Goal: Task Accomplishment & Management: Manage account settings

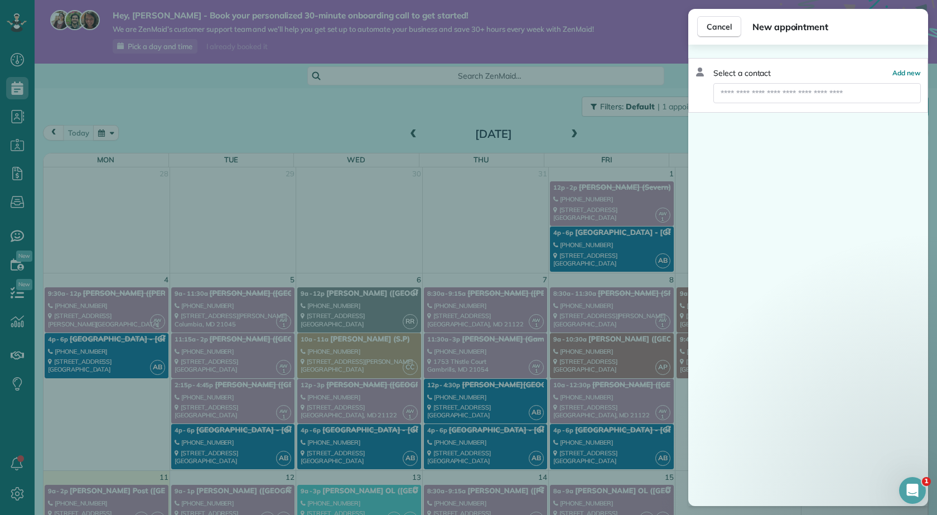
scroll to position [502, 0]
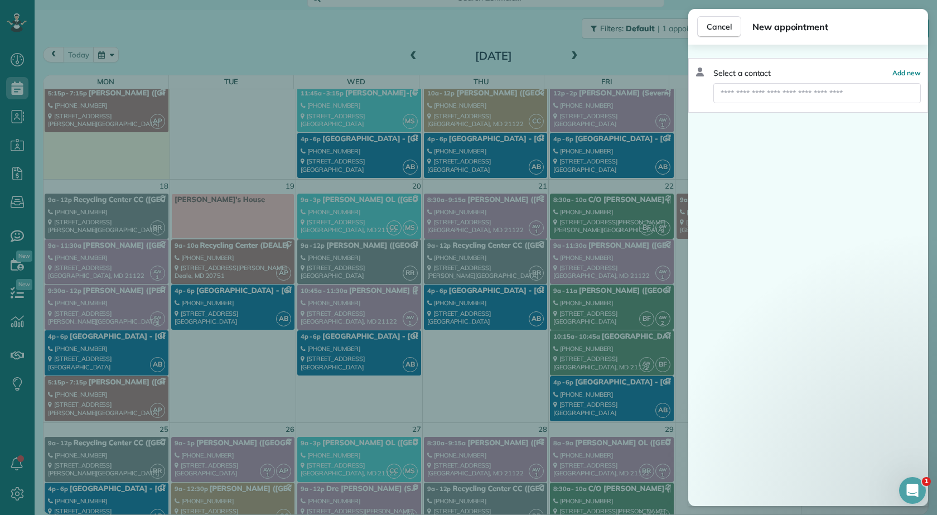
click at [739, 253] on div "Select a contact Add new" at bounding box center [808, 275] width 240 height 461
click at [346, 42] on div "Cancel New appointment Select a contact Add new" at bounding box center [468, 257] width 937 height 515
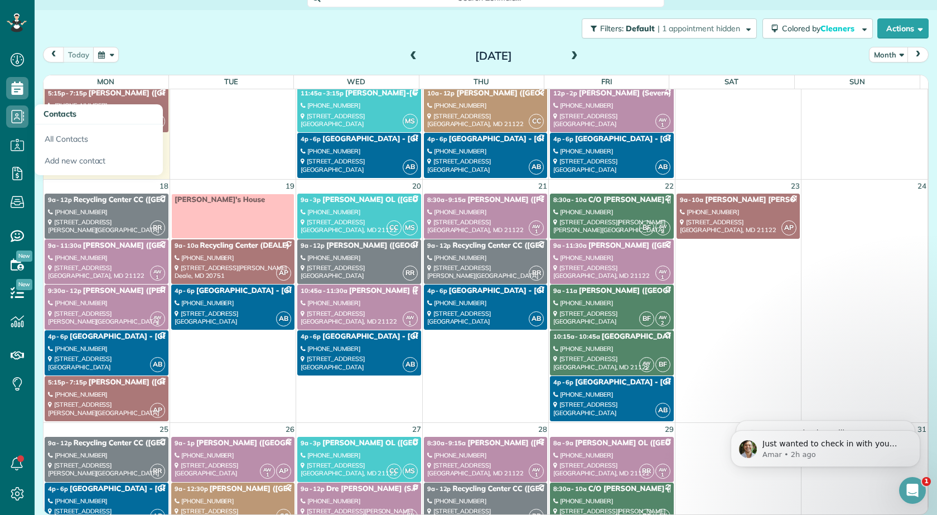
click at [67, 116] on span "Contacts" at bounding box center [59, 114] width 33 height 10
click at [82, 134] on link "All Contacts" at bounding box center [99, 137] width 128 height 26
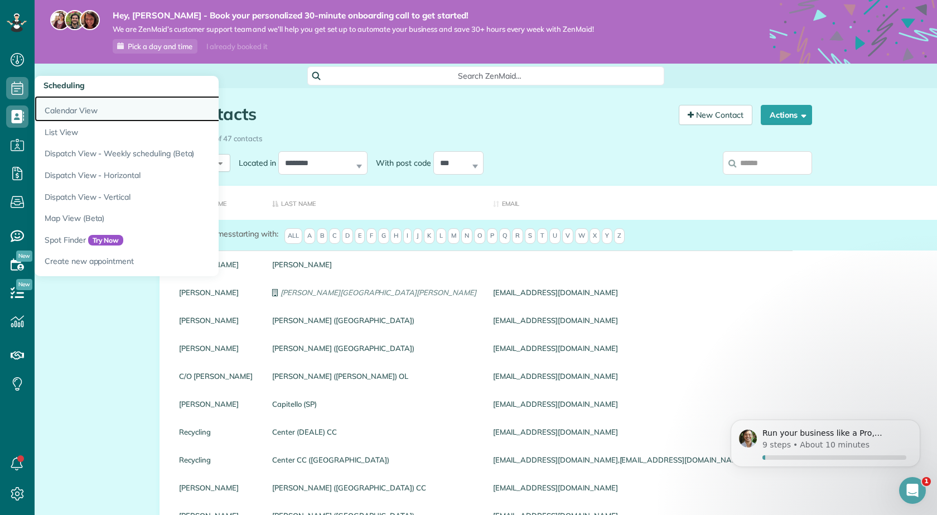
click at [77, 109] on link "Calendar View" at bounding box center [174, 109] width 279 height 26
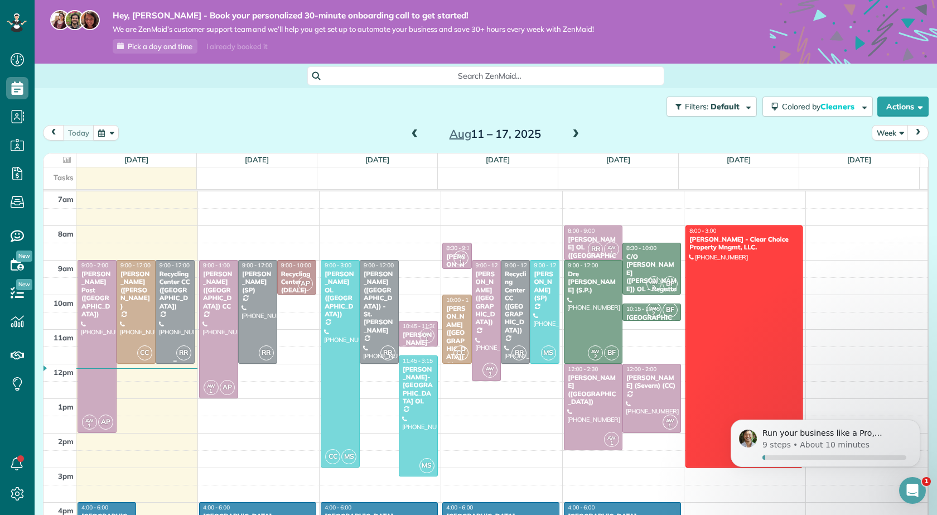
click at [170, 300] on div at bounding box center [175, 311] width 38 height 103
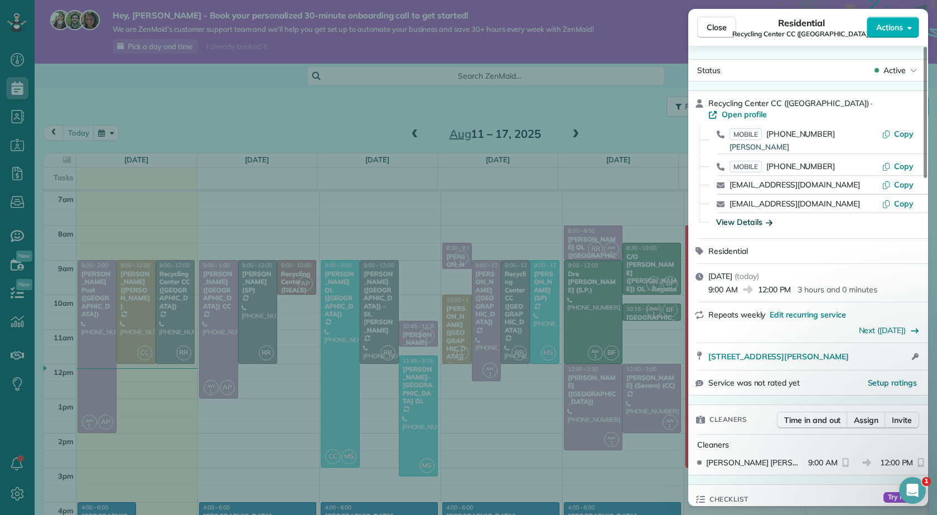
click at [761, 216] on div "View Details" at bounding box center [744, 221] width 56 height 11
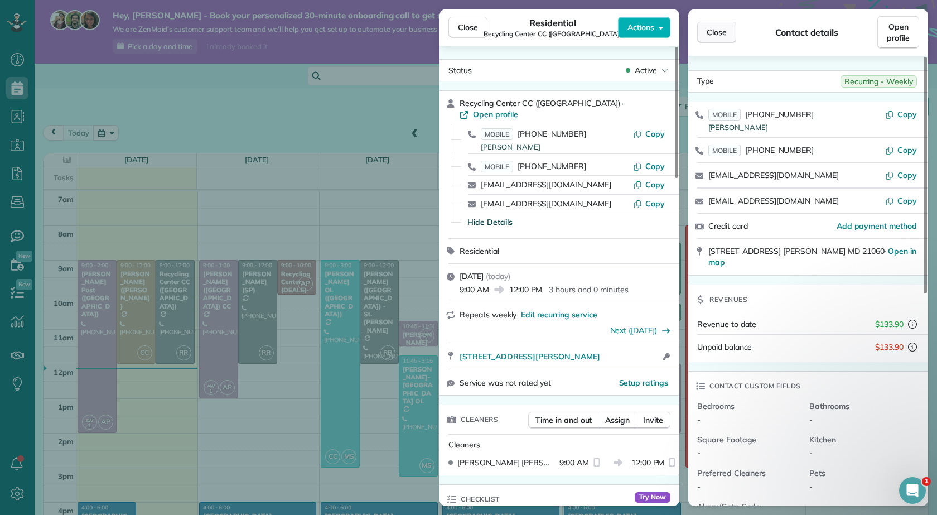
click at [728, 30] on button "Close" at bounding box center [716, 32] width 39 height 21
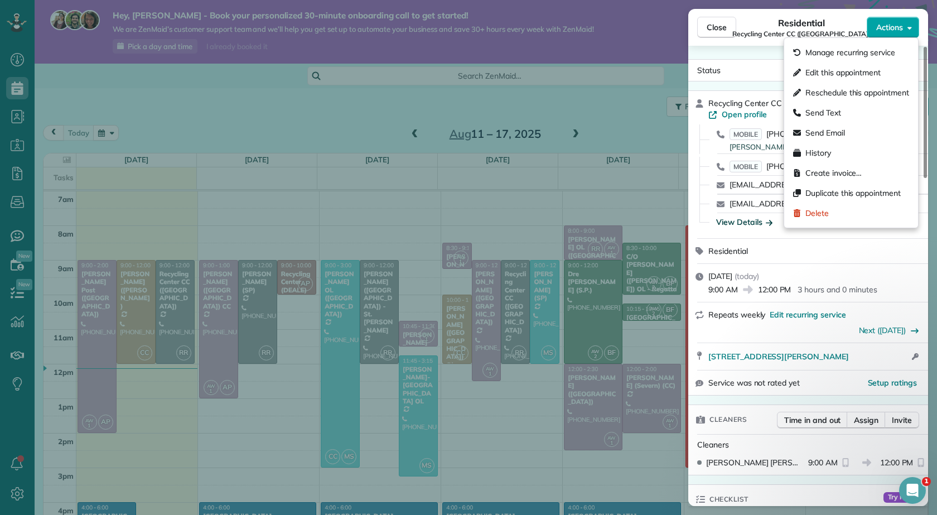
click at [892, 25] on span "Actions" at bounding box center [889, 27] width 27 height 11
click at [623, 119] on div "Close Residential Recycling Center CC (GB) Actions Status Active Recycling Cent…" at bounding box center [468, 257] width 937 height 515
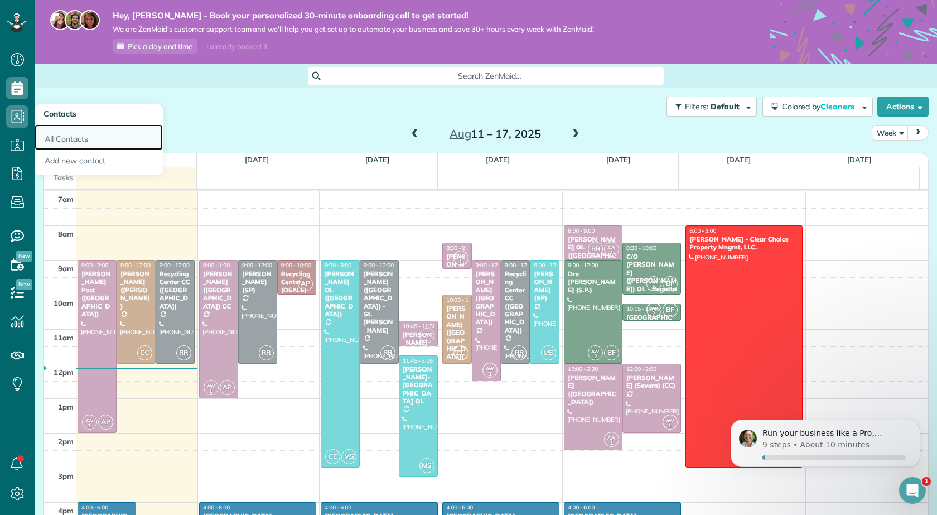
click at [65, 137] on link "All Contacts" at bounding box center [99, 137] width 128 height 26
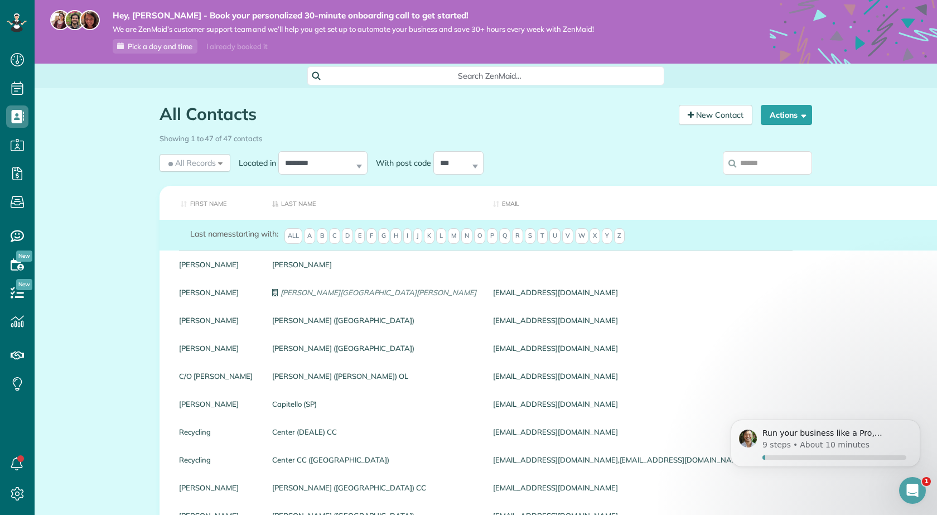
click at [764, 159] on input "search" at bounding box center [767, 162] width 89 height 23
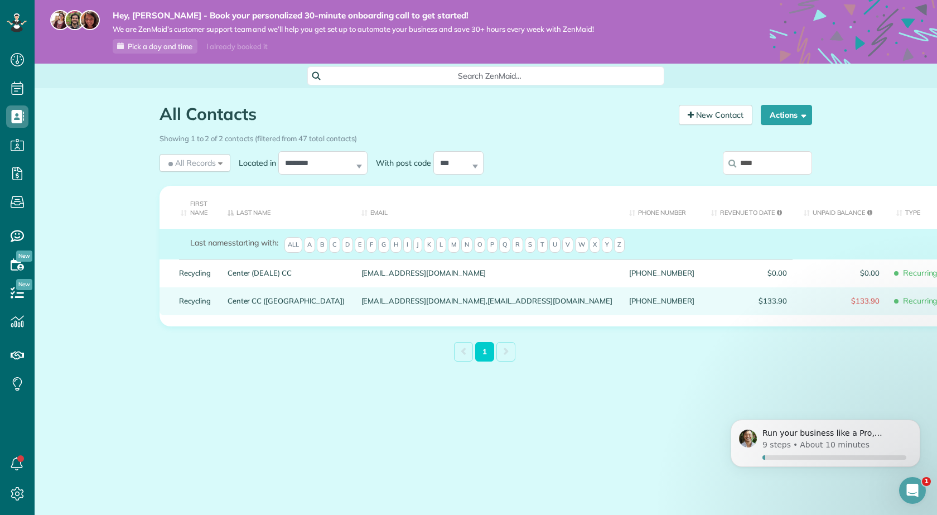
type input "****"
click at [246, 298] on link "Center CC (GB)" at bounding box center [285, 301] width 117 height 8
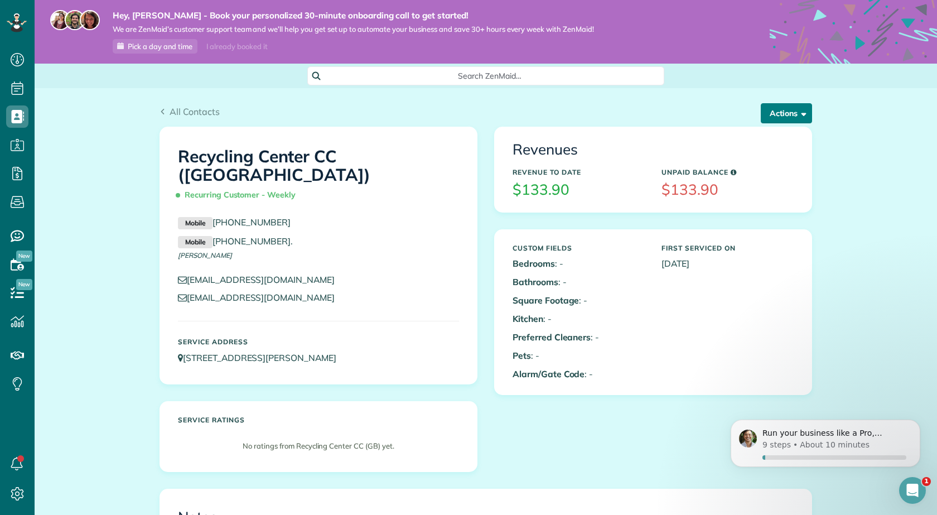
click at [766, 117] on button "Actions" at bounding box center [786, 113] width 51 height 20
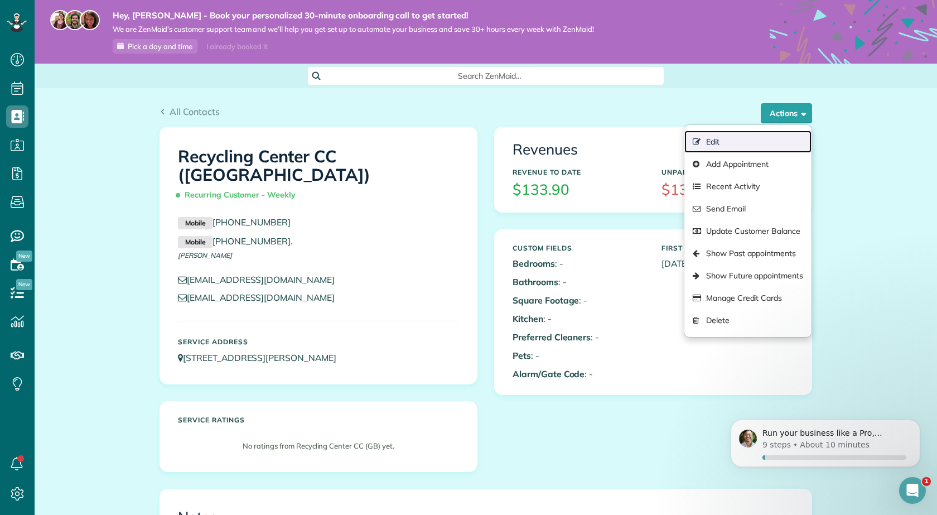
click at [710, 144] on link "Edit" at bounding box center [747, 141] width 127 height 22
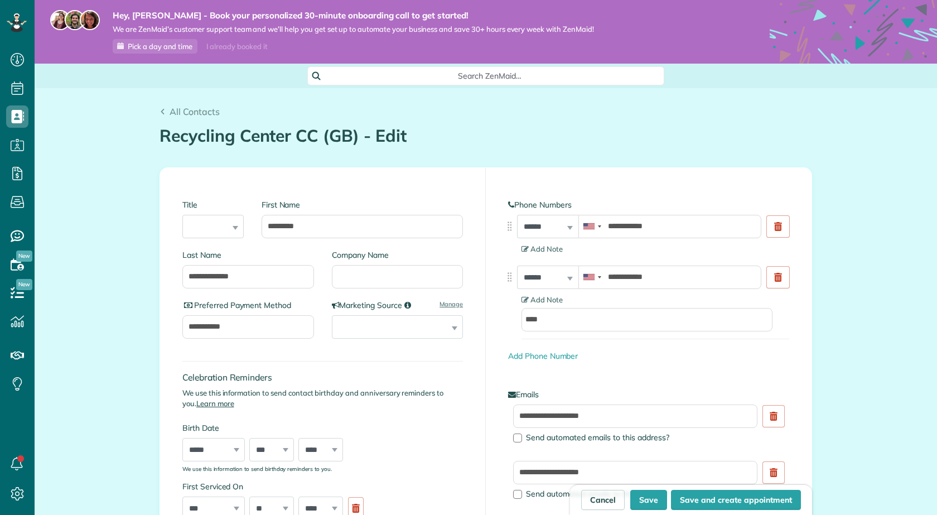
scroll to position [5, 5]
type input "**********"
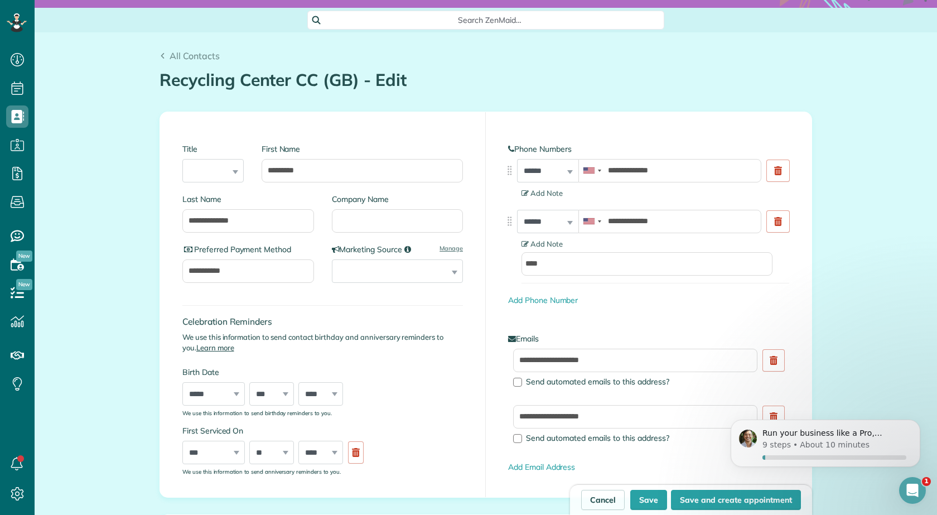
scroll to position [167, 0]
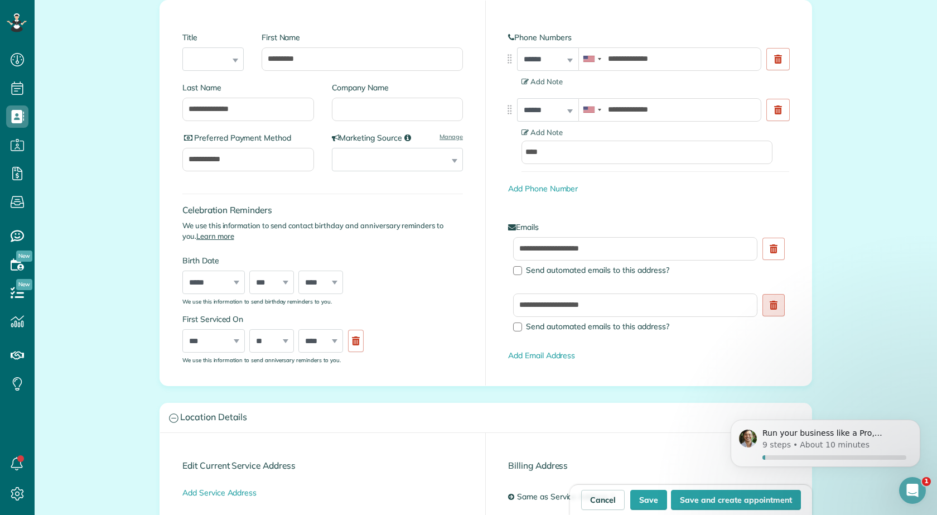
click at [769, 304] on icon at bounding box center [773, 305] width 8 height 9
click at [654, 498] on button "Save" at bounding box center [648, 500] width 37 height 20
type input "**********"
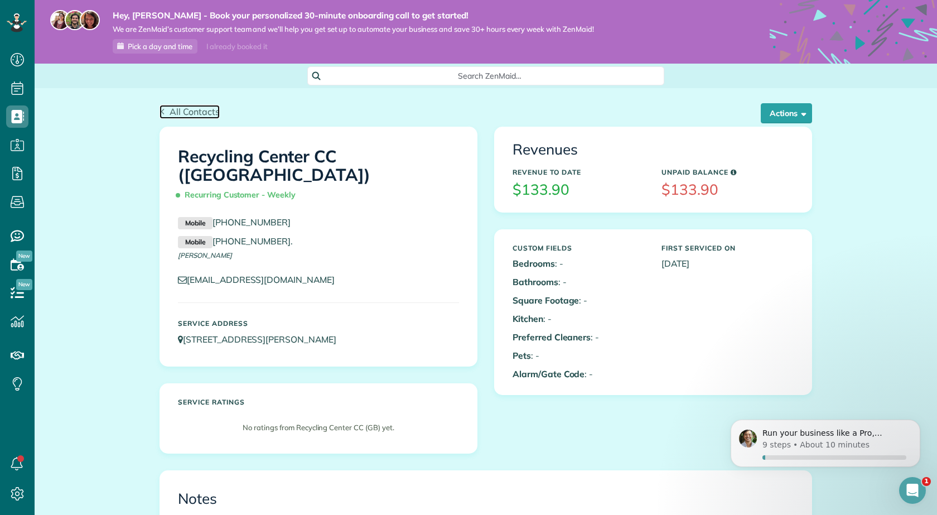
click at [172, 108] on span "All Contacts" at bounding box center [194, 111] width 50 height 11
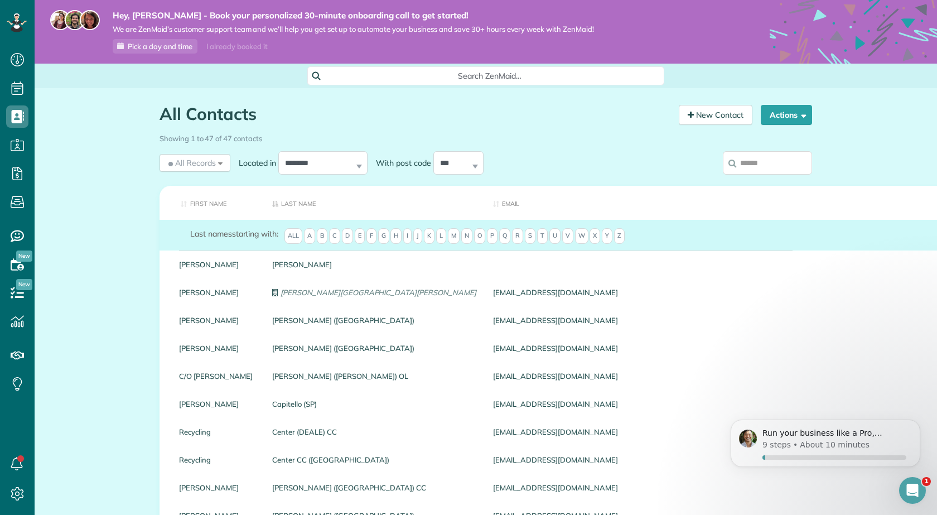
click at [369, 72] on span "Search ZenMaid…" at bounding box center [489, 75] width 339 height 11
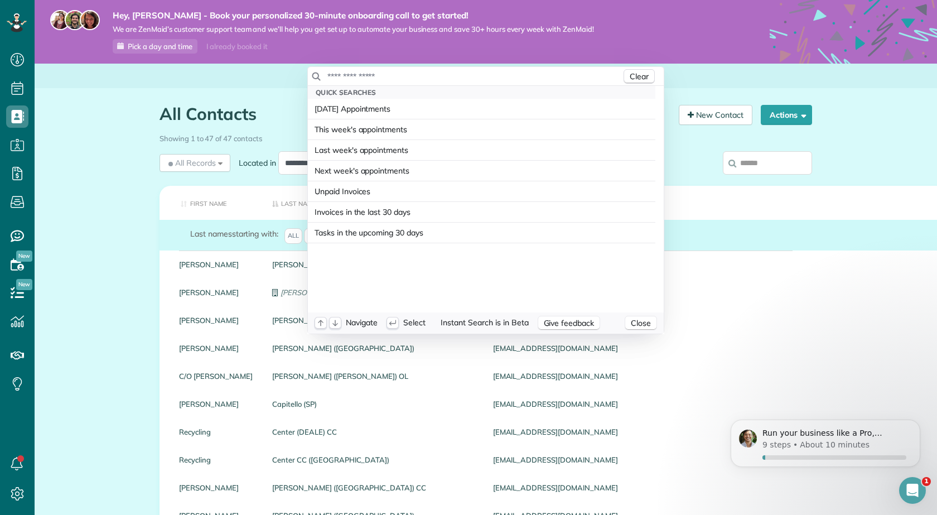
click at [401, 77] on input "text" at bounding box center [474, 76] width 294 height 11
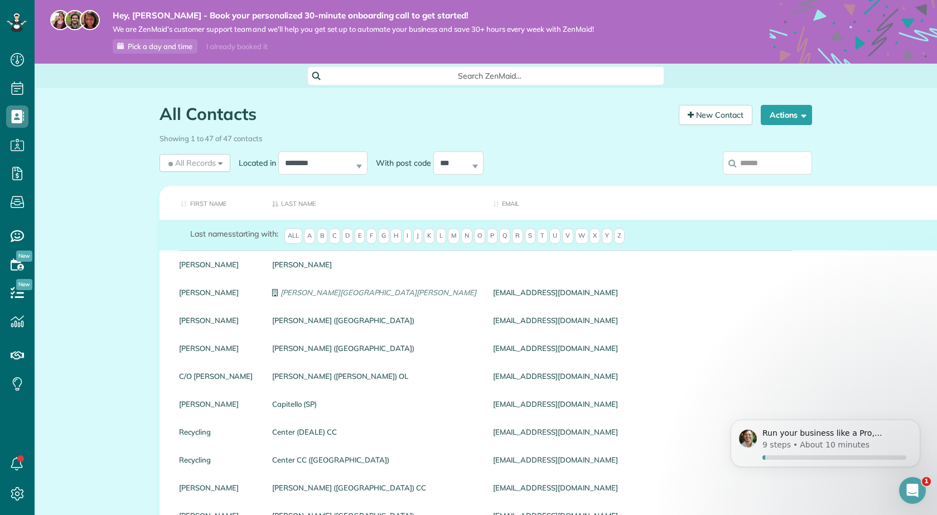
click at [755, 80] on html "Dashboard Scheduling Calendar View List View Dispatch View - Weekly scheduling …" at bounding box center [468, 257] width 937 height 515
click at [762, 159] on input "search" at bounding box center [767, 162] width 89 height 23
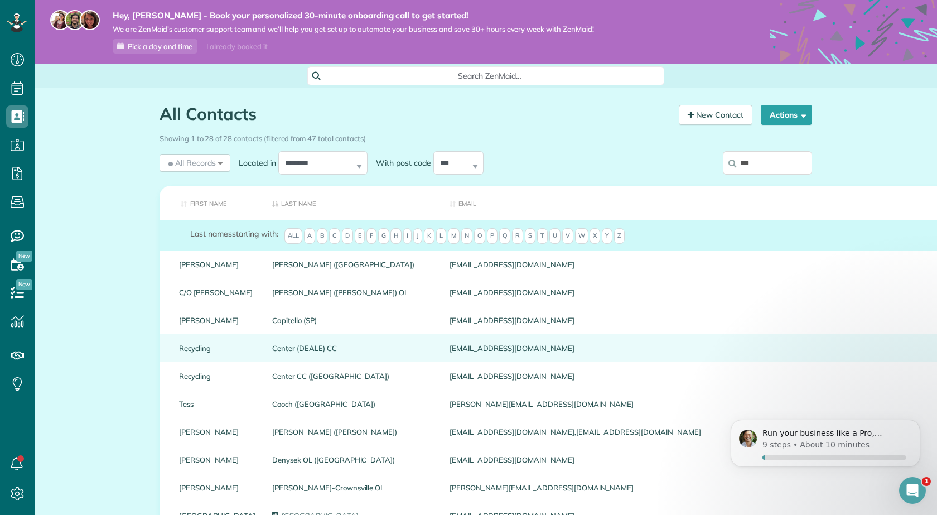
type input "***"
click at [272, 352] on link "Center (DEALE) CC" at bounding box center [352, 348] width 160 height 8
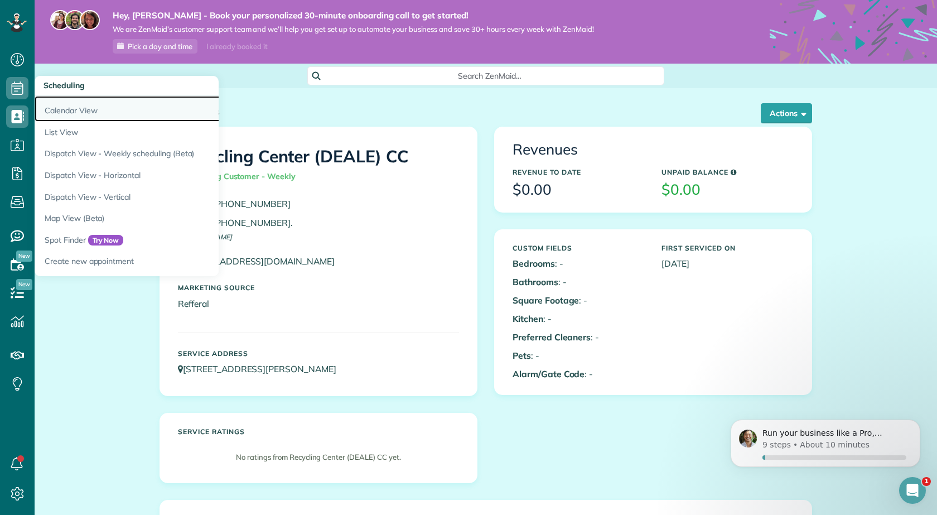
click at [75, 106] on link "Calendar View" at bounding box center [174, 109] width 279 height 26
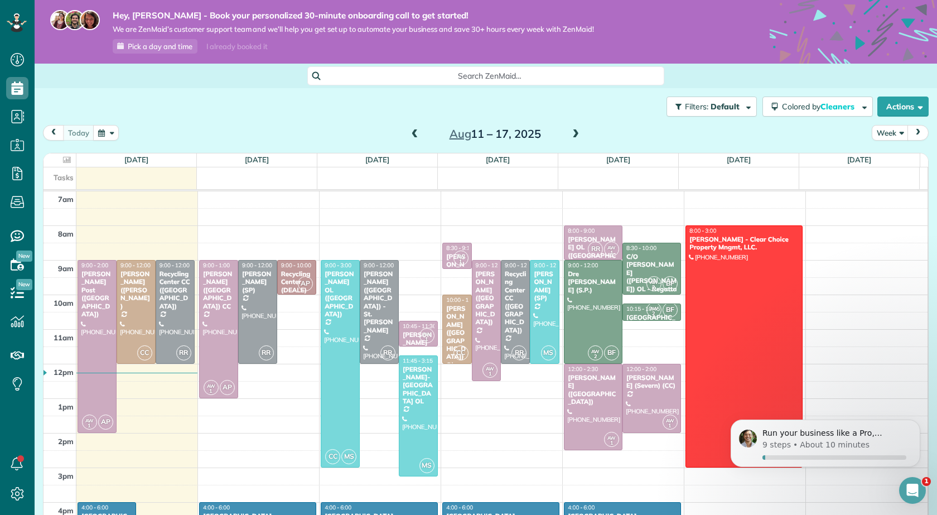
click at [913, 134] on span "next" at bounding box center [917, 132] width 9 height 7
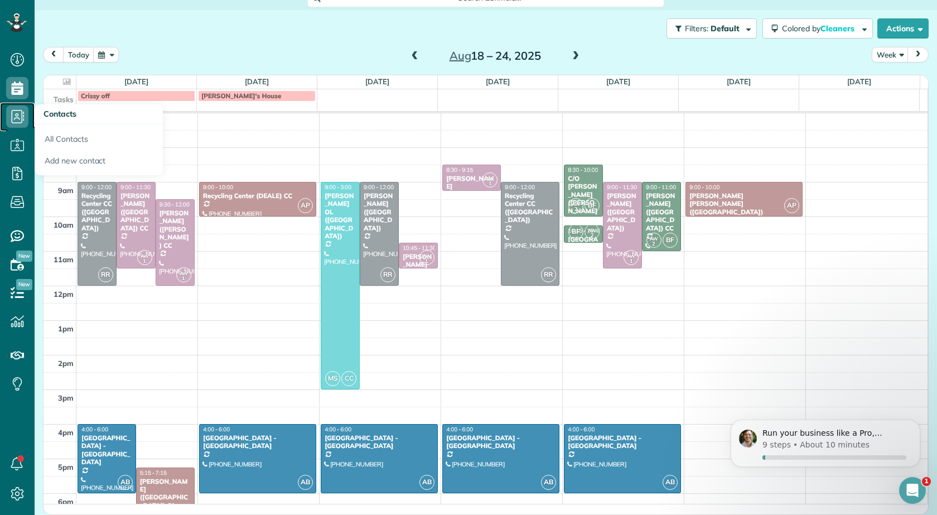
click at [22, 115] on use at bounding box center [18, 116] width 13 height 13
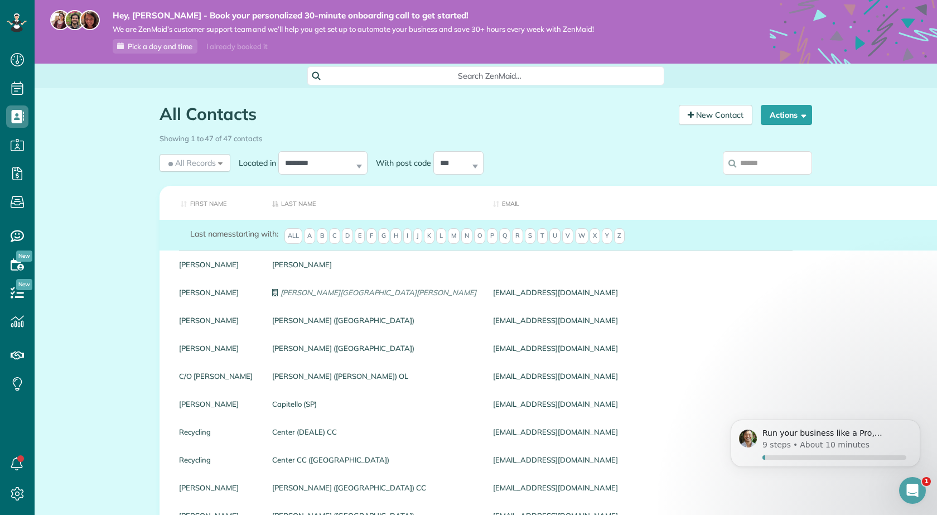
click at [357, 241] on span "E" at bounding box center [360, 236] width 10 height 16
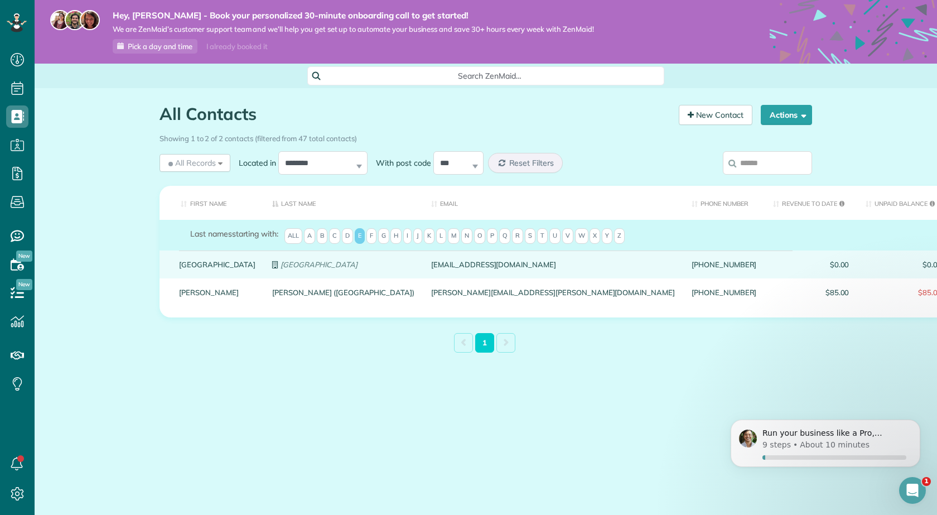
click at [264, 267] on div "[GEOGRAPHIC_DATA]" at bounding box center [343, 264] width 159 height 28
click at [280, 269] on em "[GEOGRAPHIC_DATA]" at bounding box center [318, 264] width 76 height 9
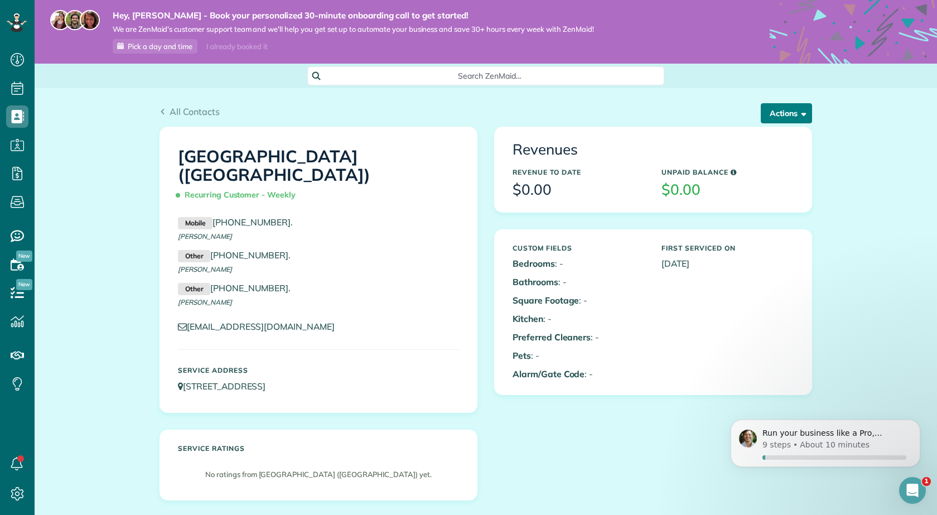
click at [786, 112] on button "Actions" at bounding box center [786, 113] width 51 height 20
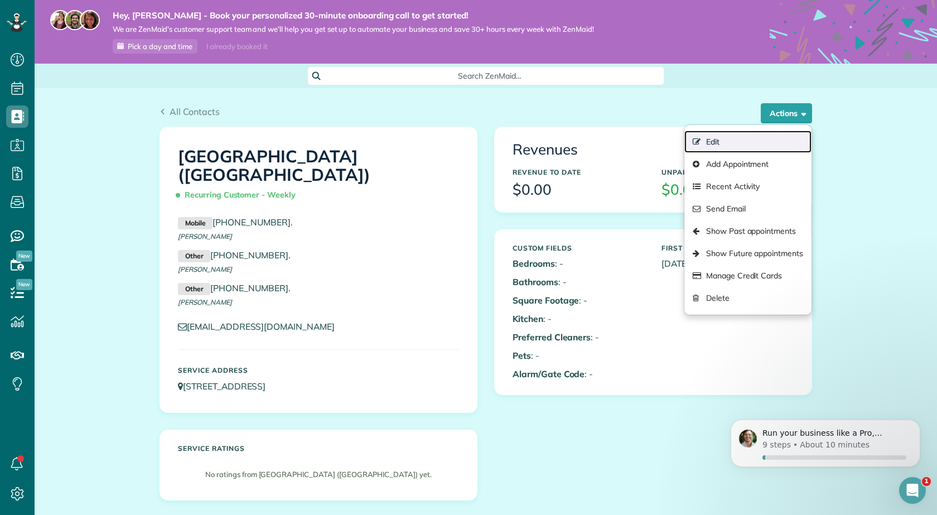
click at [710, 144] on link "Edit" at bounding box center [747, 141] width 127 height 22
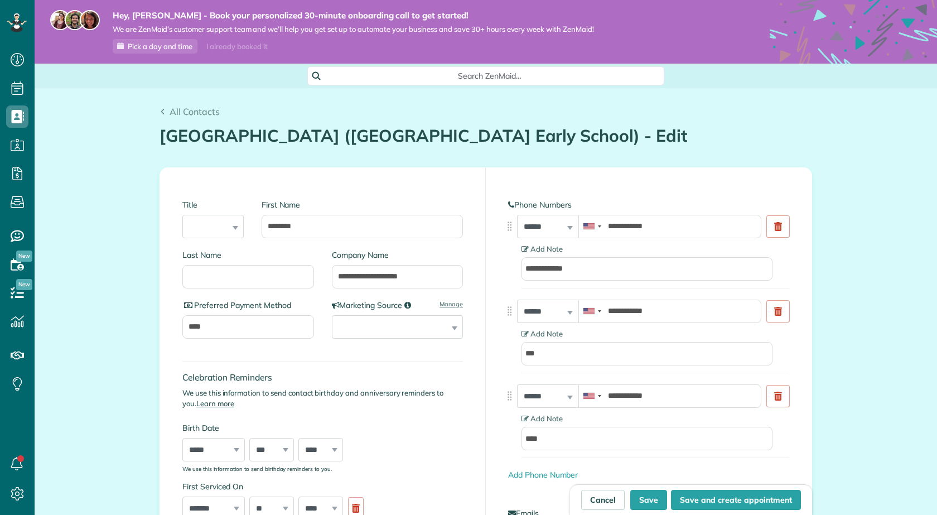
scroll to position [5, 5]
type input "**********"
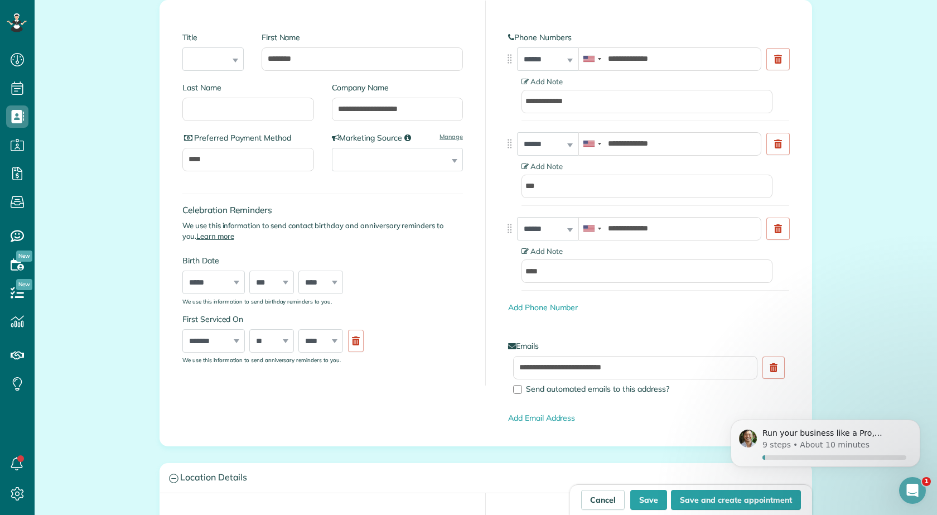
scroll to position [0, 0]
click at [773, 366] on link at bounding box center [773, 367] width 22 height 22
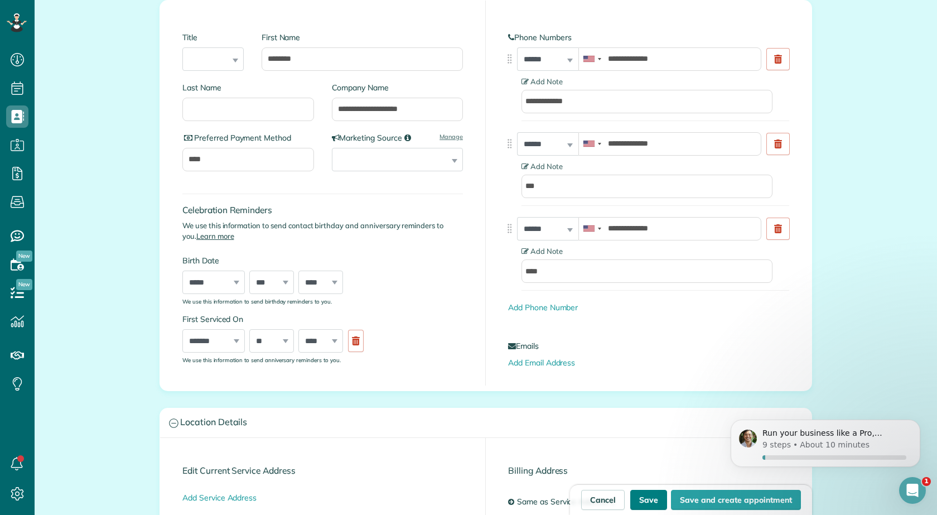
click at [641, 501] on button "Save" at bounding box center [648, 500] width 37 height 20
type input "**********"
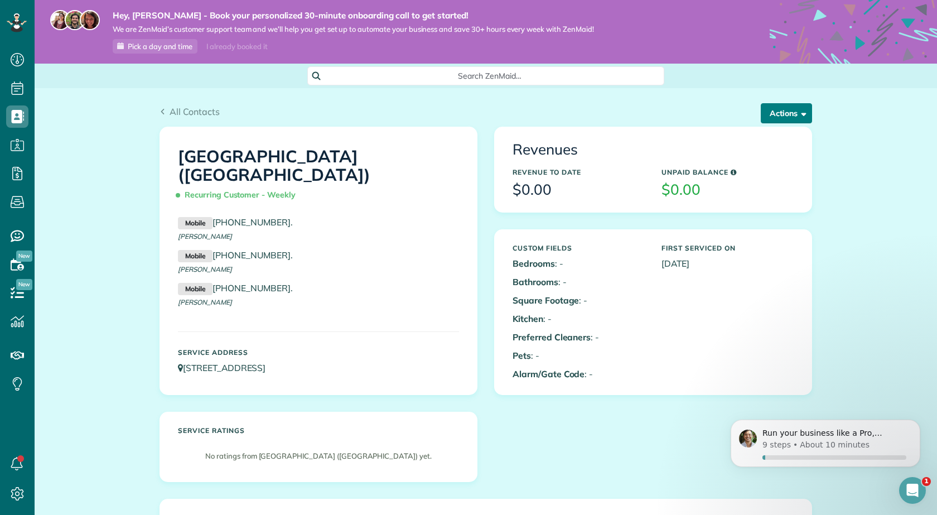
click at [797, 109] on span "button" at bounding box center [801, 113] width 8 height 8
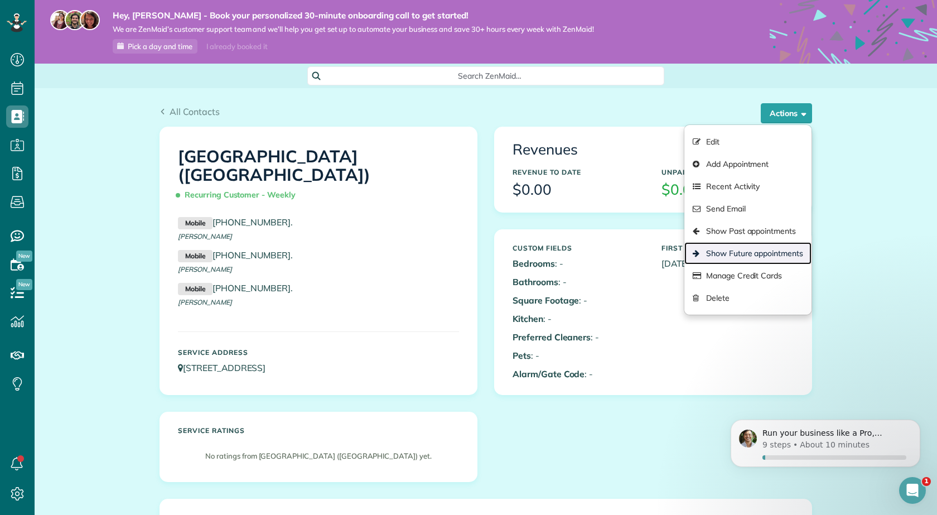
click at [752, 253] on link "Show Future appointments" at bounding box center [747, 253] width 127 height 22
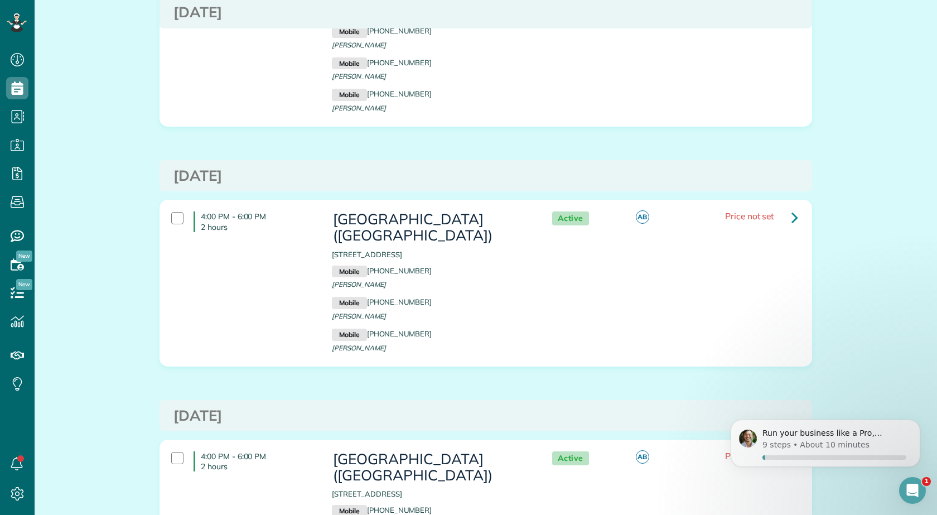
scroll to position [1115, 0]
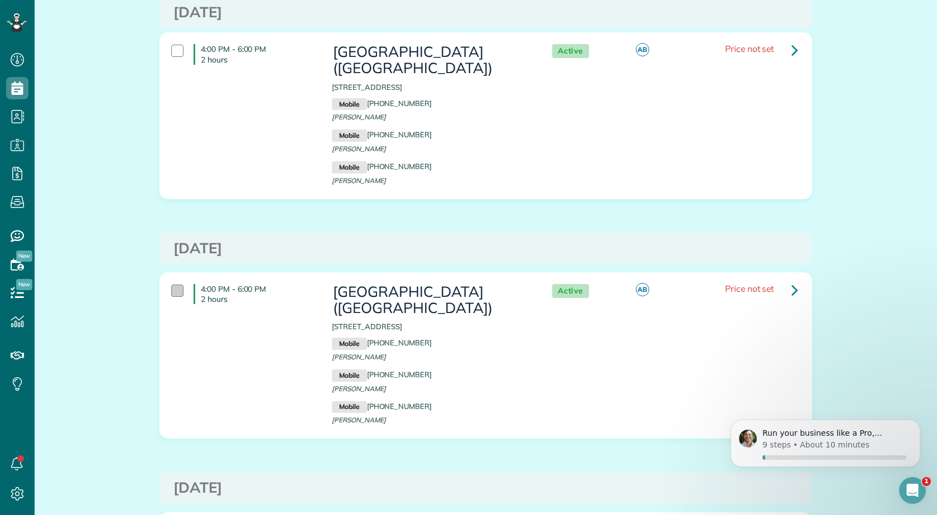
click at [175, 291] on div at bounding box center [177, 290] width 12 height 12
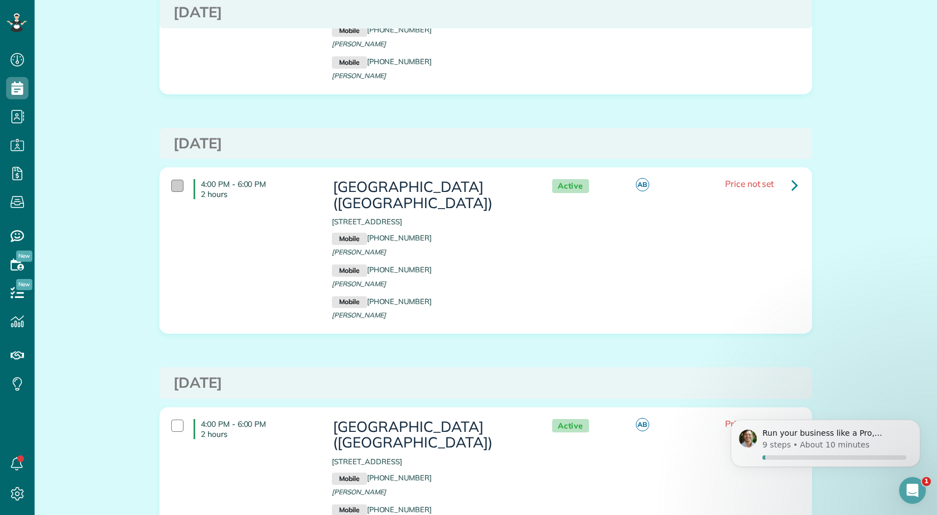
scroll to position [1282, 0]
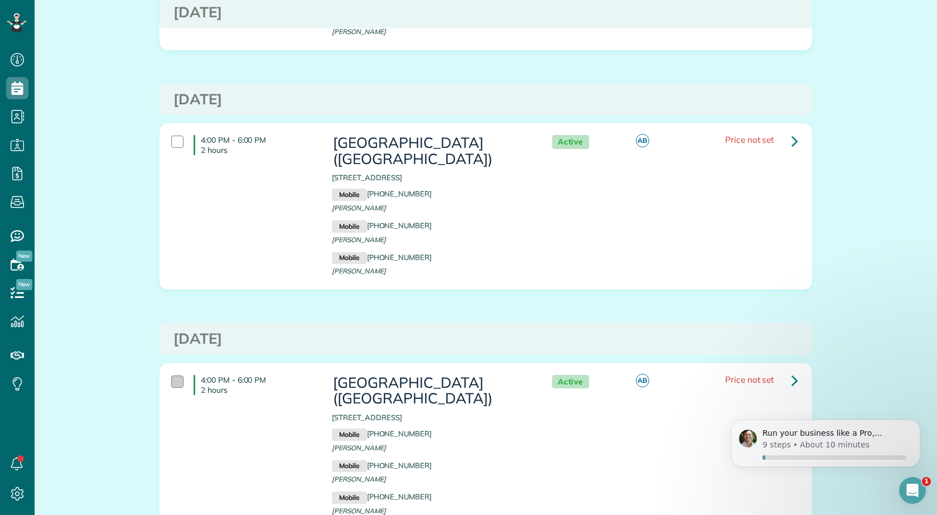
click at [171, 375] on div at bounding box center [177, 381] width 12 height 12
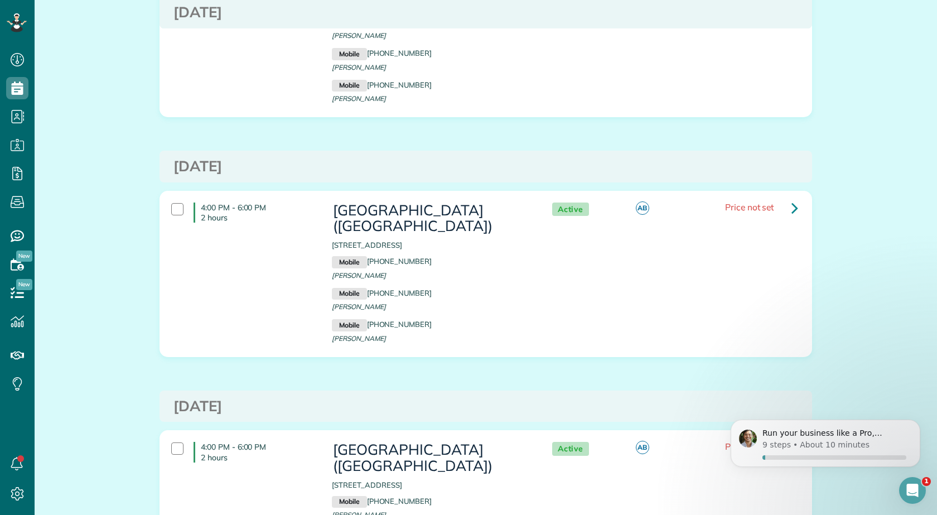
scroll to position [1505, 0]
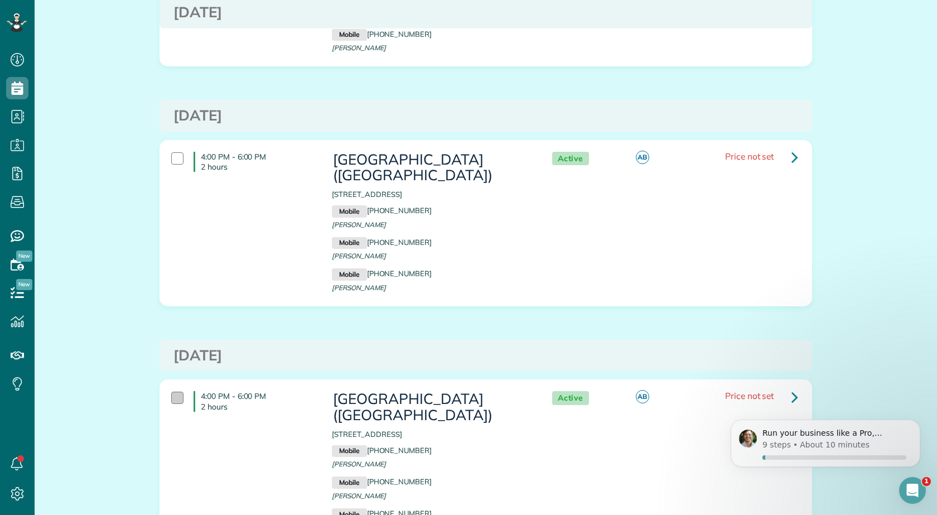
click at [179, 391] on div at bounding box center [177, 397] width 12 height 12
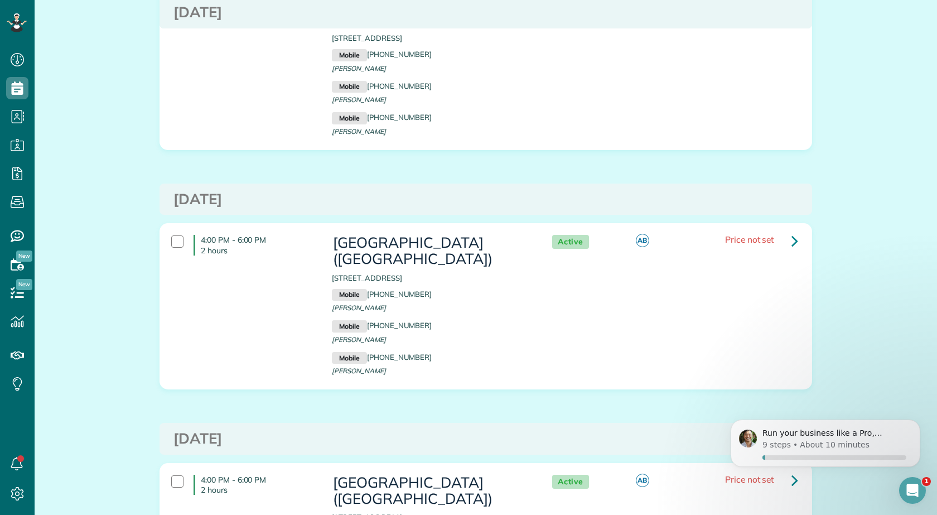
scroll to position [1673, 0]
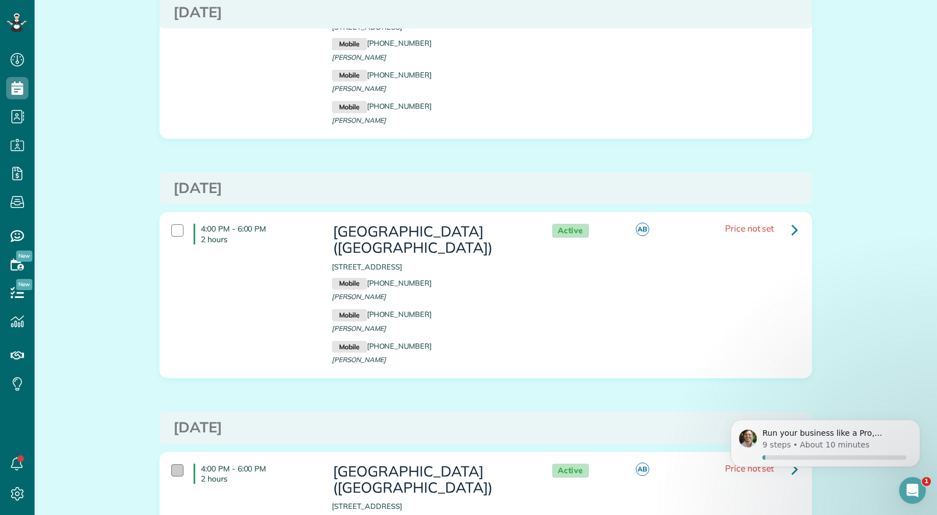
click at [173, 464] on div at bounding box center [177, 470] width 12 height 12
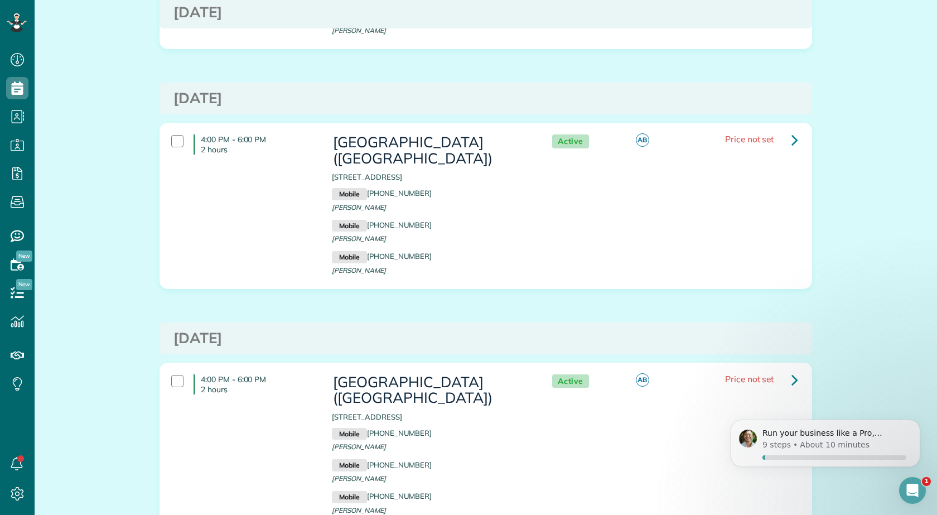
scroll to position [2007, 0]
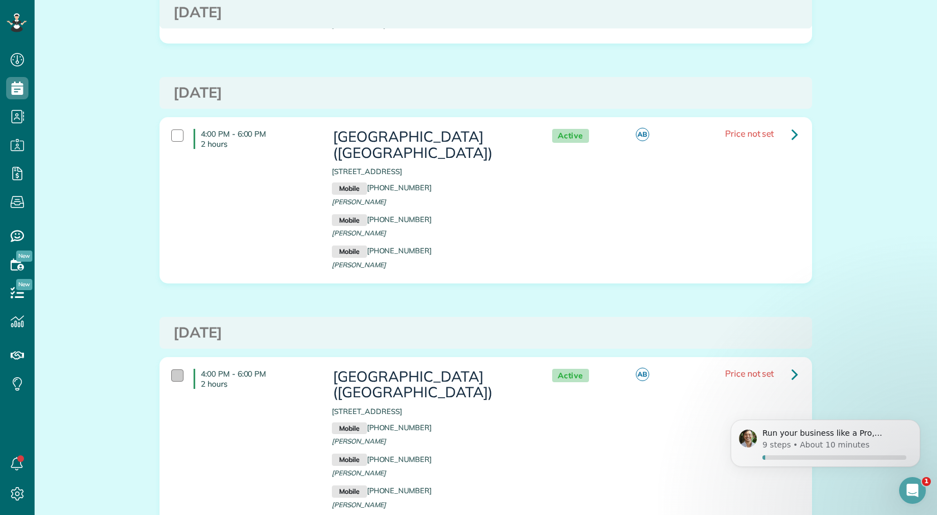
click at [176, 369] on div at bounding box center [177, 375] width 12 height 12
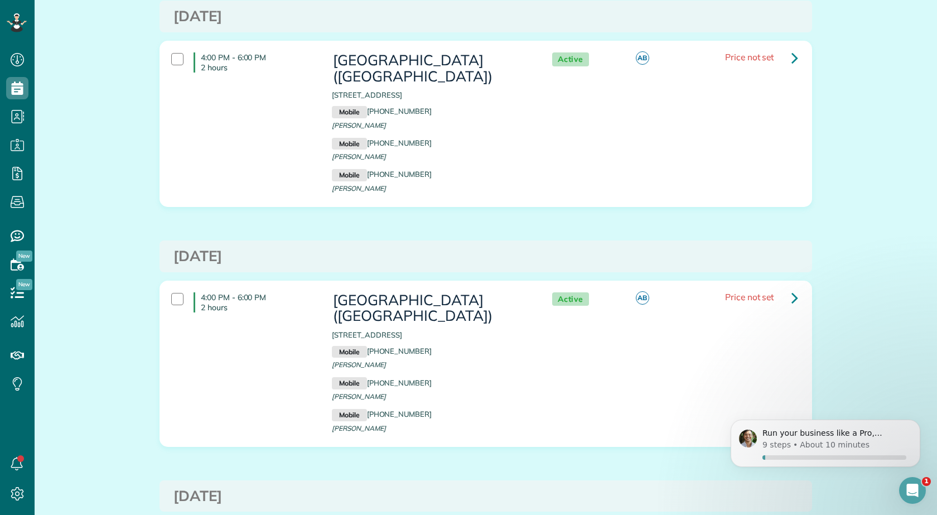
scroll to position [0, 0]
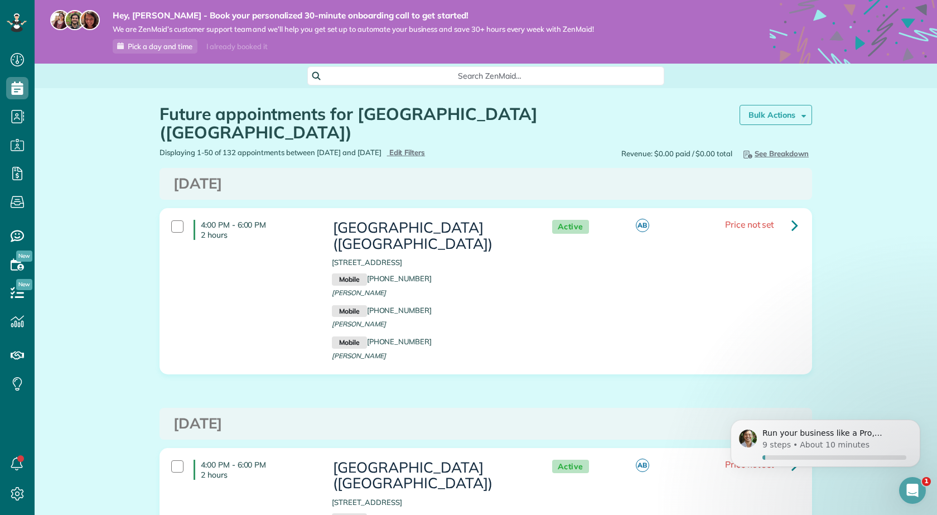
click at [756, 105] on link "Bulk Actions" at bounding box center [775, 115] width 72 height 20
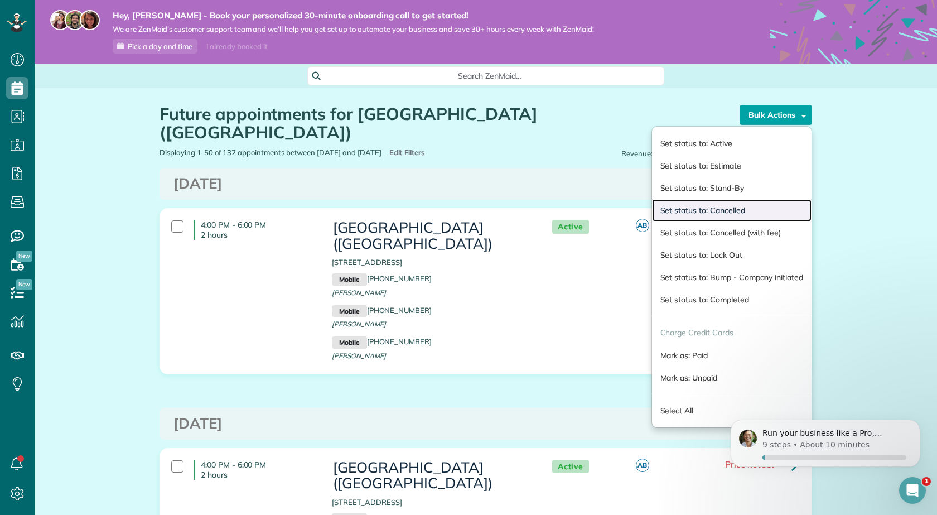
click at [699, 212] on link "Set status to: Cancelled" at bounding box center [731, 210] width 159 height 22
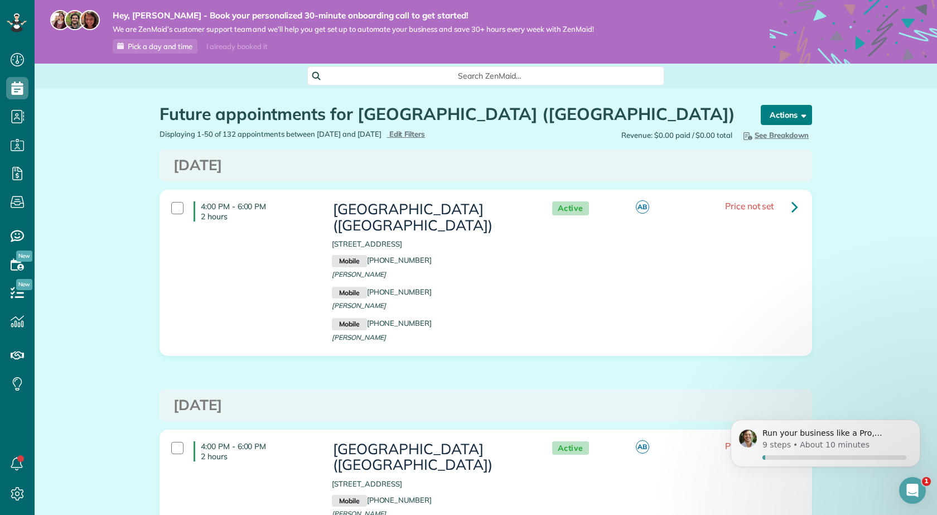
click at [778, 120] on button "Actions" at bounding box center [786, 115] width 51 height 20
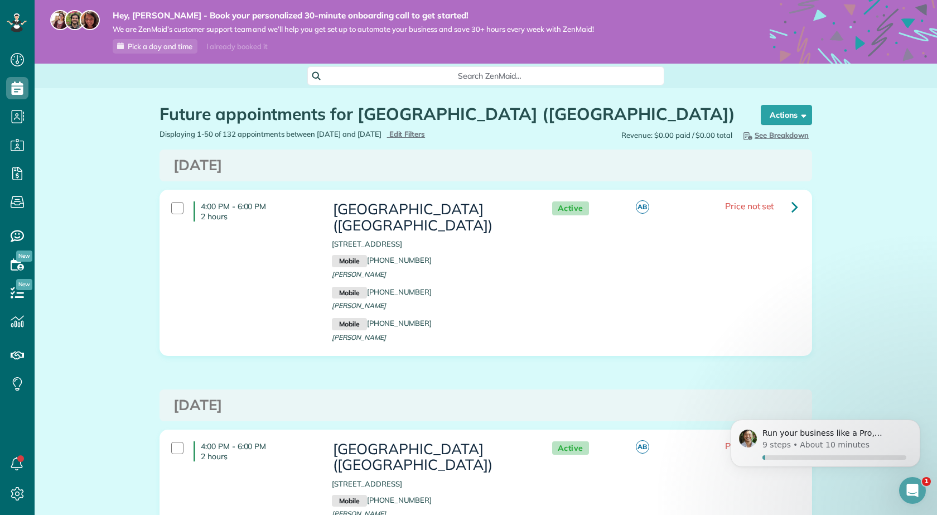
click at [738, 210] on span "Price not set" at bounding box center [749, 205] width 49 height 11
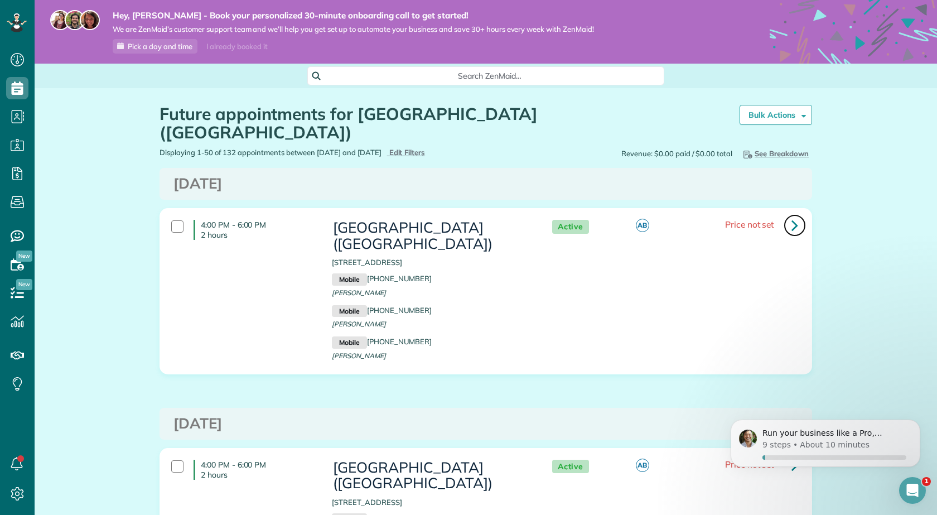
click at [791, 215] on icon at bounding box center [794, 225] width 7 height 20
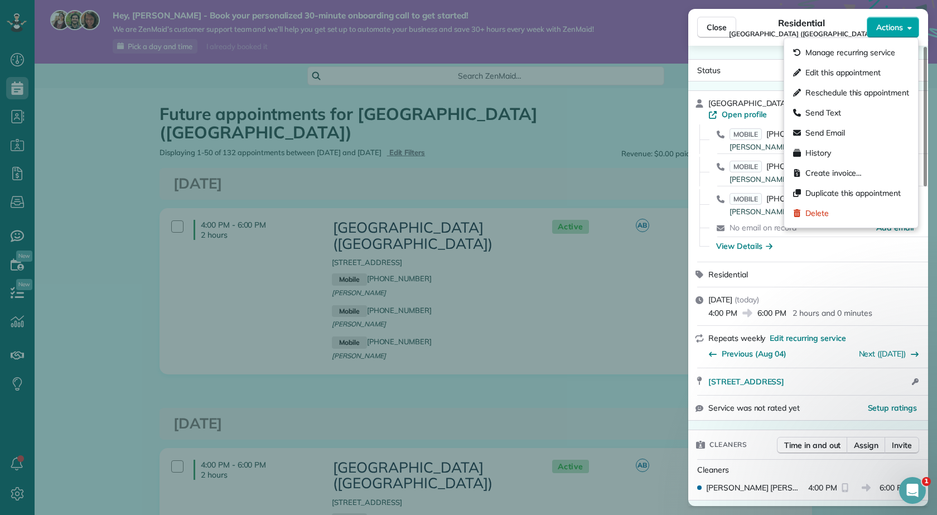
click at [890, 26] on span "Actions" at bounding box center [889, 27] width 27 height 11
click at [637, 265] on div "Close Residential Edinboro (Edinboro Early School) Actions Status Active Edinbo…" at bounding box center [468, 257] width 937 height 515
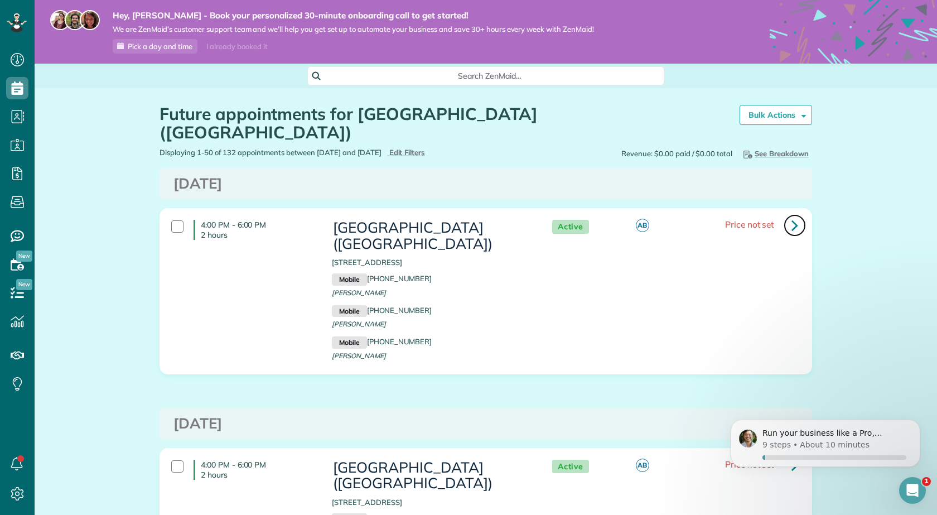
click at [792, 215] on icon at bounding box center [794, 225] width 7 height 20
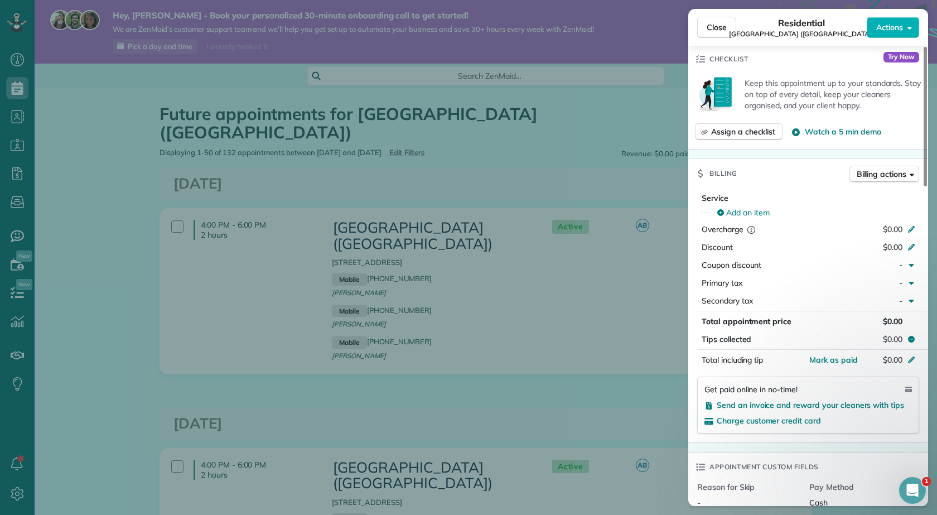
scroll to position [502, 0]
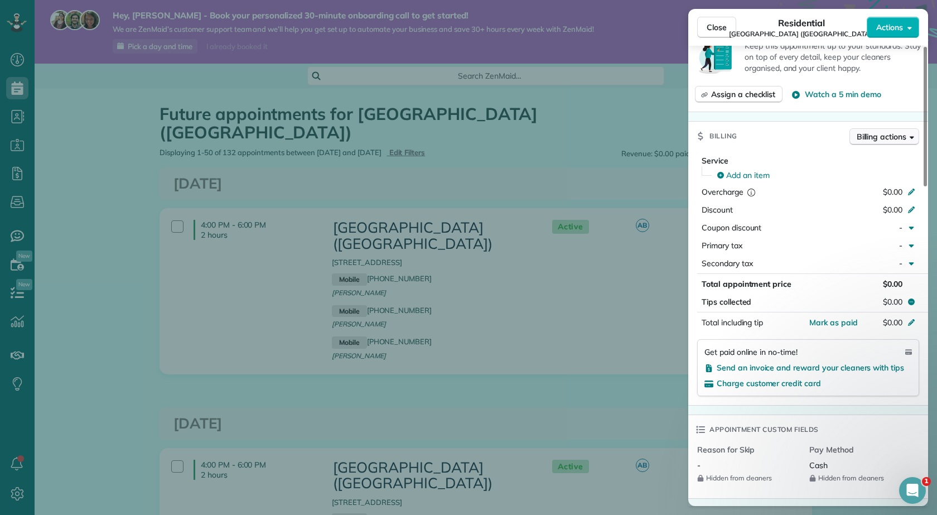
click at [889, 131] on span "Billing actions" at bounding box center [881, 136] width 50 height 11
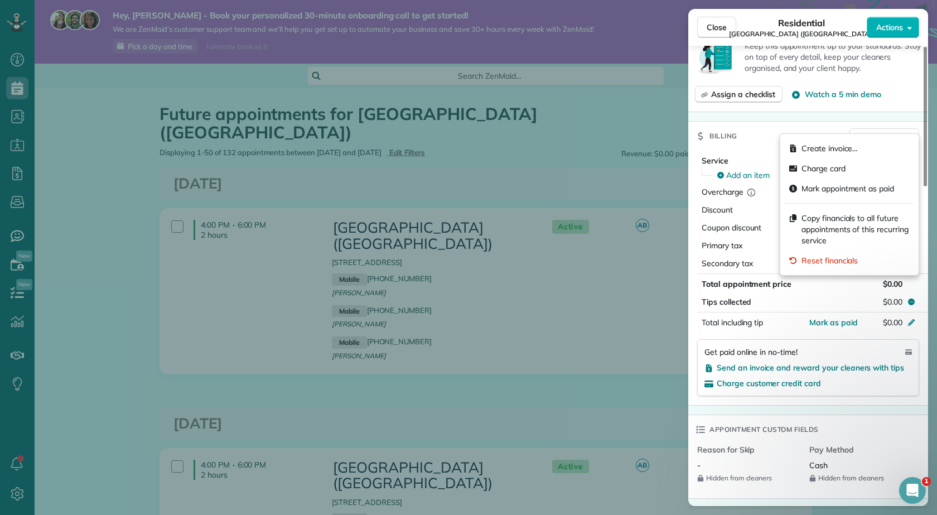
click at [658, 285] on div "Close Residential Edinboro (Edinboro Early School) Actions Status Active Edinbo…" at bounding box center [468, 257] width 937 height 515
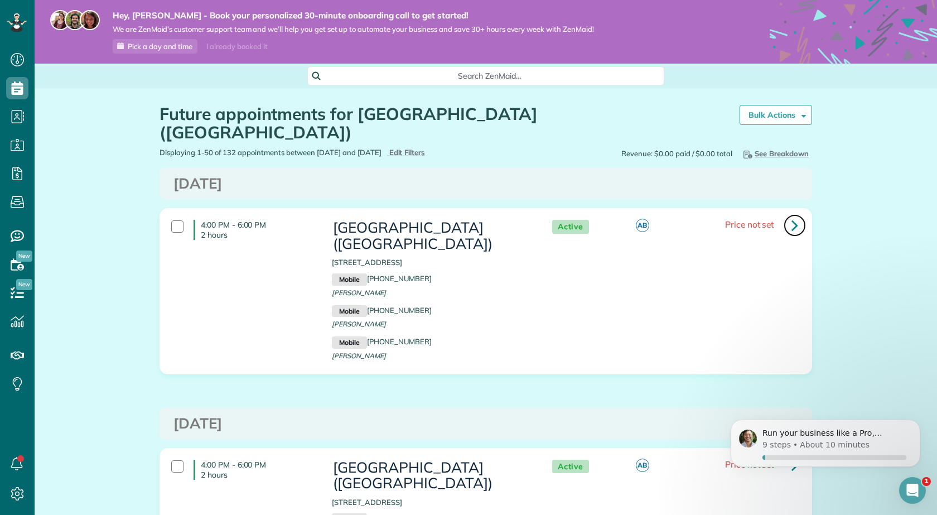
click at [792, 215] on icon at bounding box center [794, 225] width 7 height 20
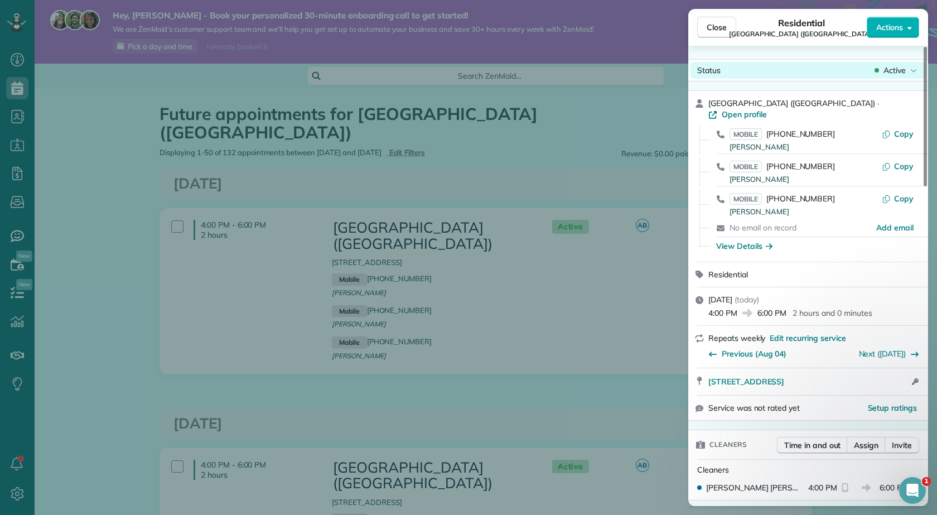
click at [893, 70] on span "Active" at bounding box center [894, 70] width 22 height 11
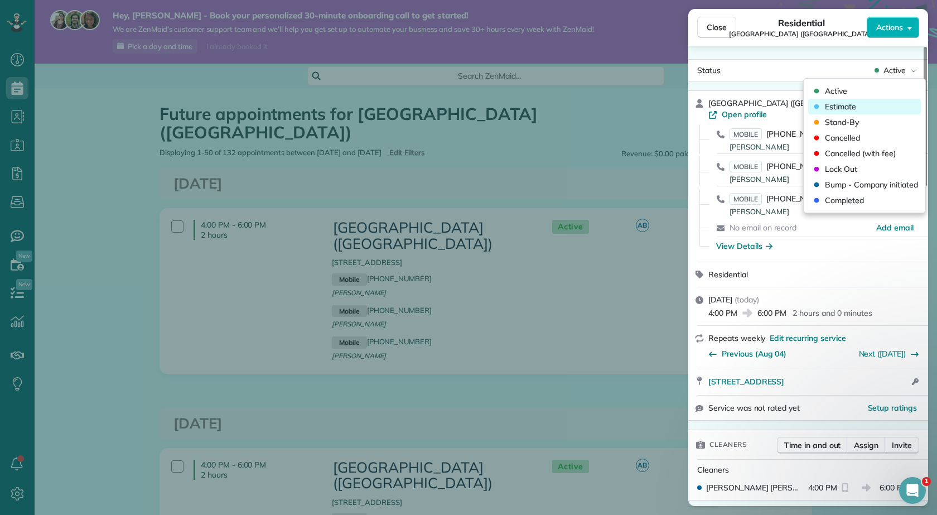
click at [824, 107] on div "Estimate" at bounding box center [833, 106] width 46 height 11
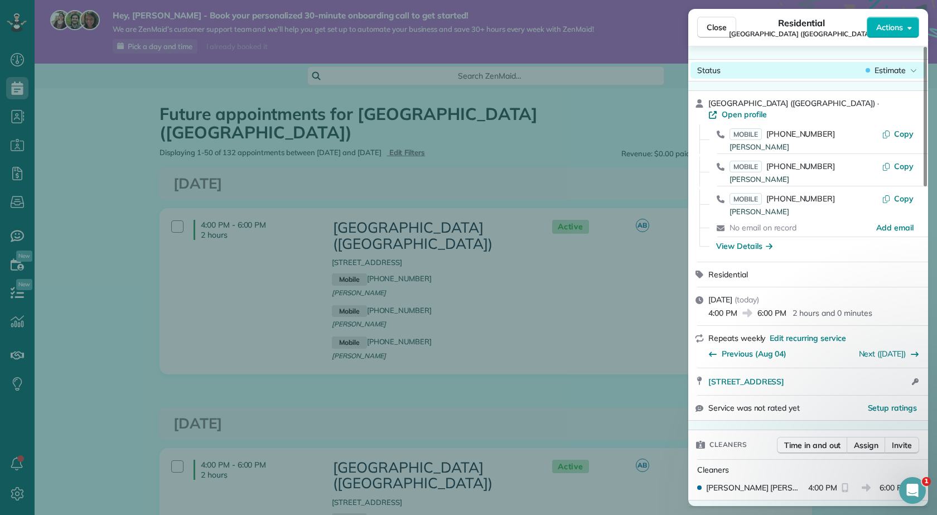
click at [890, 72] on span "Estimate" at bounding box center [889, 70] width 31 height 11
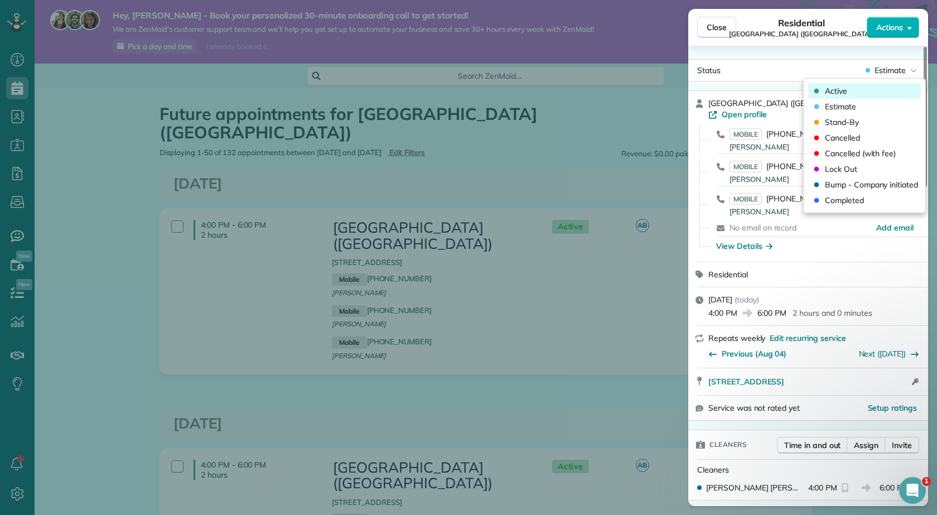
click at [832, 95] on span "Active" at bounding box center [836, 90] width 22 height 11
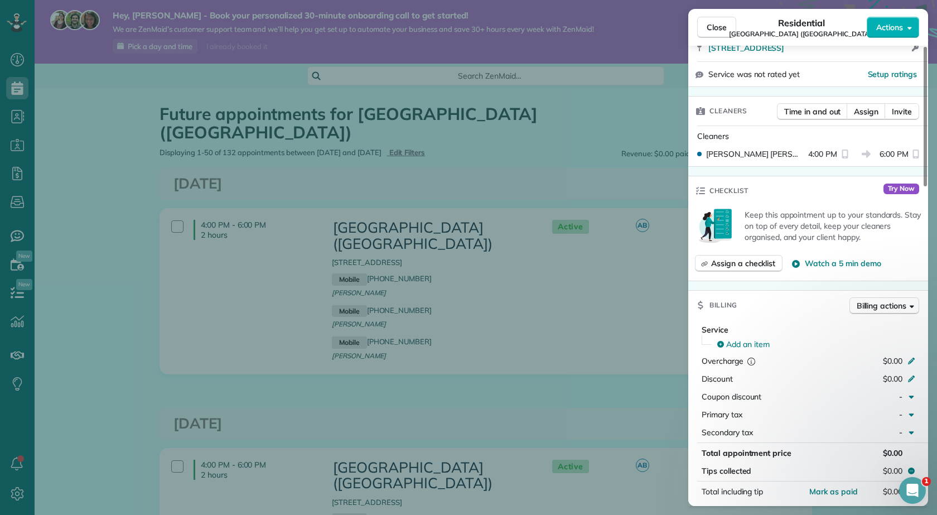
scroll to position [335, 0]
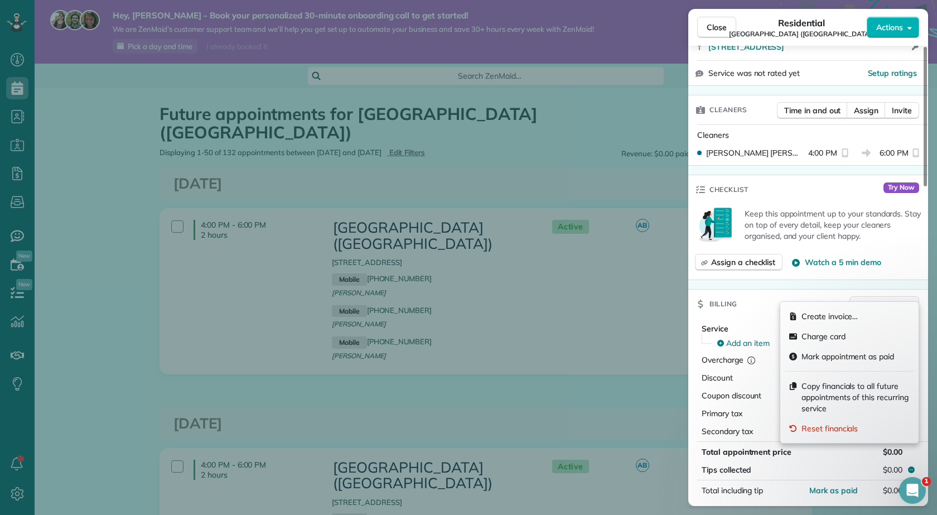
click at [900, 299] on span "Billing actions" at bounding box center [881, 304] width 50 height 11
click at [821, 393] on span "Copy financials to all future appointments of this recurring service" at bounding box center [855, 396] width 108 height 33
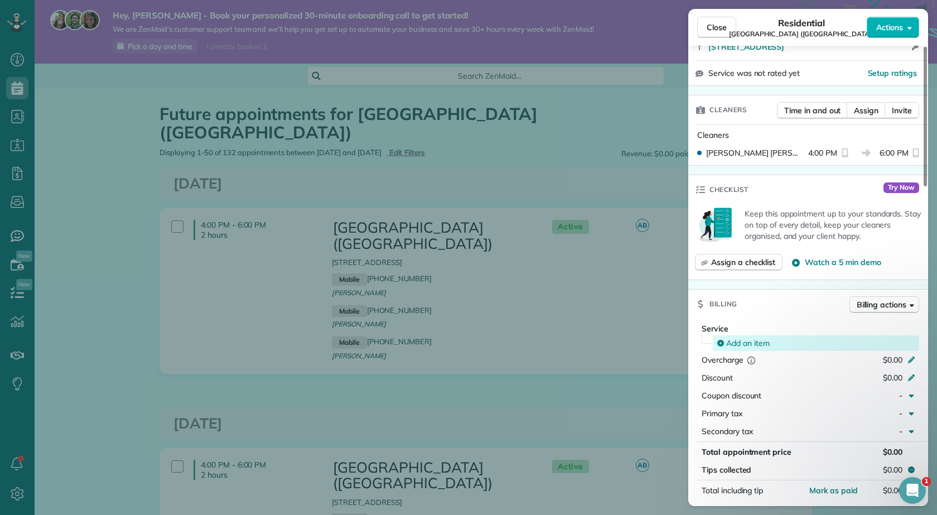
click at [738, 337] on span "Add an item" at bounding box center [747, 342] width 43 height 11
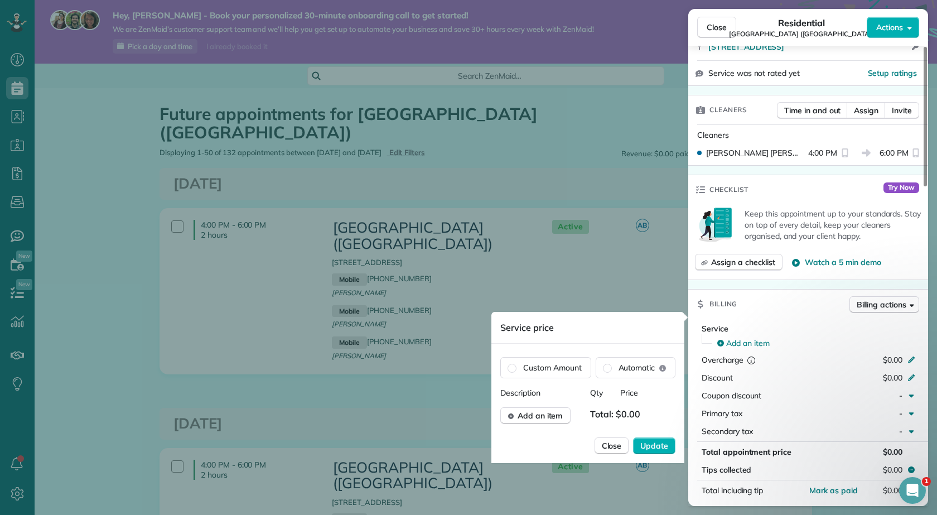
click at [638, 414] on span "Total: $0.00" at bounding box center [617, 415] width 55 height 17
click at [532, 362] on label "Custom Amount" at bounding box center [546, 367] width 90 height 20
click at [651, 448] on span "Update" at bounding box center [654, 445] width 28 height 11
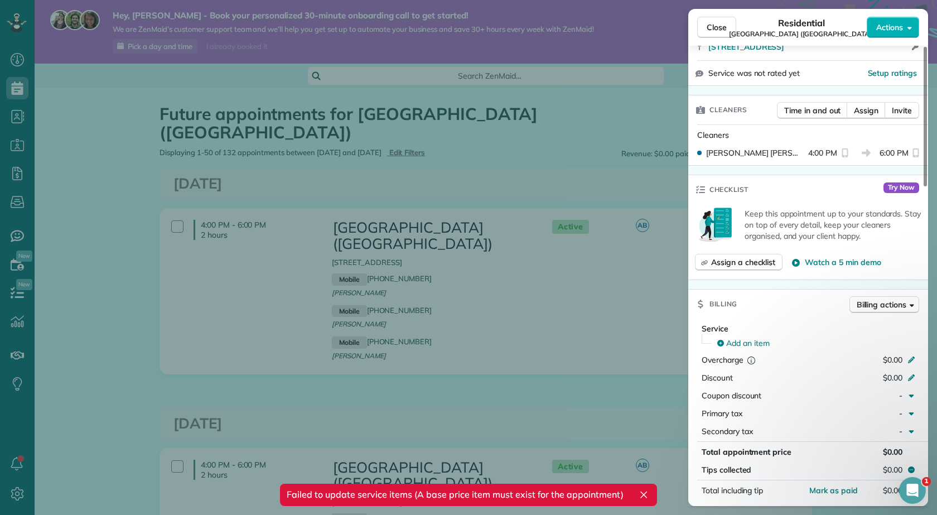
click at [655, 279] on div "Close Residential Edinboro (Edinboro Early School) Actions Status Active Edinbo…" at bounding box center [468, 257] width 937 height 515
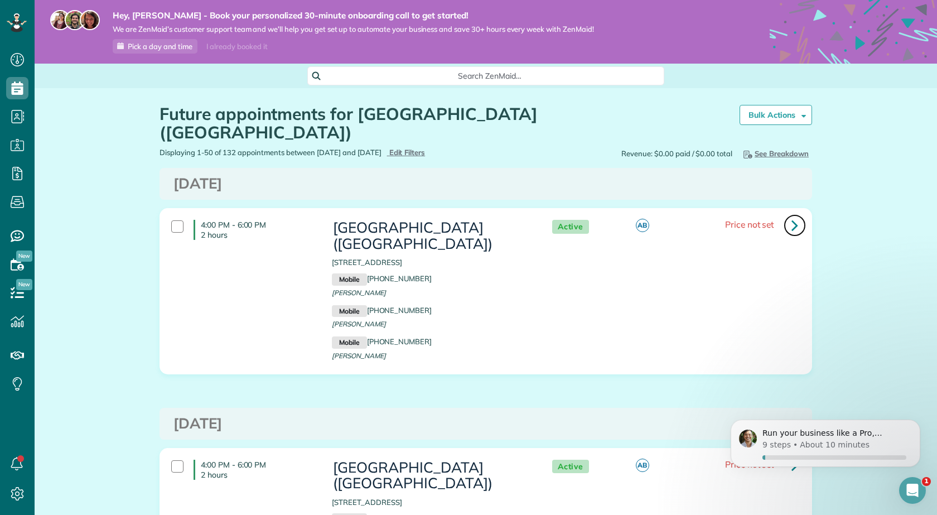
click at [786, 214] on link at bounding box center [794, 225] width 22 height 22
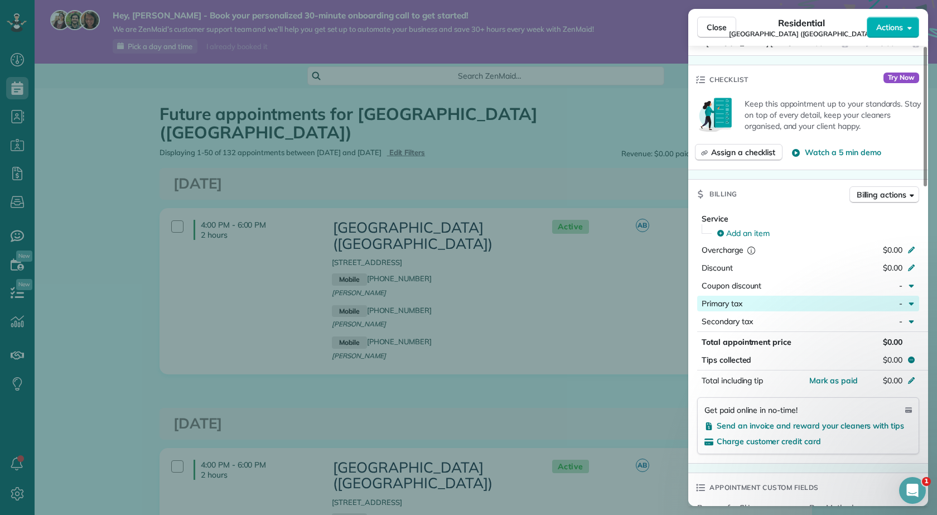
scroll to position [333, 0]
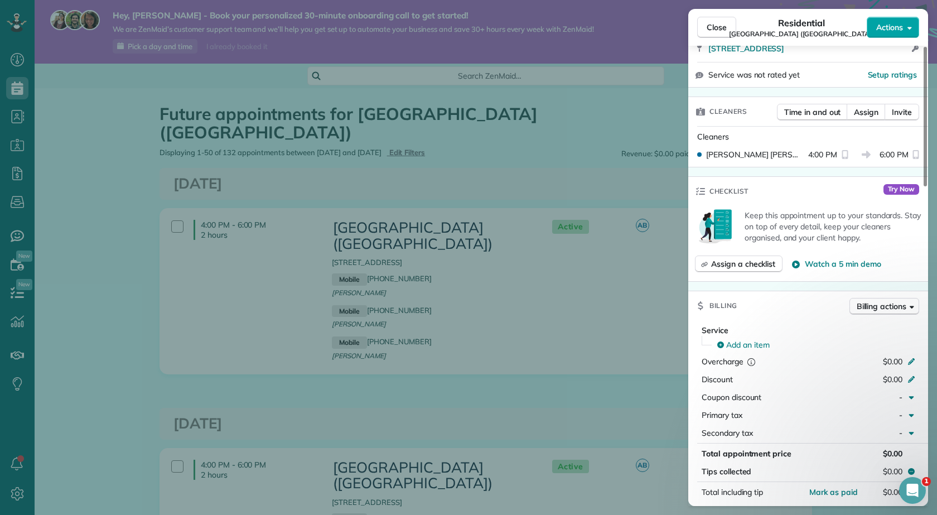
click at [902, 28] on span "Actions" at bounding box center [889, 27] width 27 height 11
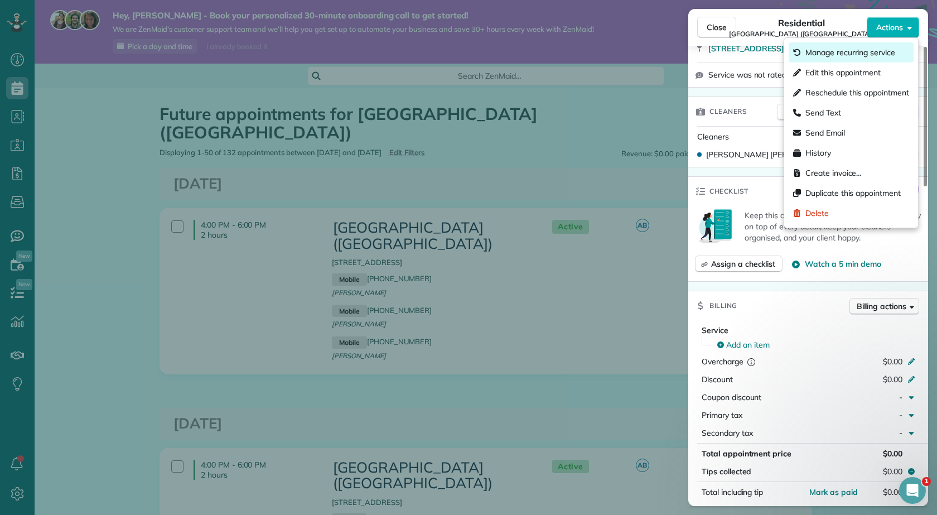
click at [870, 47] on span "Manage recurring service" at bounding box center [850, 52] width 90 height 11
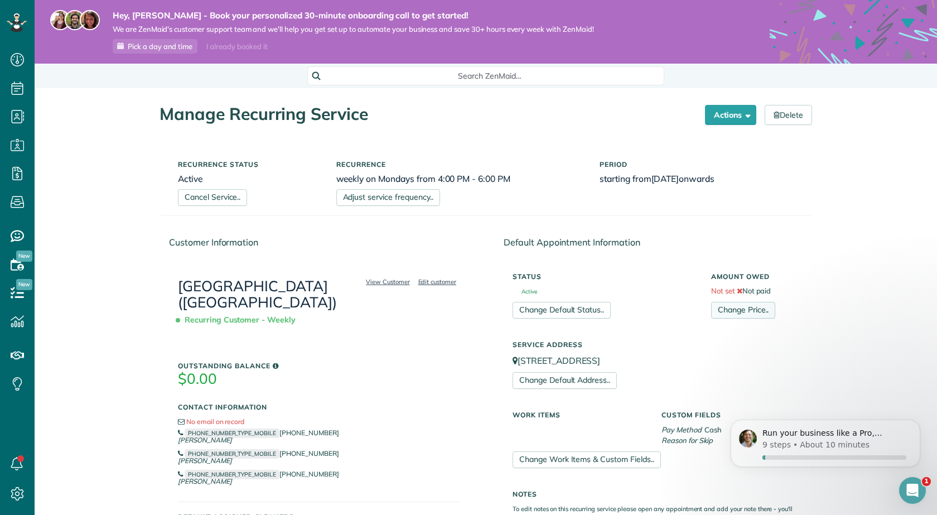
click at [742, 313] on link "Change Price.." at bounding box center [743, 310] width 64 height 17
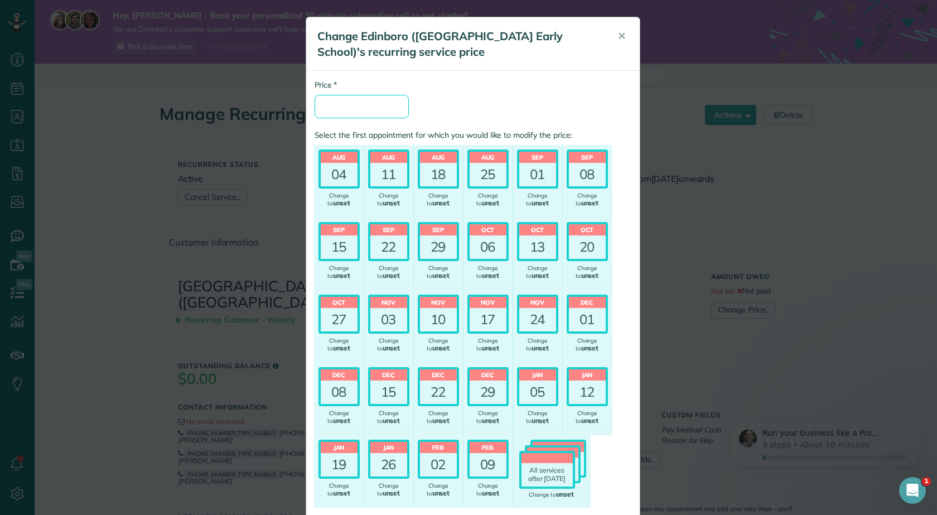
click at [375, 108] on input "* Price" at bounding box center [361, 106] width 94 height 23
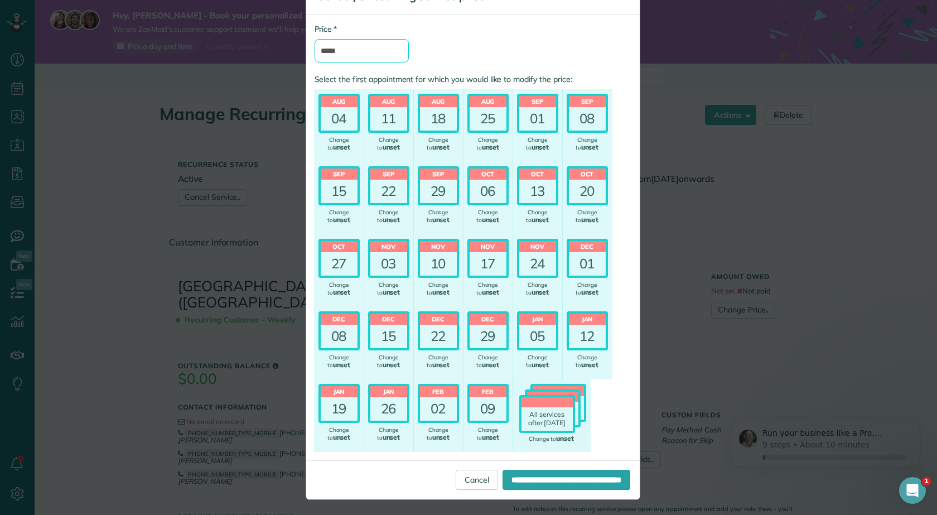
scroll to position [57, 0]
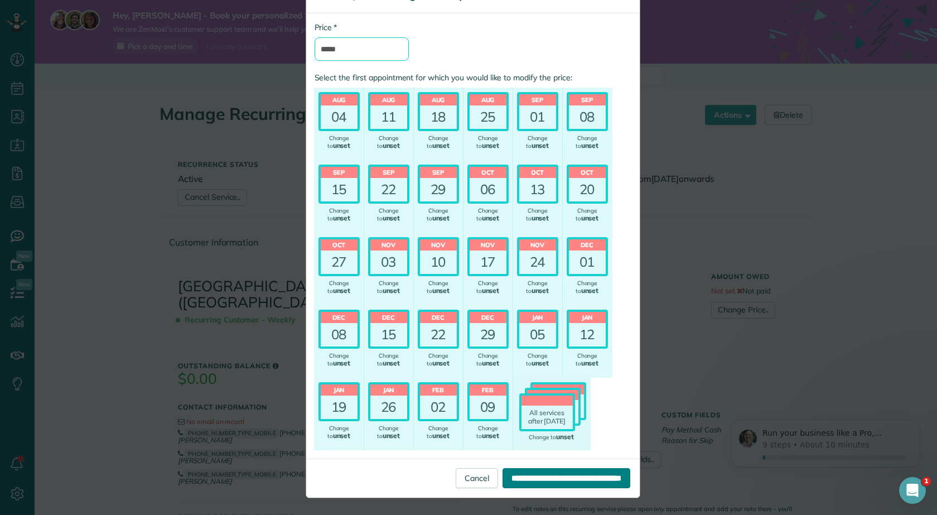
type input "*****"
click at [517, 472] on input "**********" at bounding box center [566, 478] width 128 height 20
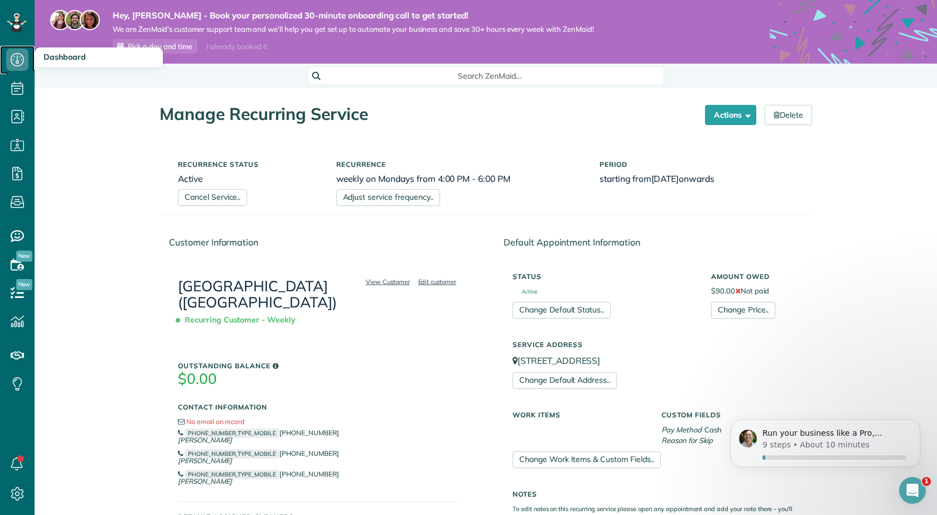
click at [19, 62] on icon at bounding box center [17, 60] width 22 height 22
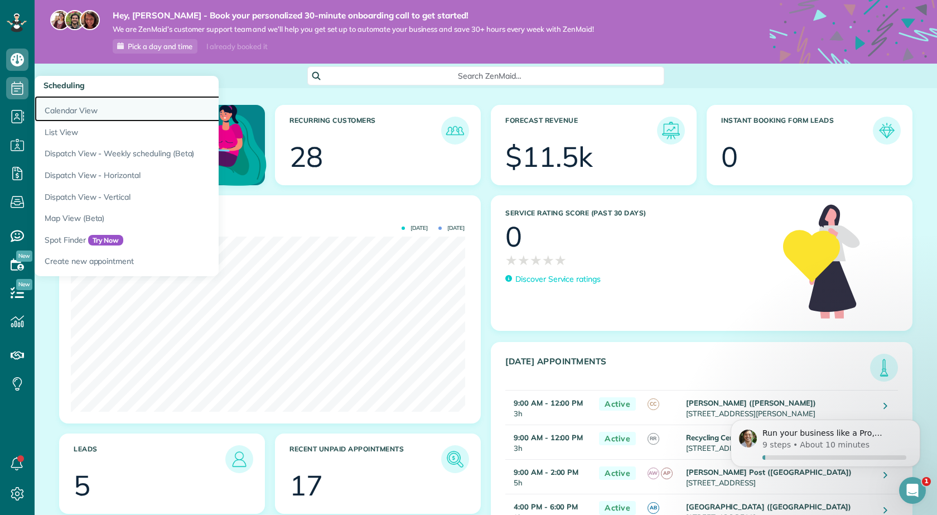
click at [85, 118] on link "Calendar View" at bounding box center [174, 109] width 279 height 26
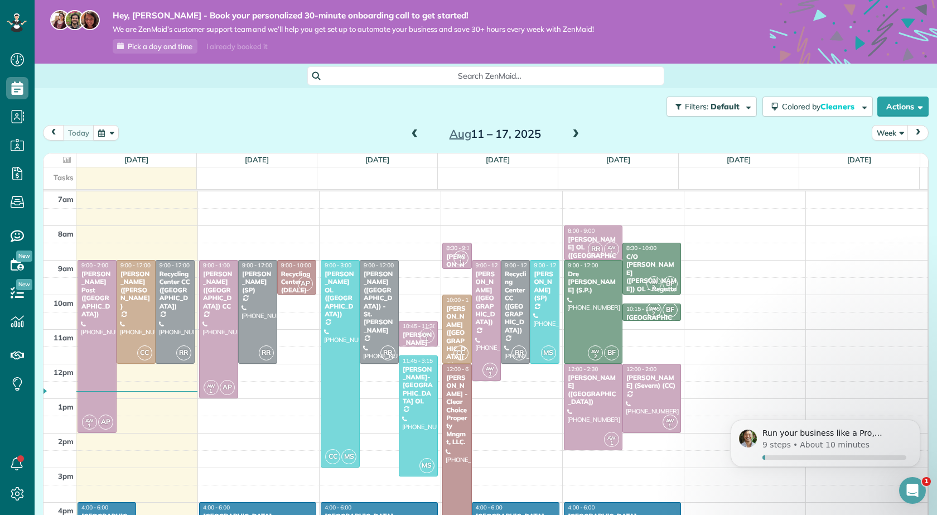
click at [409, 138] on span at bounding box center [415, 134] width 12 height 10
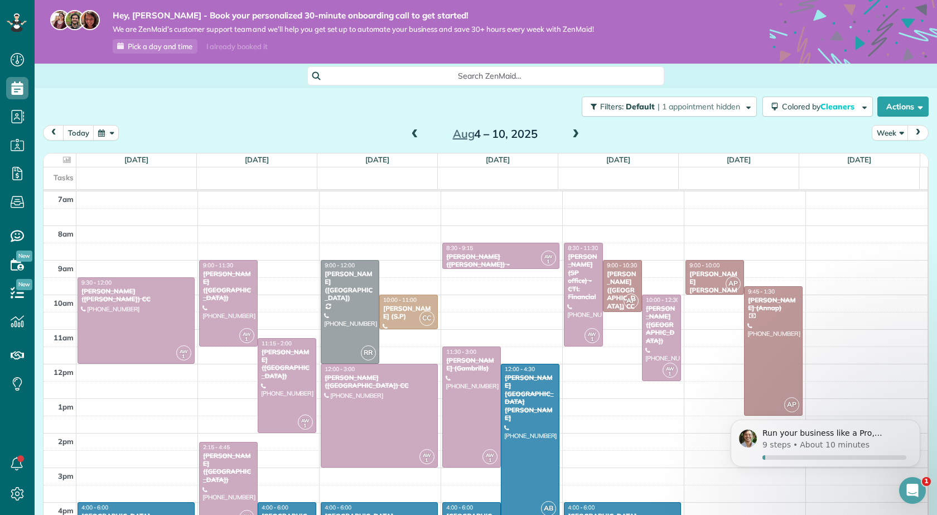
click at [608, 277] on div "Nicole Clark (SP) CC" at bounding box center [622, 290] width 32 height 40
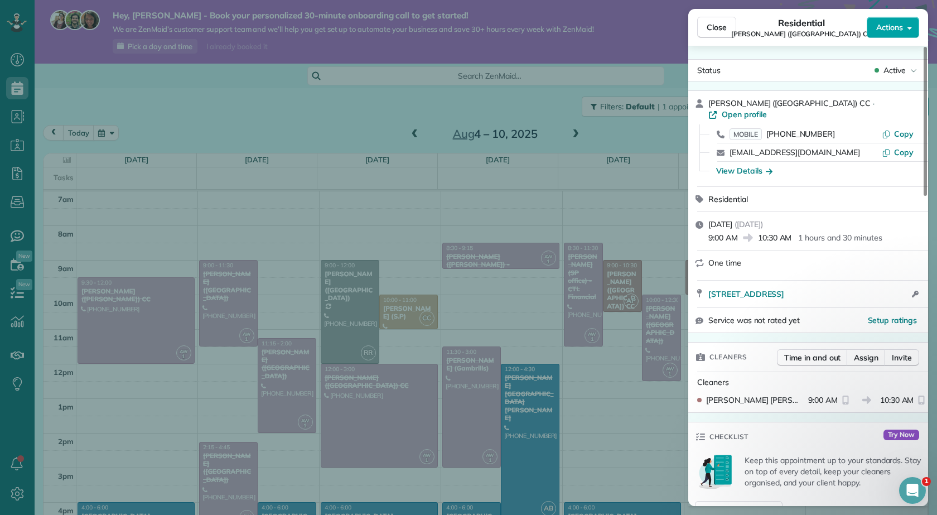
click at [888, 25] on span "Actions" at bounding box center [889, 27] width 27 height 11
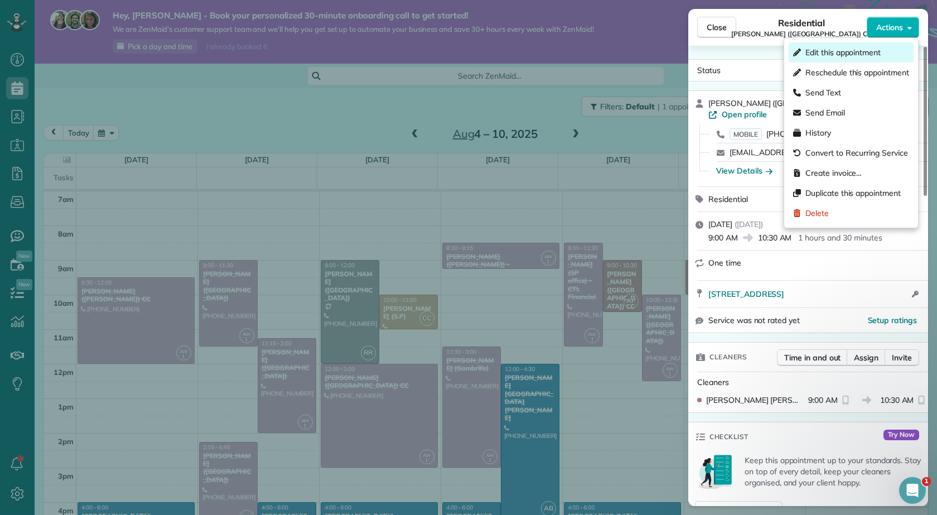
click at [822, 49] on span "Edit this appointment" at bounding box center [842, 52] width 75 height 11
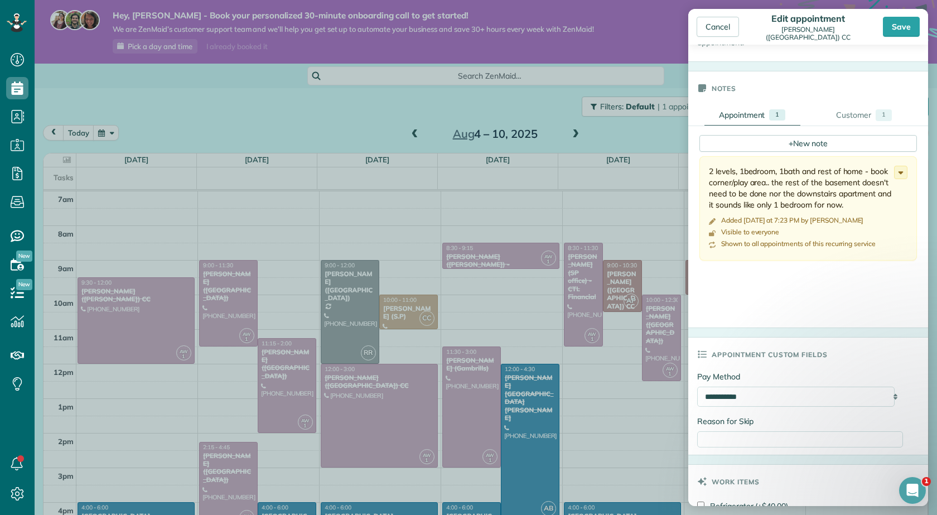
scroll to position [390, 0]
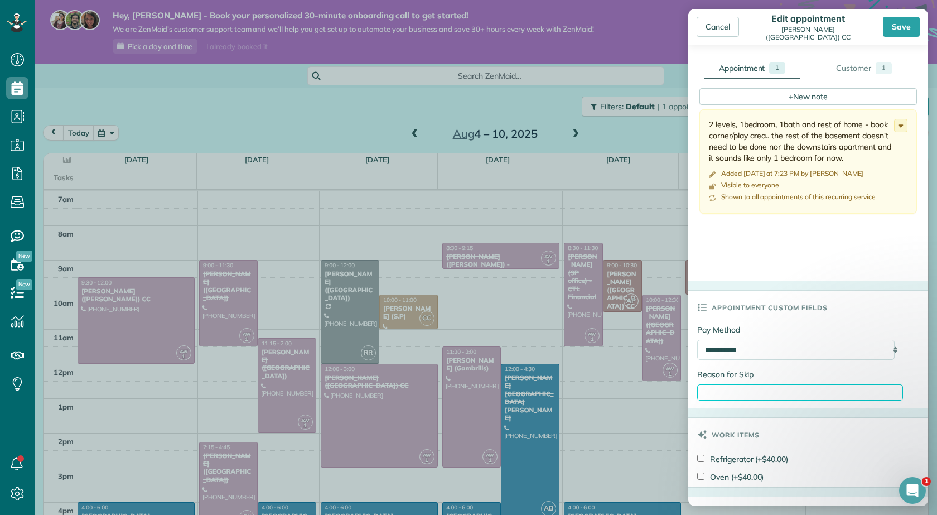
click at [771, 384] on input "Reason for Skip" at bounding box center [800, 392] width 206 height 16
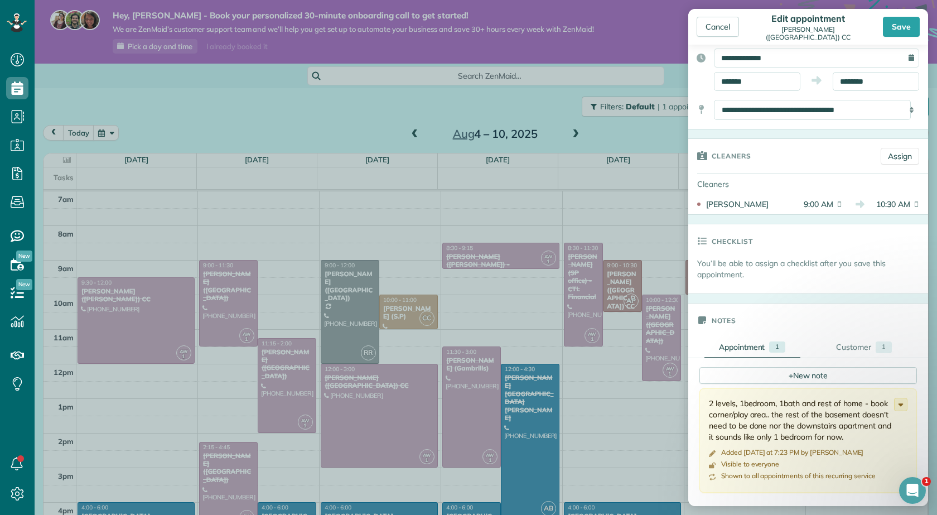
scroll to position [0, 0]
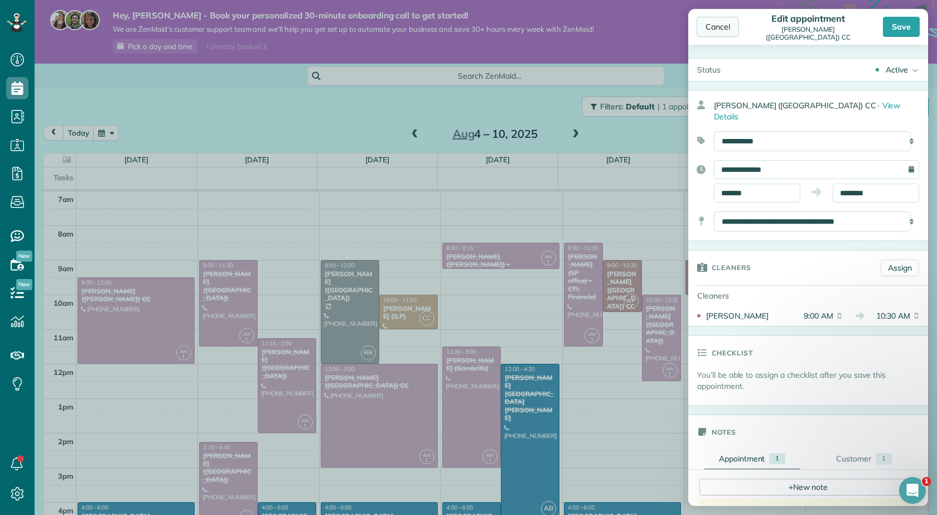
click at [716, 22] on div "Cancel" at bounding box center [717, 27] width 42 height 20
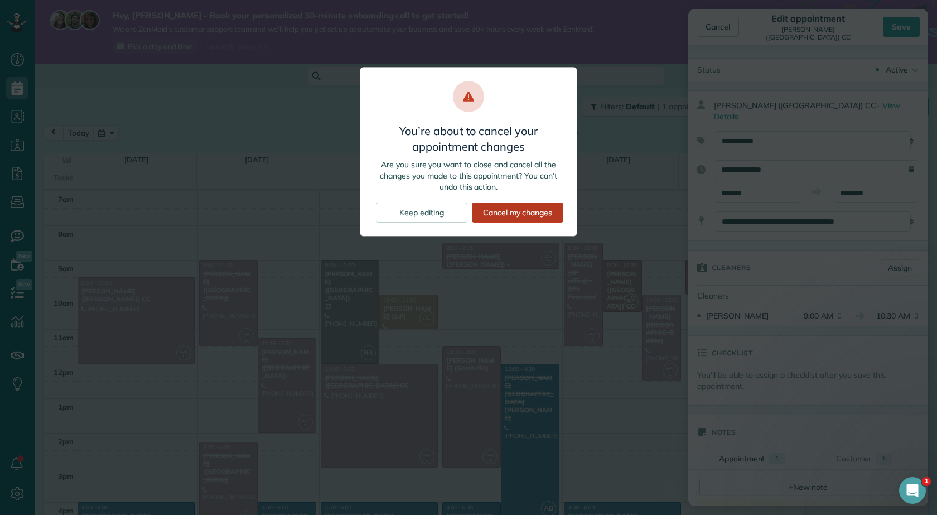
click at [498, 217] on div "Cancel my changes" at bounding box center [517, 212] width 91 height 20
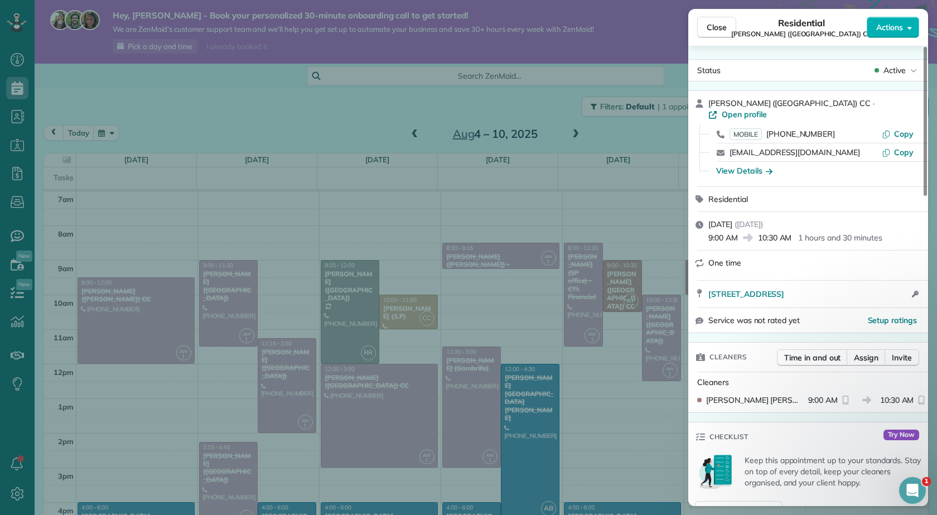
click at [649, 172] on div "Close Residential Nicole Clark (SP) CC Actions Status Active Nicole Clark (SP) …" at bounding box center [468, 257] width 937 height 515
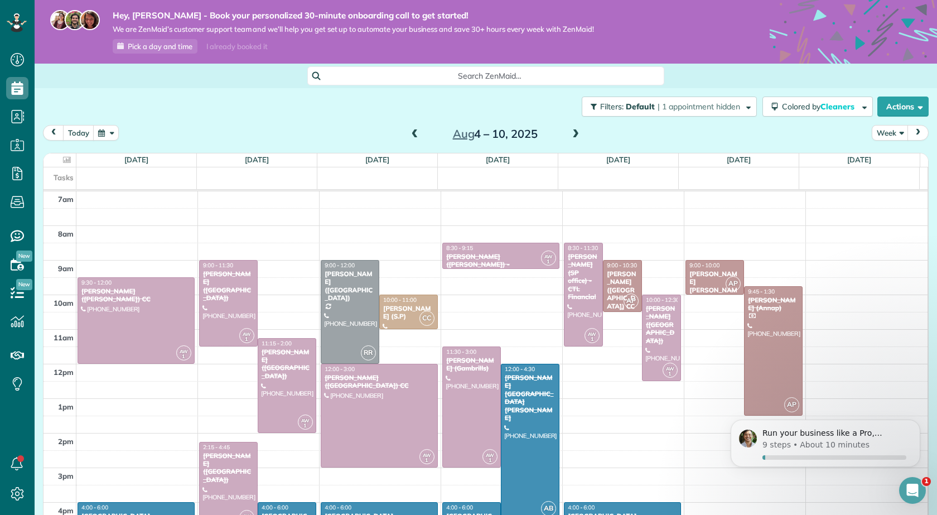
click at [611, 274] on div "Nicole Clark (SP) CC" at bounding box center [622, 290] width 32 height 40
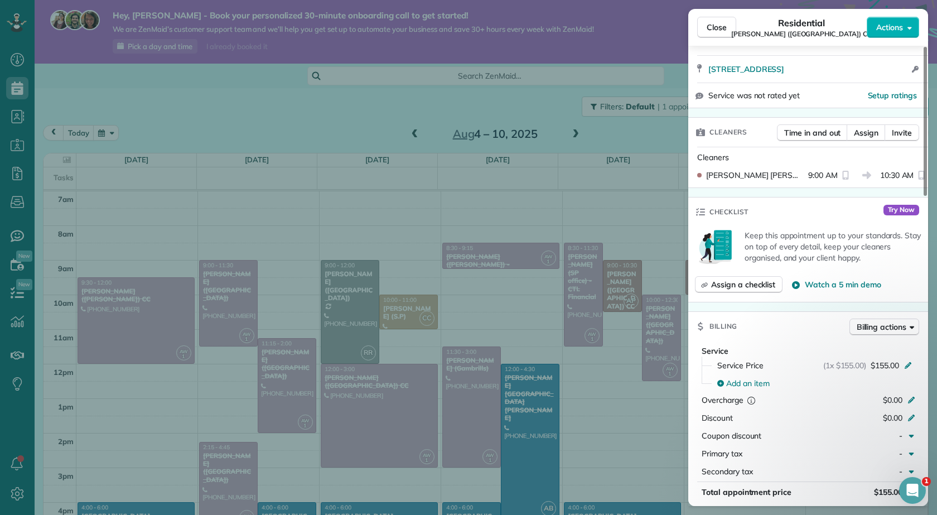
scroll to position [281, 0]
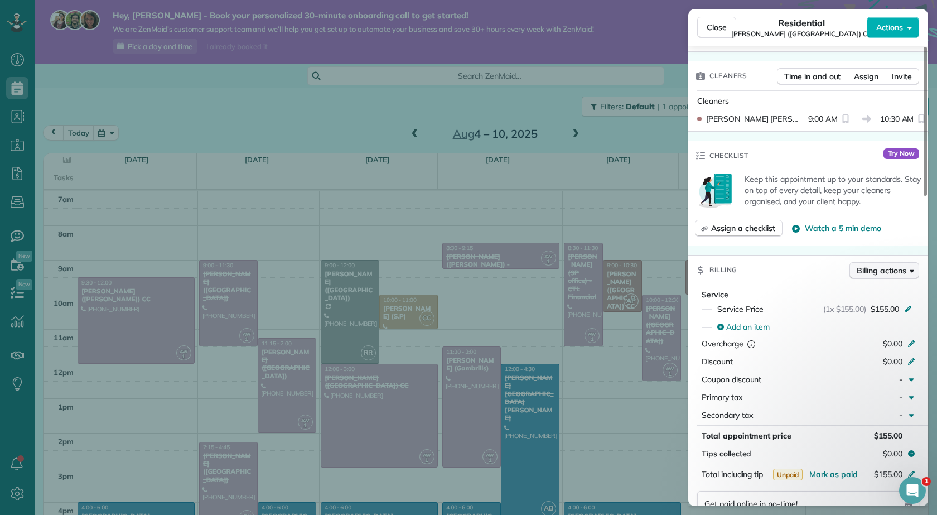
click at [885, 265] on span "Billing actions" at bounding box center [881, 270] width 50 height 11
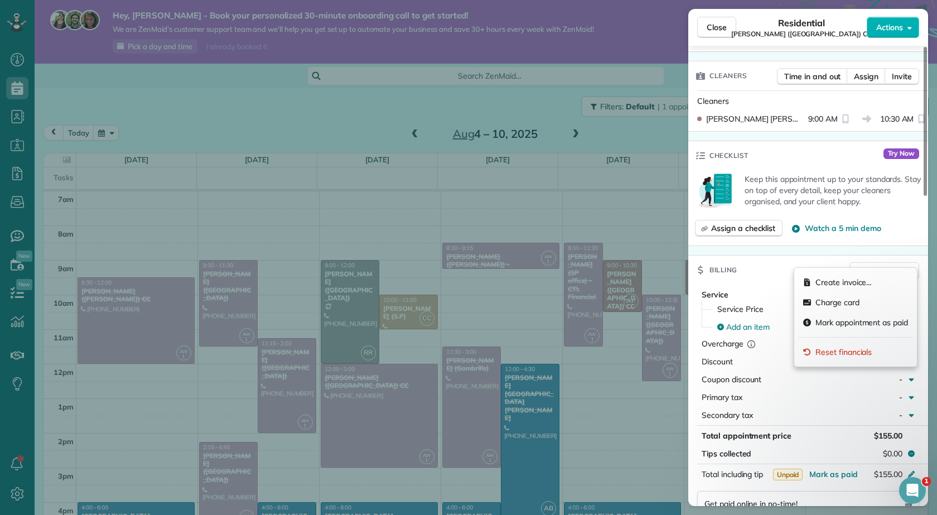
click at [775, 263] on div "Billing Billing actions" at bounding box center [808, 269] width 240 height 29
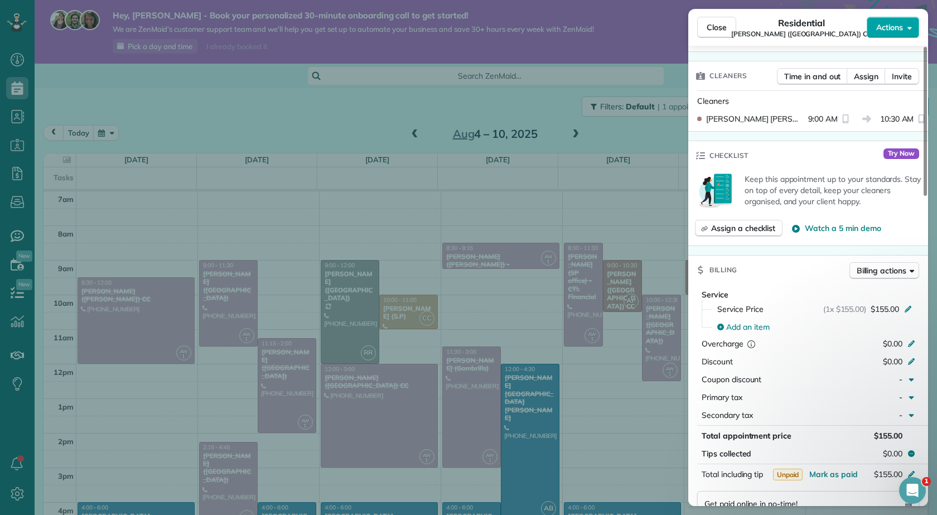
click at [910, 25] on icon "button" at bounding box center [909, 27] width 4 height 8
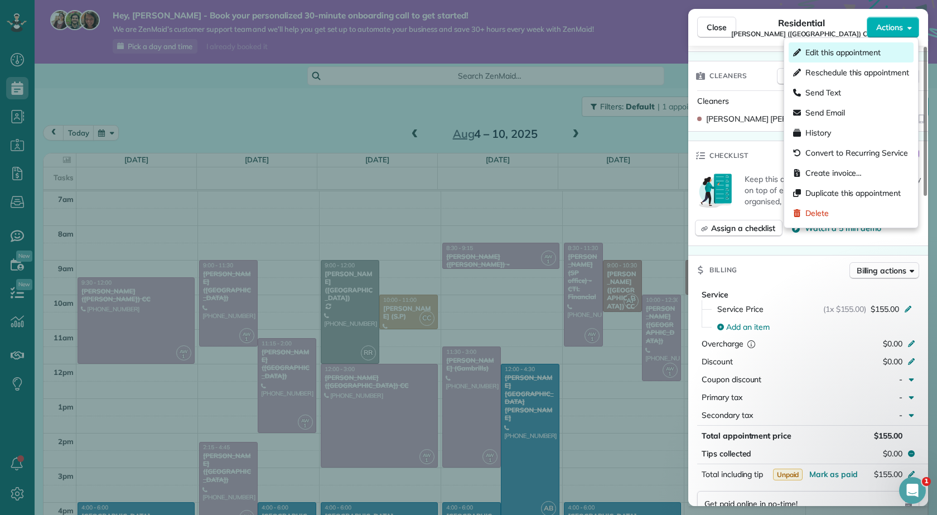
click at [827, 54] on span "Edit this appointment" at bounding box center [842, 52] width 75 height 11
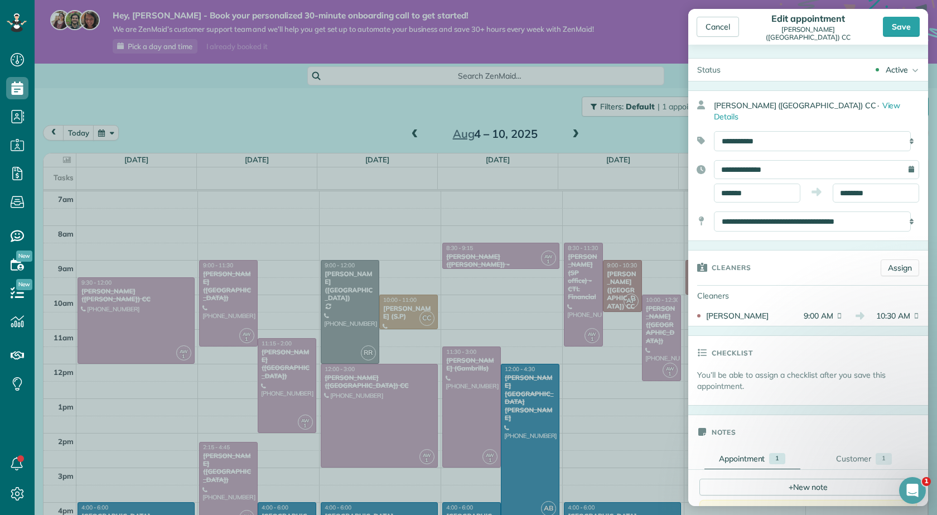
click at [873, 67] on div "Active Active Estimate Stand-By Cancelled Cancelled (with fee)" at bounding box center [828, 70] width 198 height 22
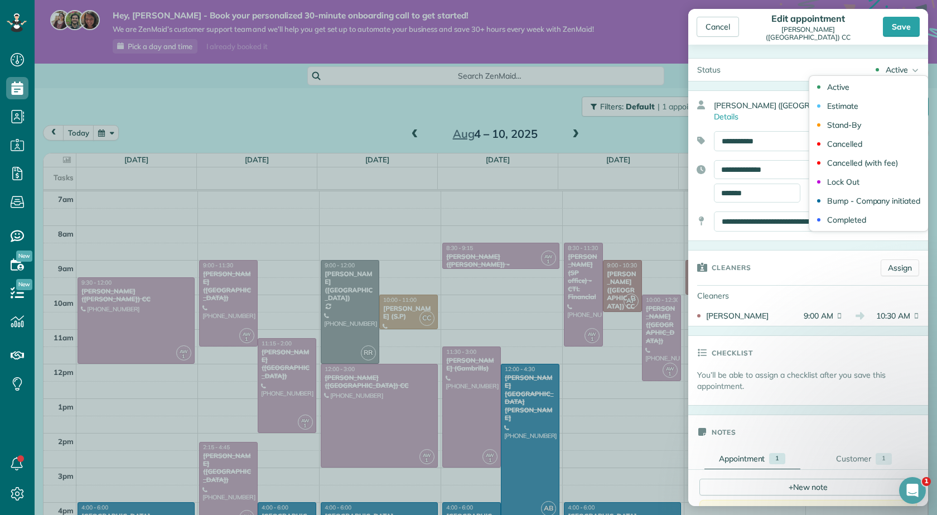
click at [827, 147] on div "Cancelled" at bounding box center [844, 144] width 35 height 8
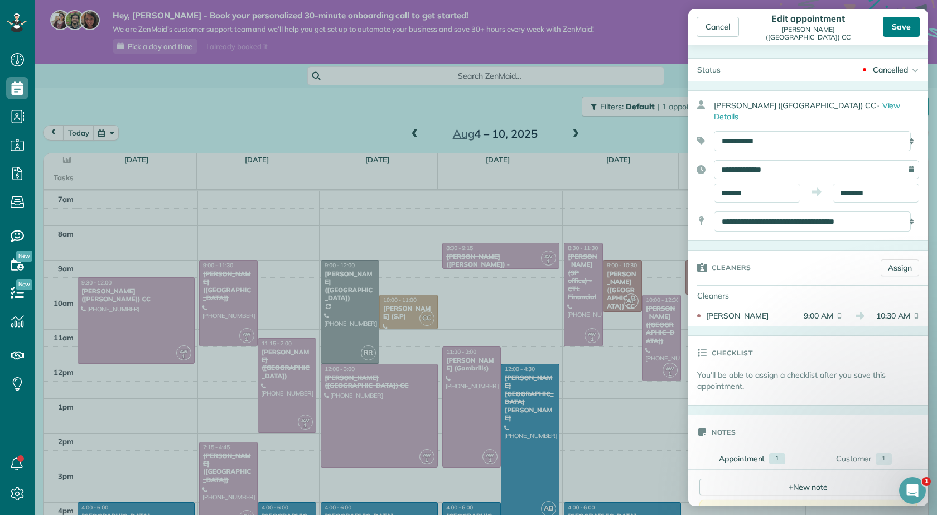
click at [897, 30] on div "Save" at bounding box center [901, 27] width 37 height 20
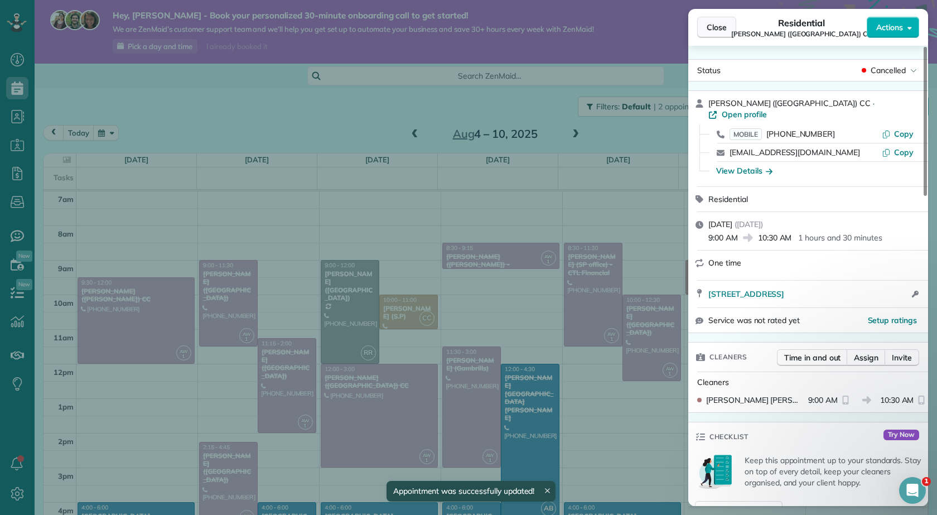
click at [725, 33] on button "Close" at bounding box center [716, 27] width 39 height 21
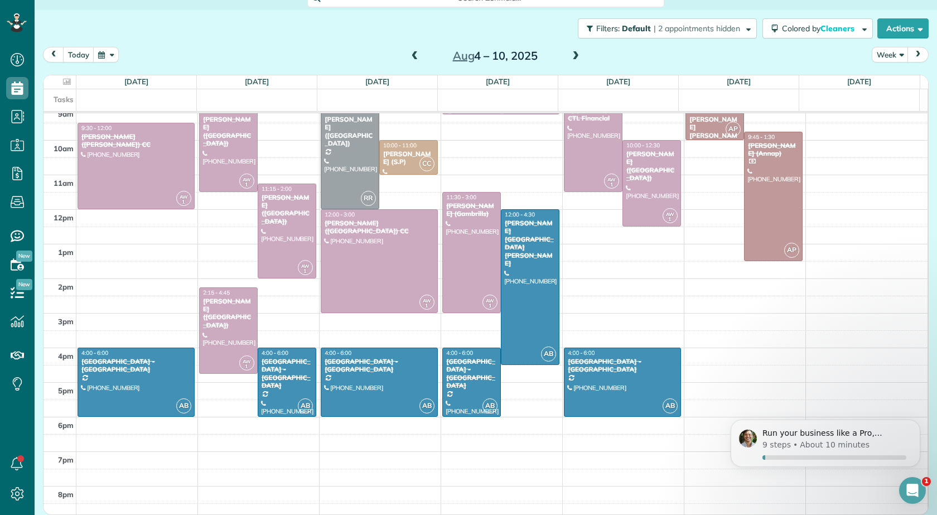
scroll to position [81, 0]
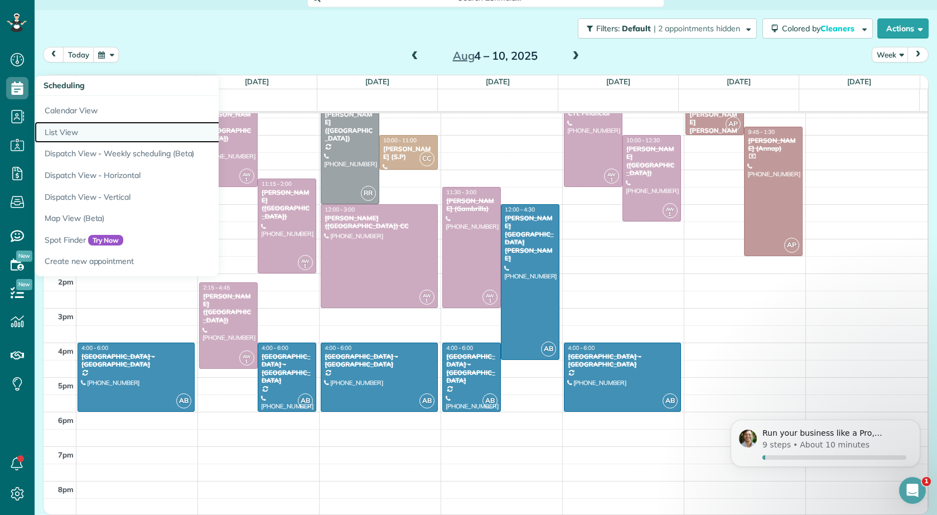
click at [56, 128] on link "List View" at bounding box center [174, 133] width 279 height 22
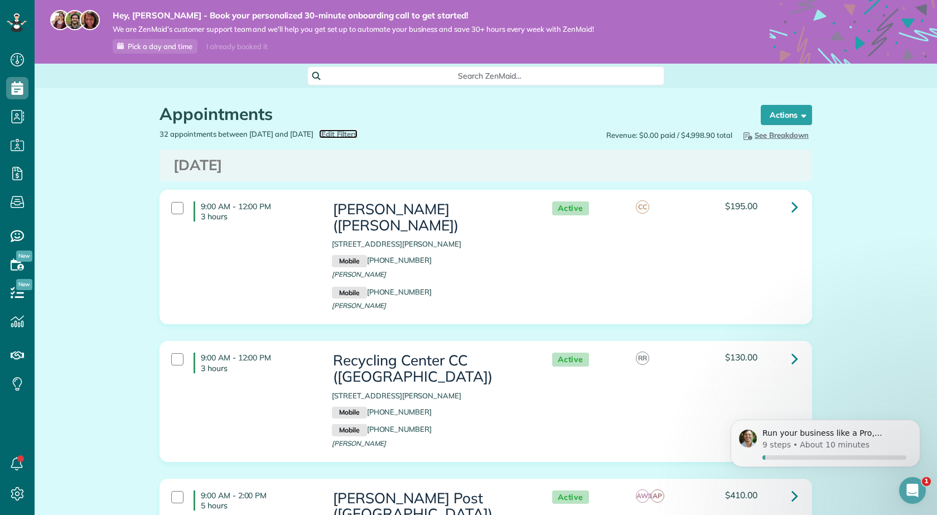
click at [357, 134] on span "Edit Filters" at bounding box center [339, 133] width 36 height 9
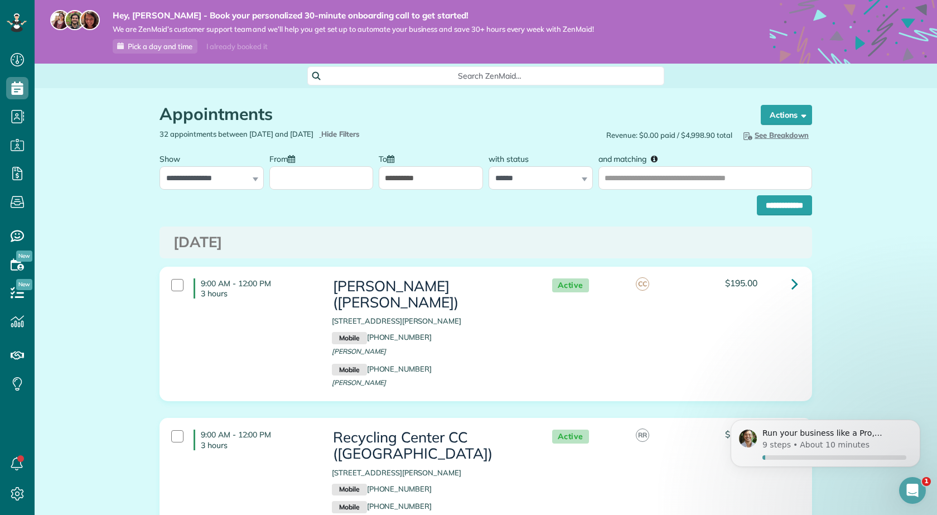
click at [277, 158] on label "From" at bounding box center [284, 158] width 31 height 21
click at [277, 166] on input "From" at bounding box center [321, 177] width 104 height 23
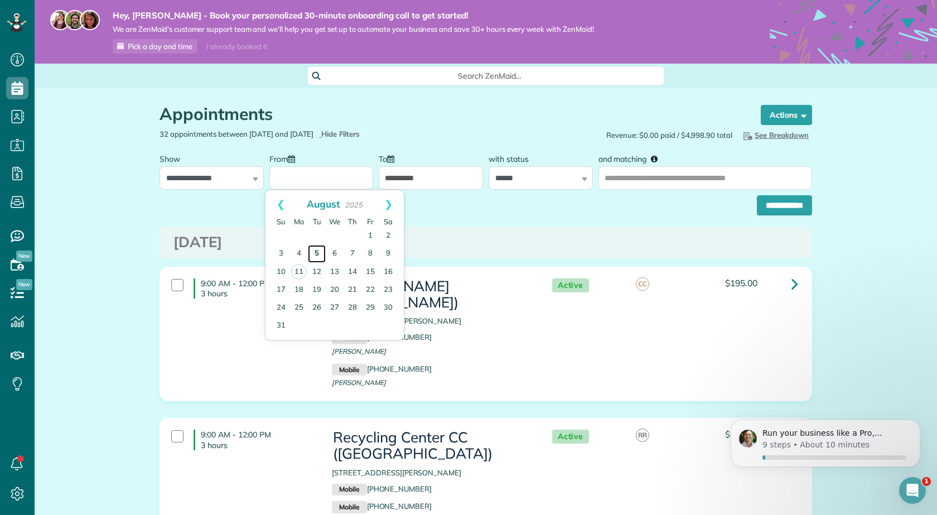
click at [316, 253] on link "5" at bounding box center [317, 254] width 18 height 18
type input "**********"
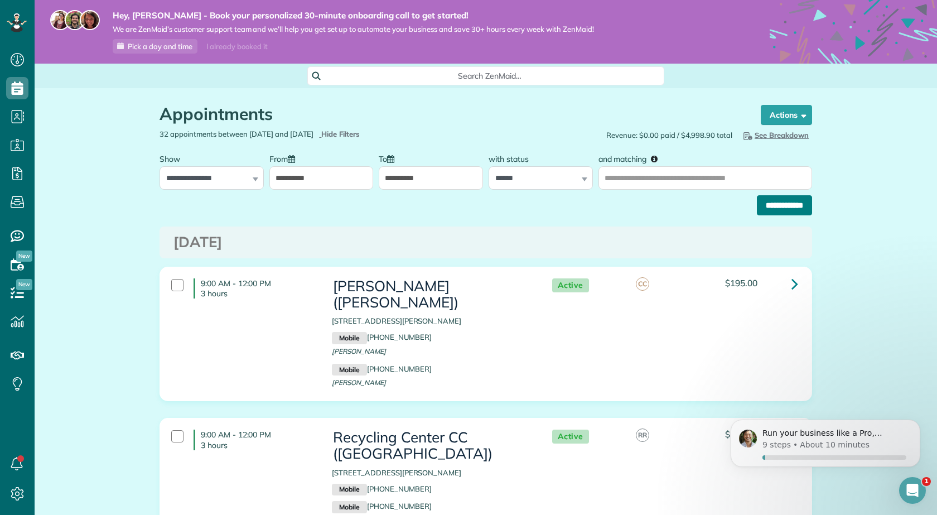
click at [778, 205] on input "**********" at bounding box center [784, 205] width 55 height 20
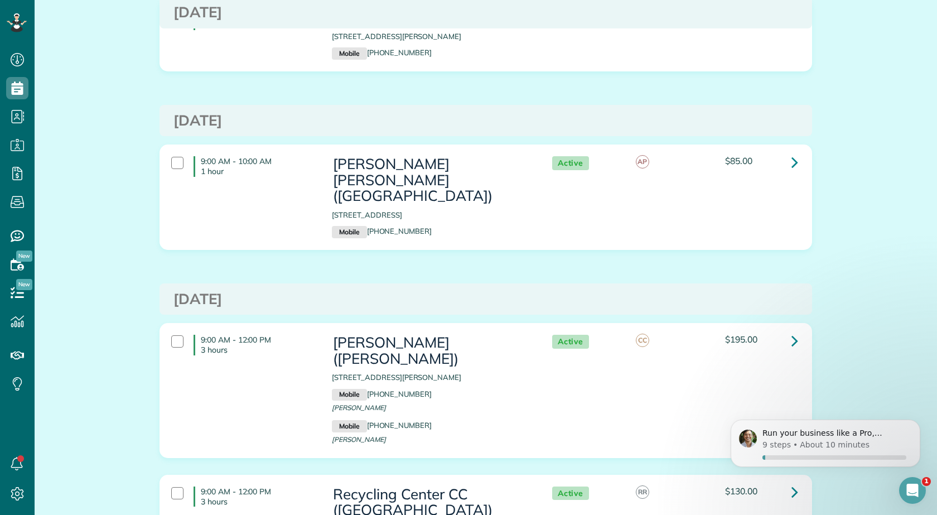
scroll to position [335, 0]
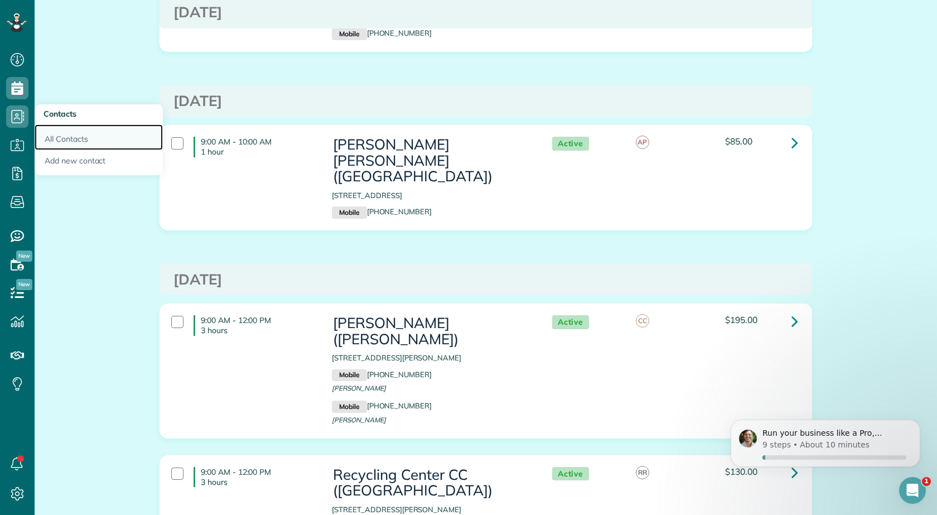
click at [65, 137] on link "All Contacts" at bounding box center [99, 137] width 128 height 26
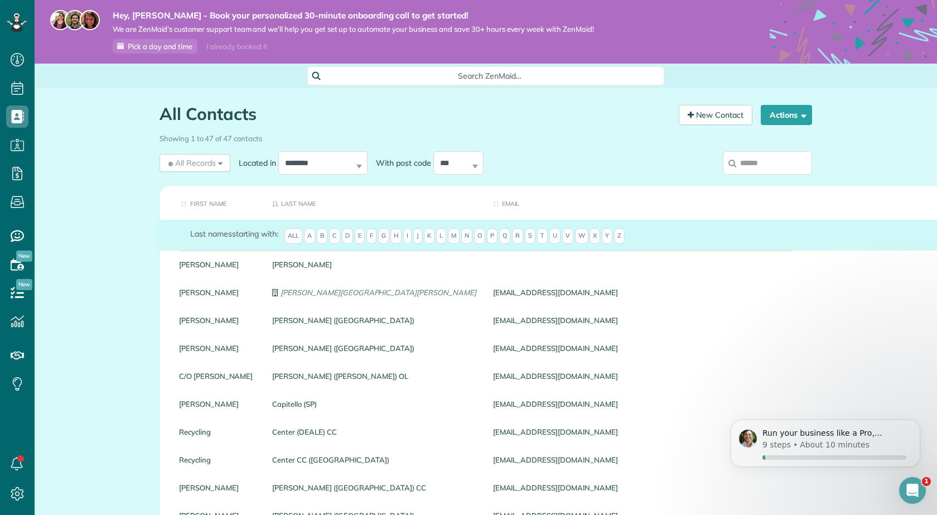
click at [752, 167] on input "search" at bounding box center [767, 162] width 89 height 23
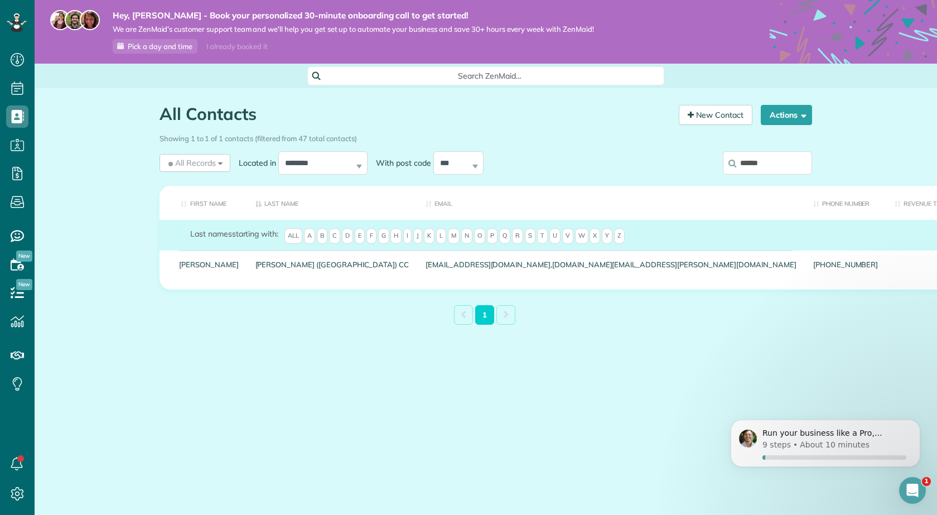
type input "******"
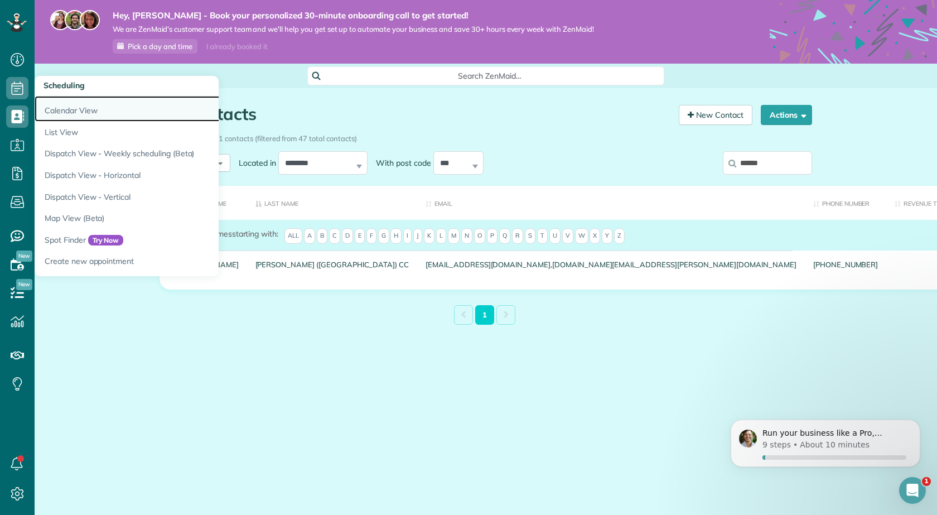
click at [55, 105] on link "Calendar View" at bounding box center [174, 109] width 279 height 26
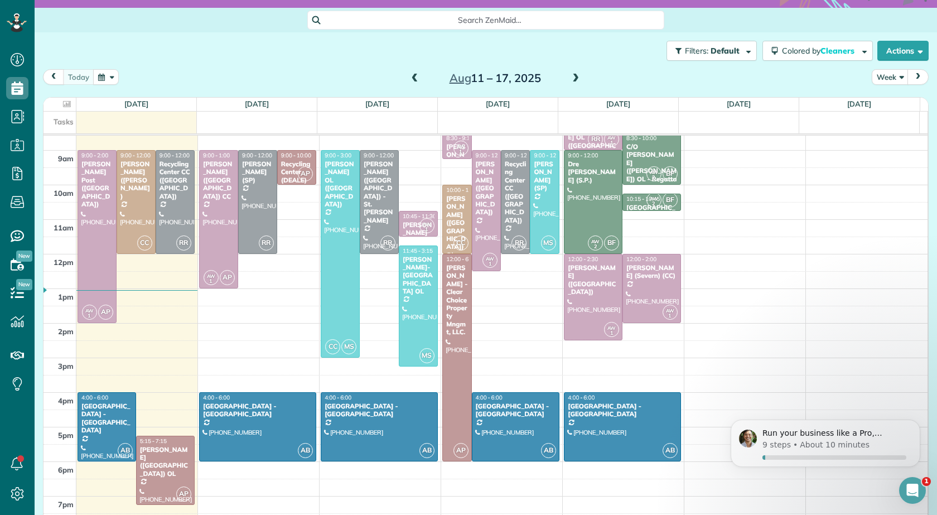
scroll to position [37, 0]
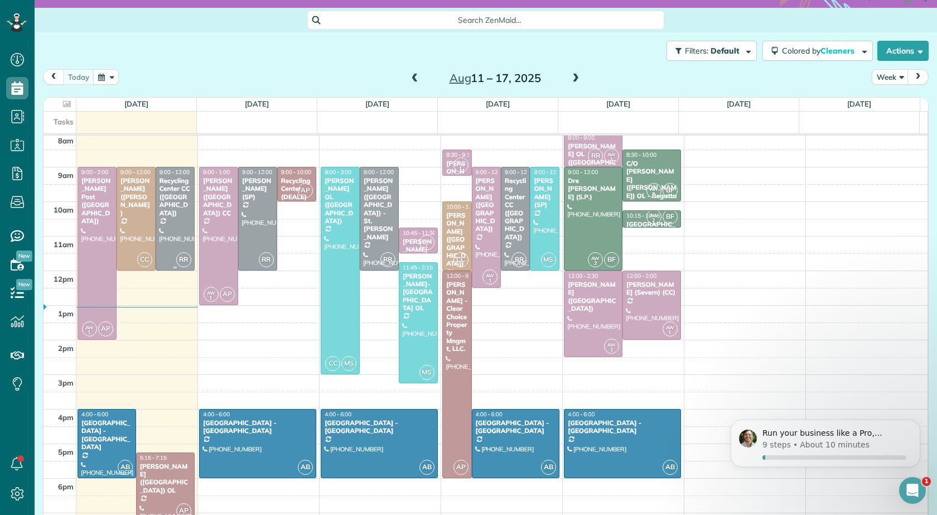
click at [180, 221] on div at bounding box center [175, 218] width 38 height 103
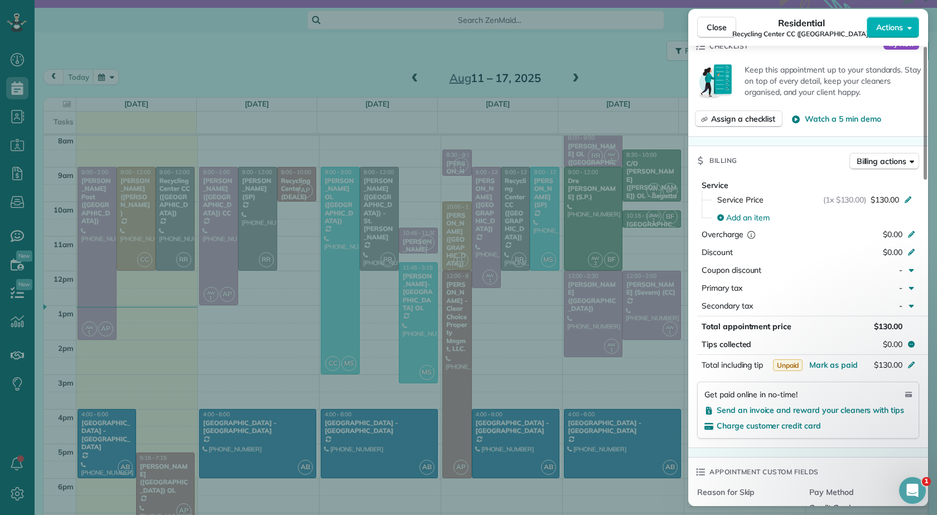
scroll to position [446, 0]
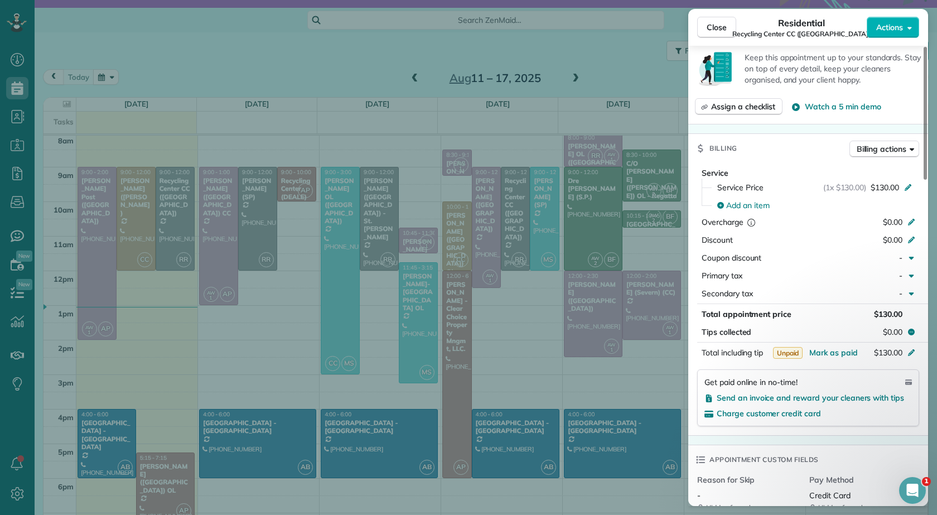
click at [821, 347] on span "Mark as paid" at bounding box center [833, 352] width 49 height 10
click at [910, 182] on icon at bounding box center [907, 186] width 9 height 9
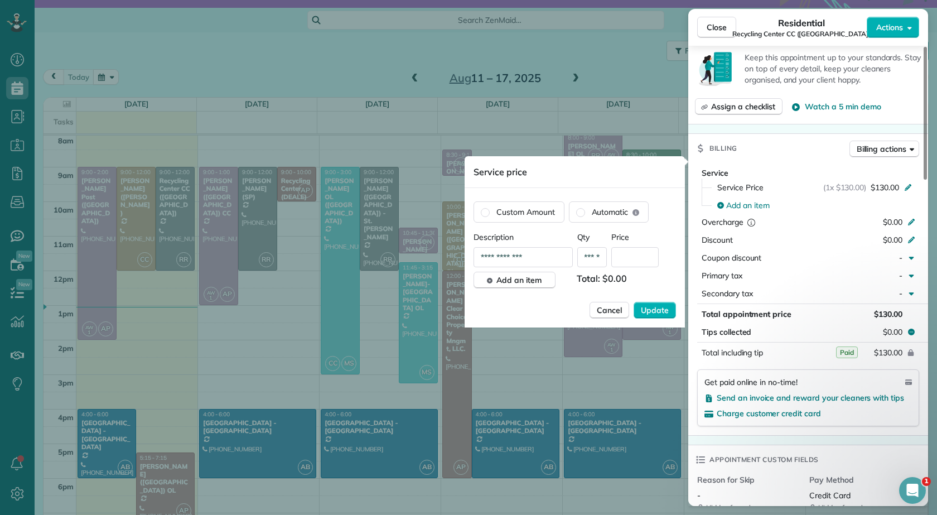
scroll to position [0, 32]
type input "**********"
click at [653, 255] on input "text" at bounding box center [634, 257] width 47 height 20
click at [609, 308] on span "Cancel" at bounding box center [609, 309] width 25 height 11
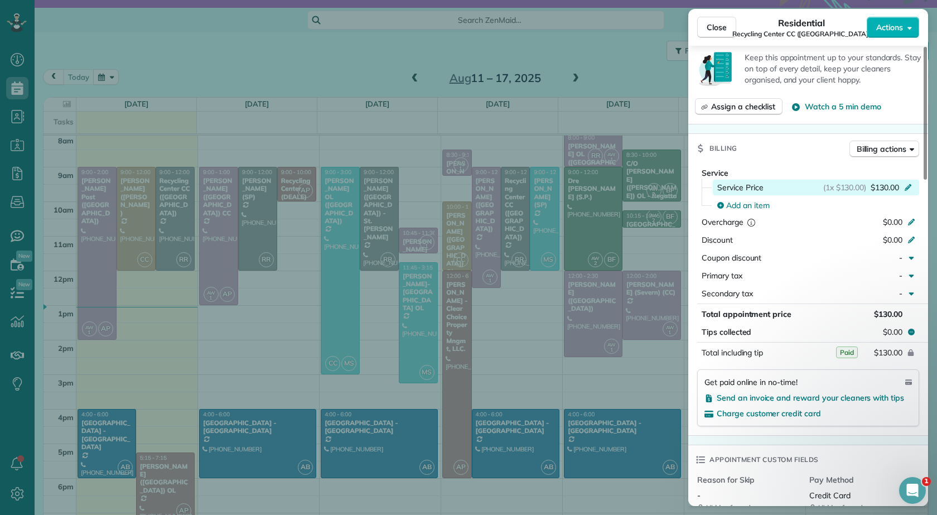
click at [898, 182] on span "$130.00" at bounding box center [884, 187] width 28 height 11
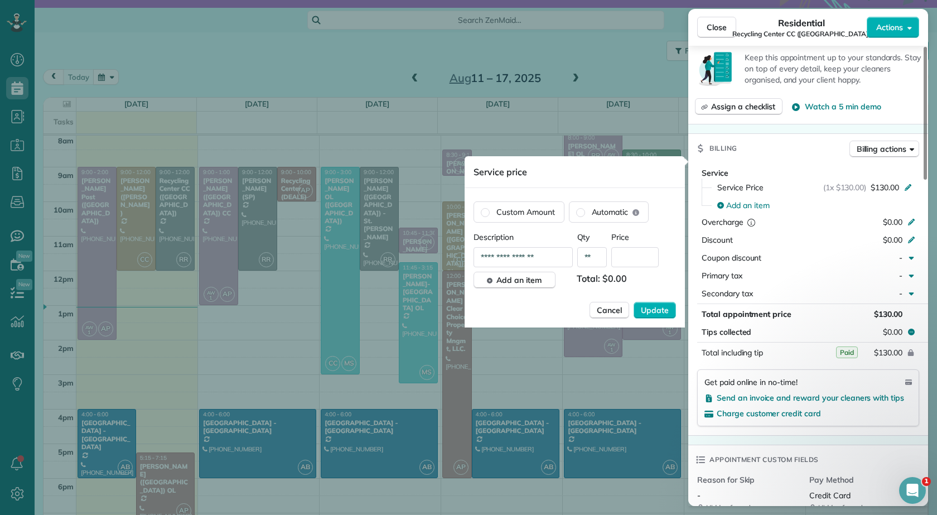
type input "**********"
click at [626, 258] on input "text" at bounding box center [634, 257] width 47 height 20
click at [609, 305] on span "Cancel" at bounding box center [609, 309] width 25 height 11
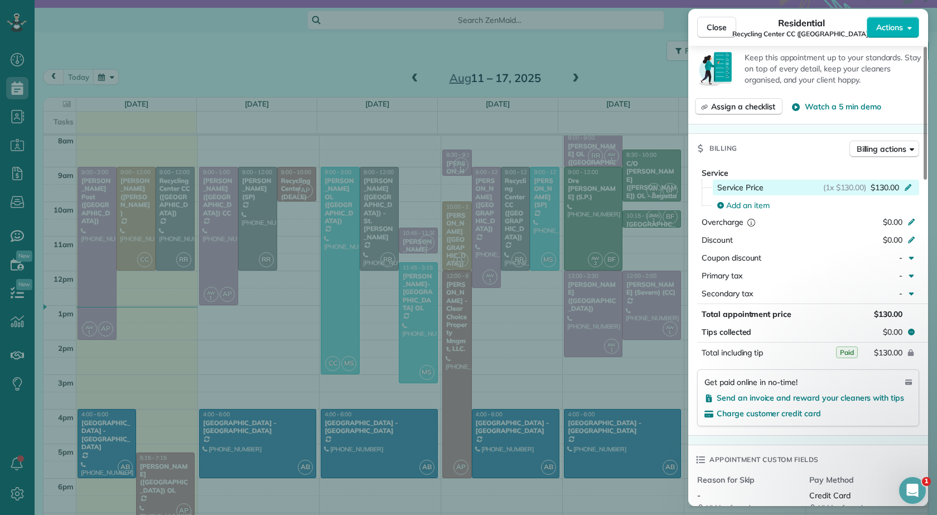
click at [908, 182] on icon at bounding box center [907, 186] width 9 height 9
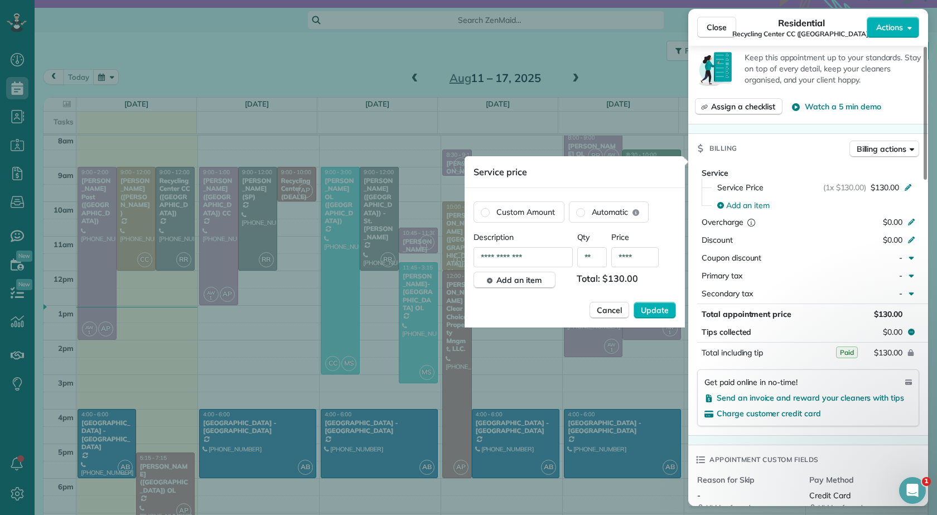
click at [642, 255] on input "****" at bounding box center [634, 257] width 47 height 20
type input "*******"
click at [651, 310] on span "Update" at bounding box center [655, 309] width 28 height 11
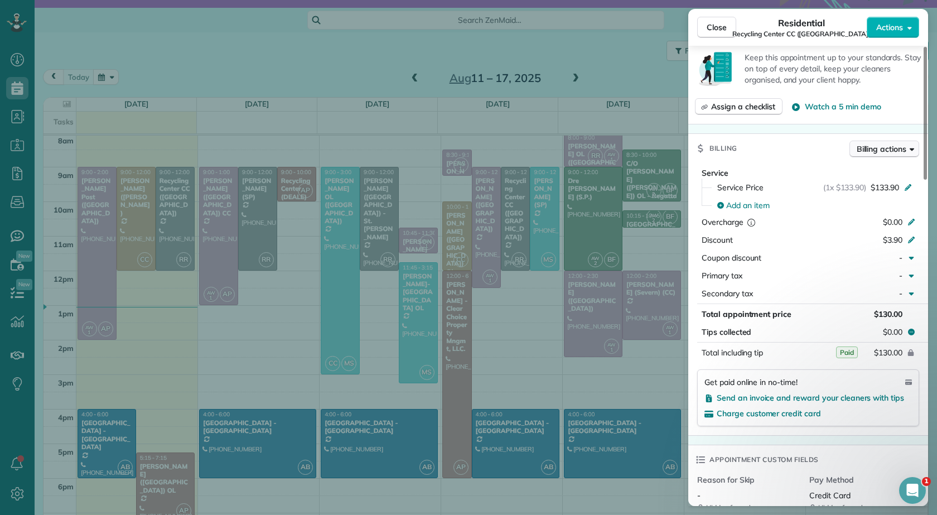
click at [878, 143] on span "Billing actions" at bounding box center [881, 148] width 50 height 11
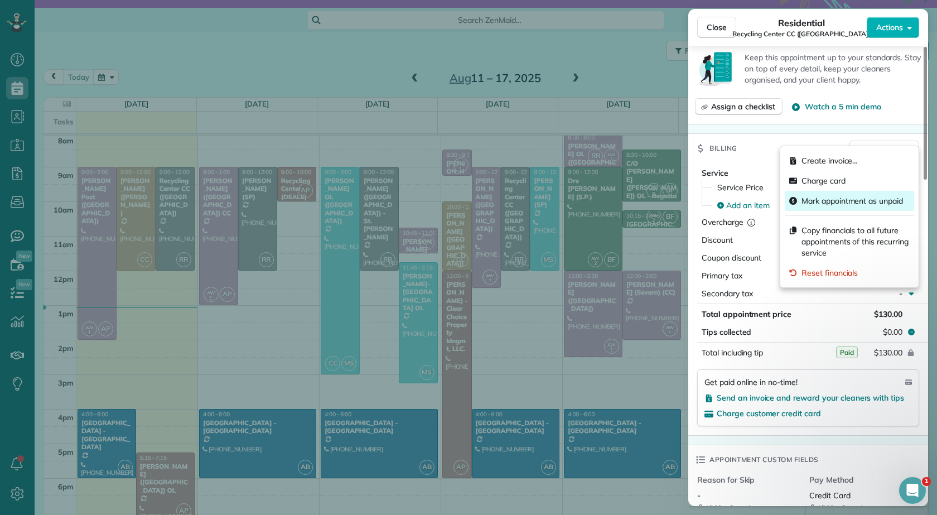
click at [845, 197] on span "Mark appointment as unpaid" at bounding box center [851, 200] width 101 height 11
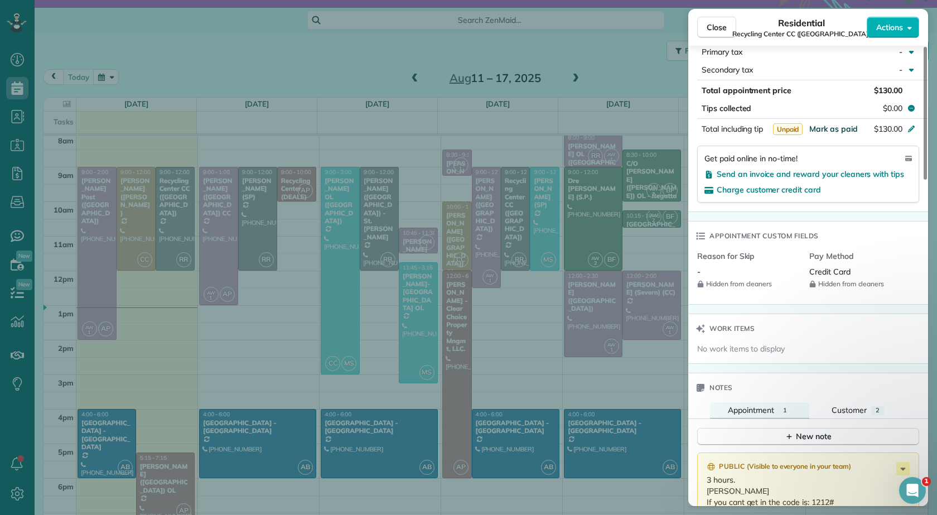
scroll to position [725, 0]
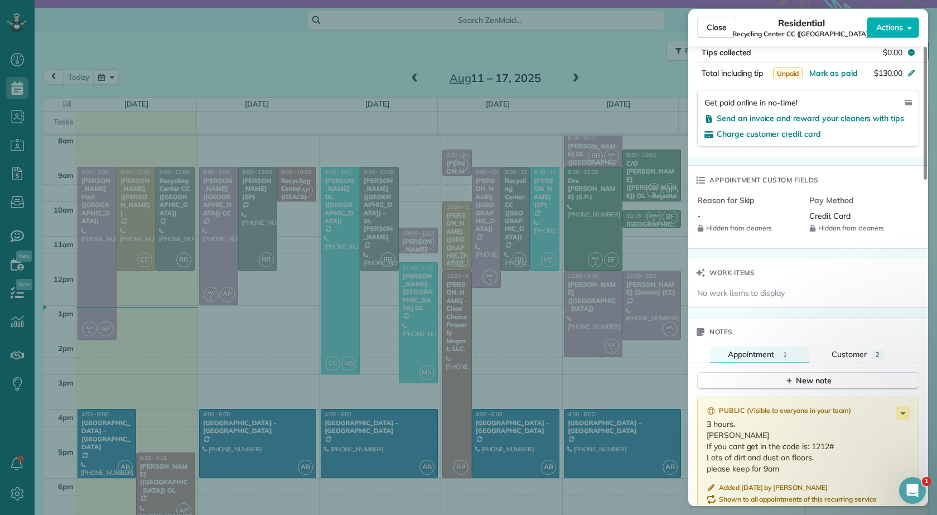
drag, startPoint x: 850, startPoint y: 304, endPoint x: 883, endPoint y: 272, distance: 46.1
click at [882, 272] on div "Work items" at bounding box center [808, 272] width 240 height 29
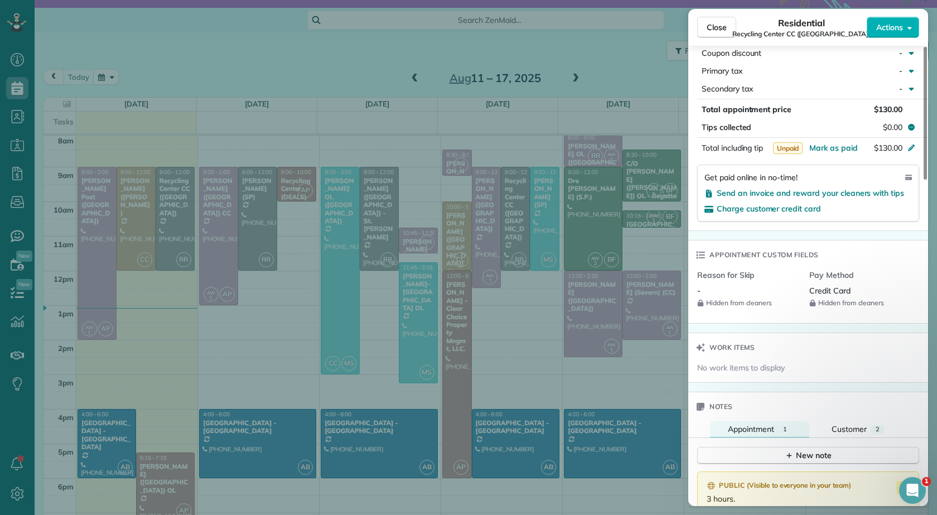
scroll to position [628, 0]
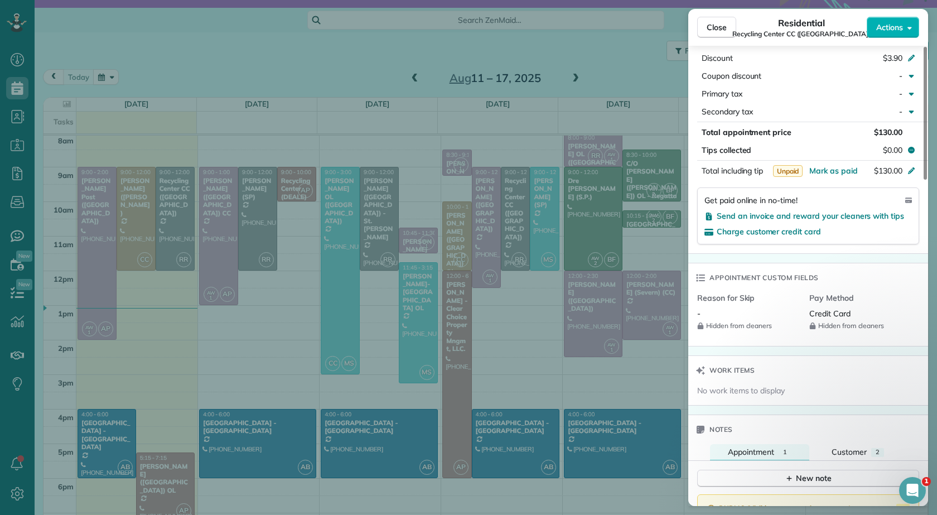
drag, startPoint x: 936, startPoint y: 261, endPoint x: 934, endPoint y: 211, distance: 50.2
click at [934, 211] on div "Close Residential Recycling Center CC (GB) Actions Status Active Recycling Cent…" at bounding box center [468, 257] width 937 height 515
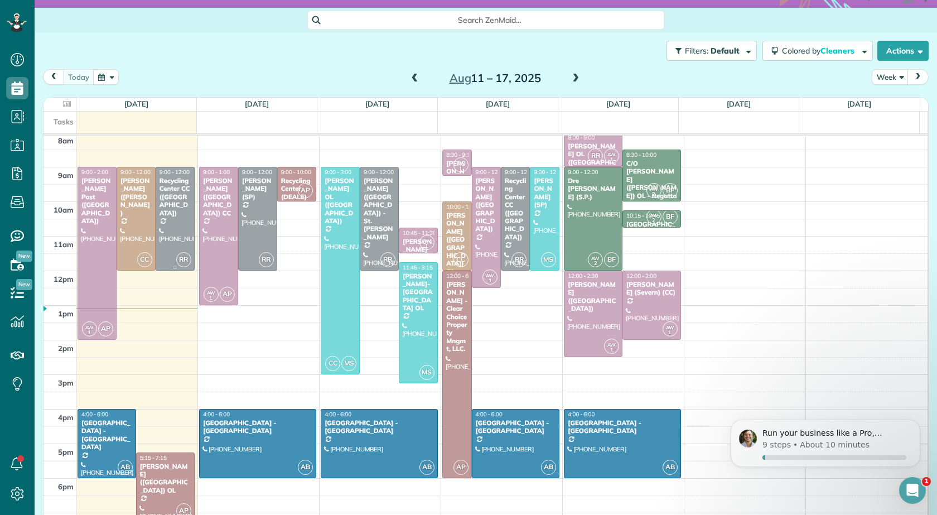
click at [163, 203] on div at bounding box center [175, 218] width 38 height 103
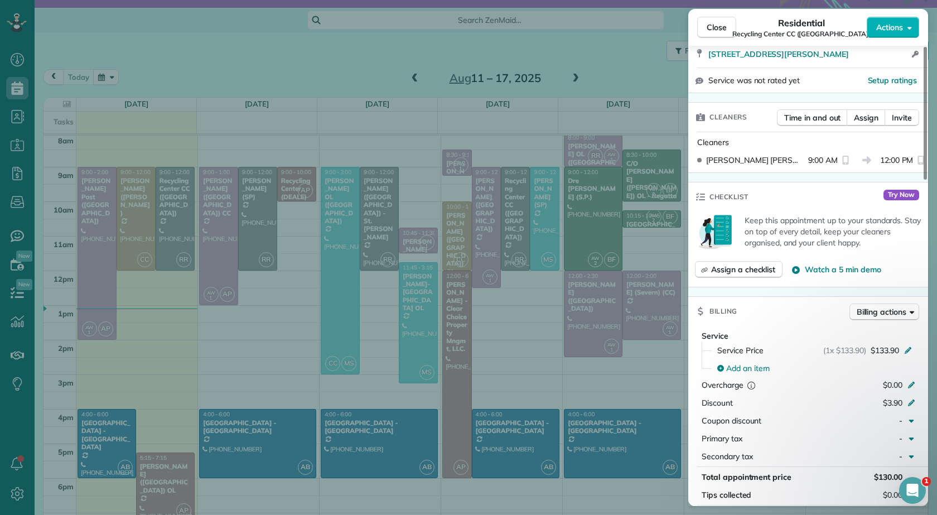
scroll to position [335, 0]
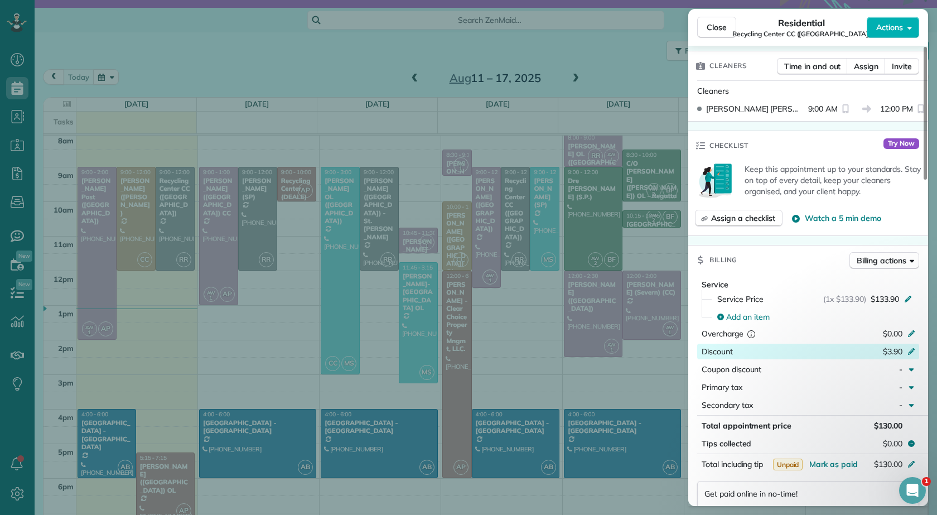
click at [907, 346] on icon at bounding box center [911, 350] width 9 height 9
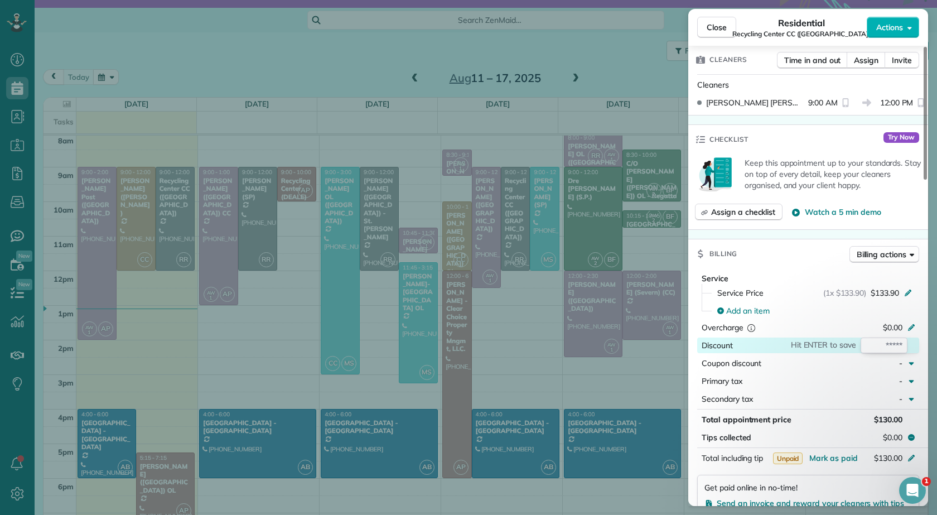
scroll to position [229, 0]
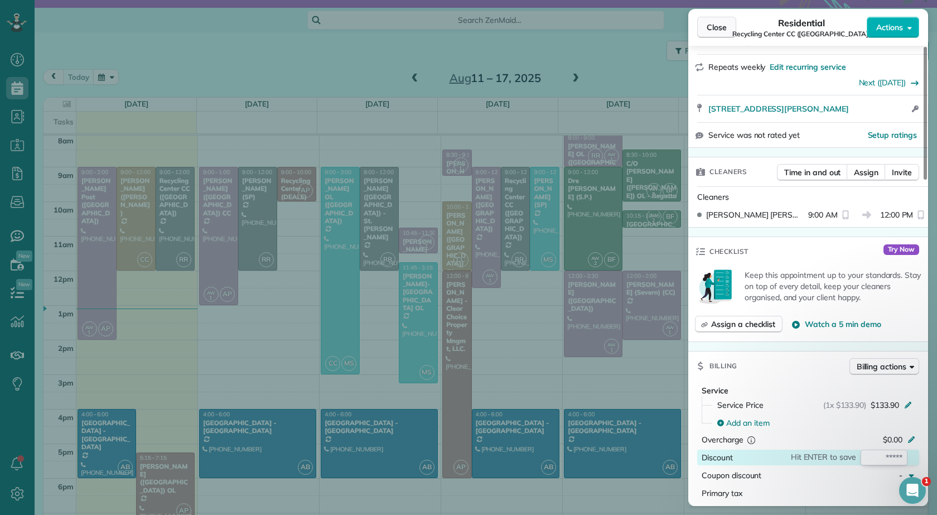
click at [705, 20] on button "Close" at bounding box center [716, 27] width 39 height 21
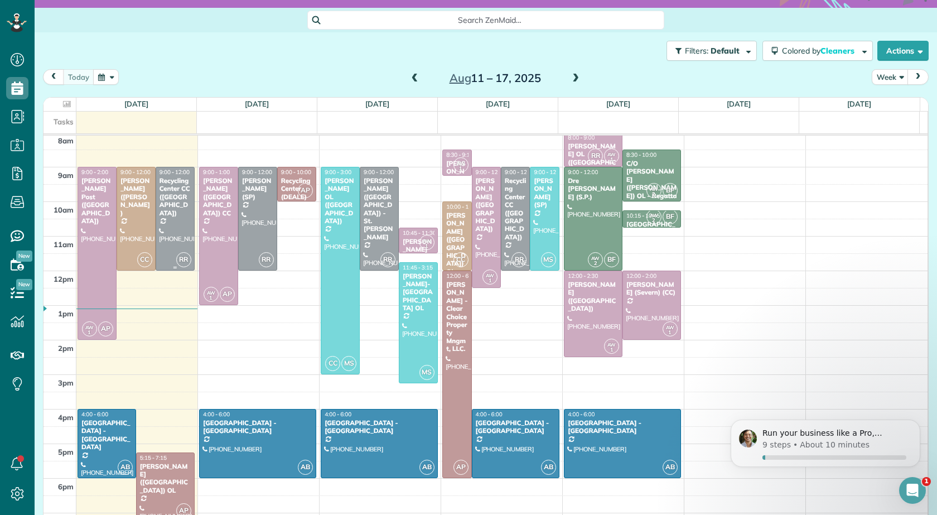
click at [176, 208] on div at bounding box center [175, 218] width 38 height 103
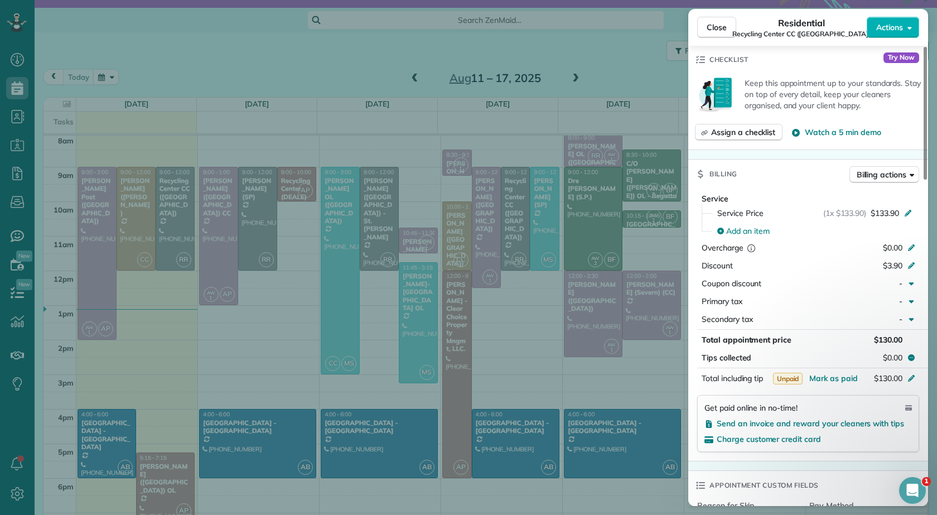
scroll to position [446, 0]
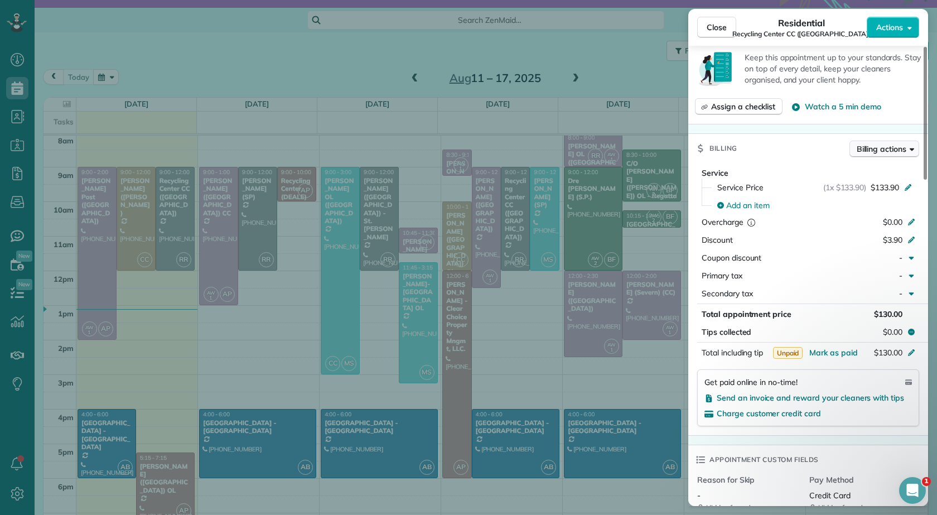
click at [900, 143] on span "Billing actions" at bounding box center [881, 148] width 50 height 11
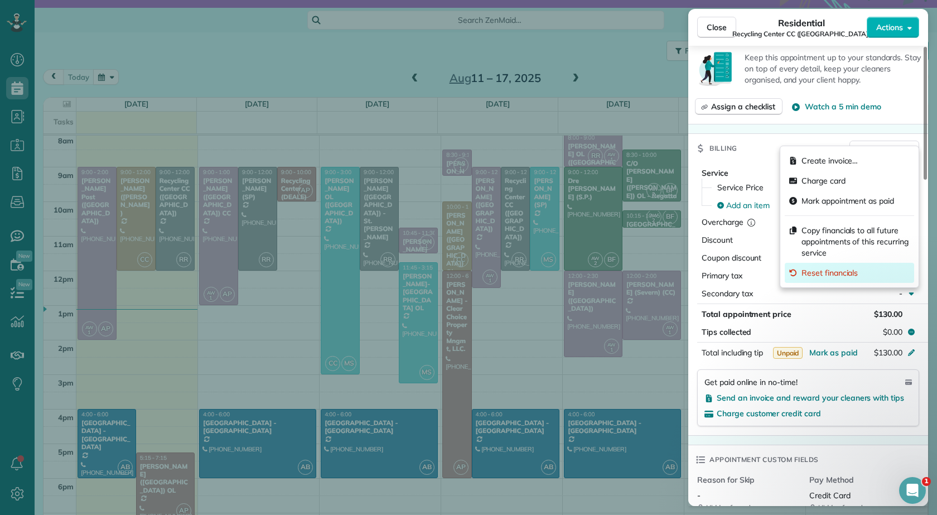
click at [843, 269] on span "Reset financials" at bounding box center [829, 272] width 56 height 11
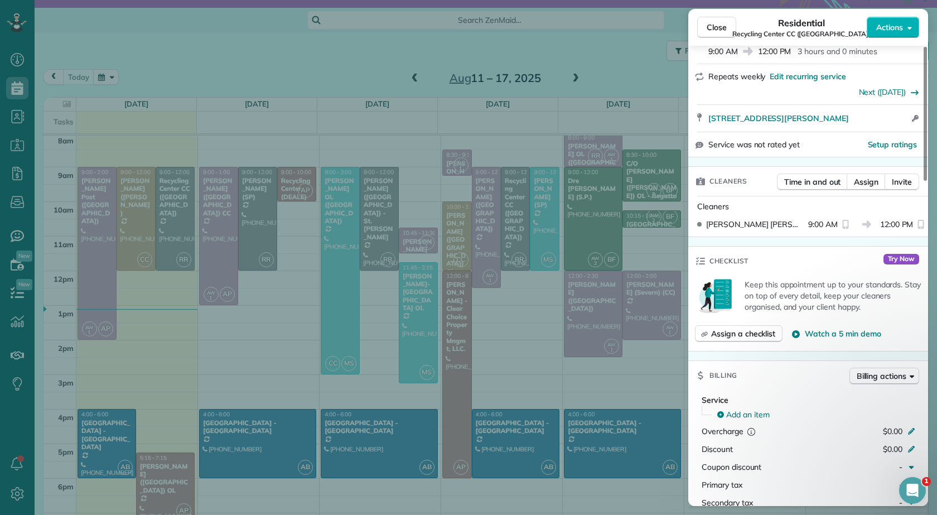
scroll to position [0, 0]
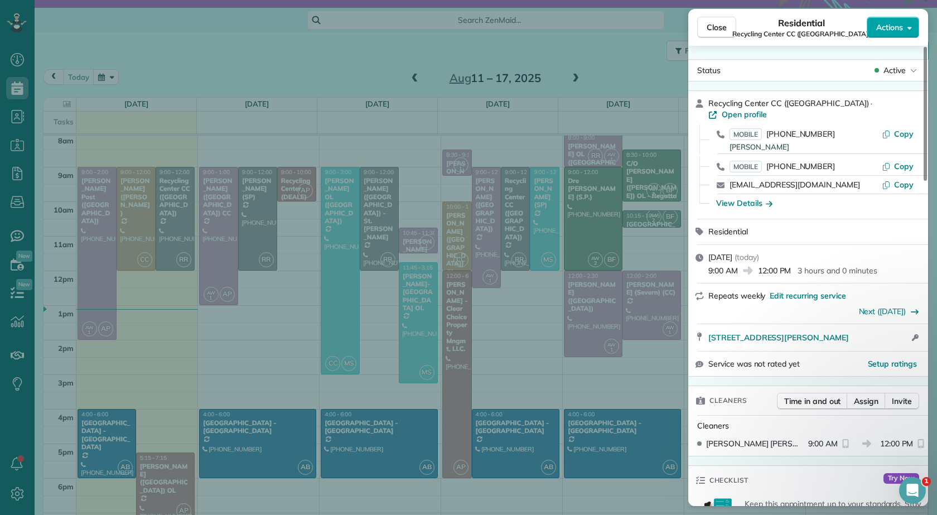
click at [900, 31] on span "Actions" at bounding box center [889, 27] width 27 height 11
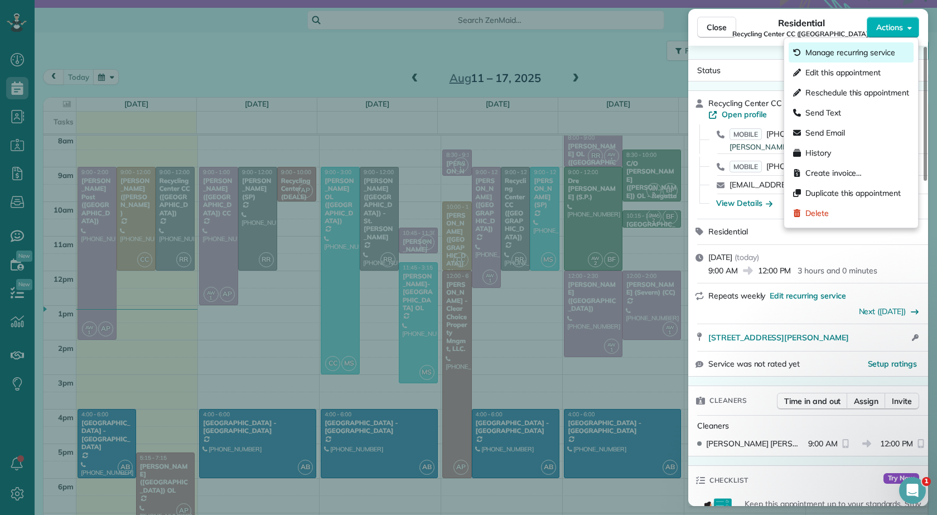
click at [871, 55] on span "Manage recurring service" at bounding box center [850, 52] width 90 height 11
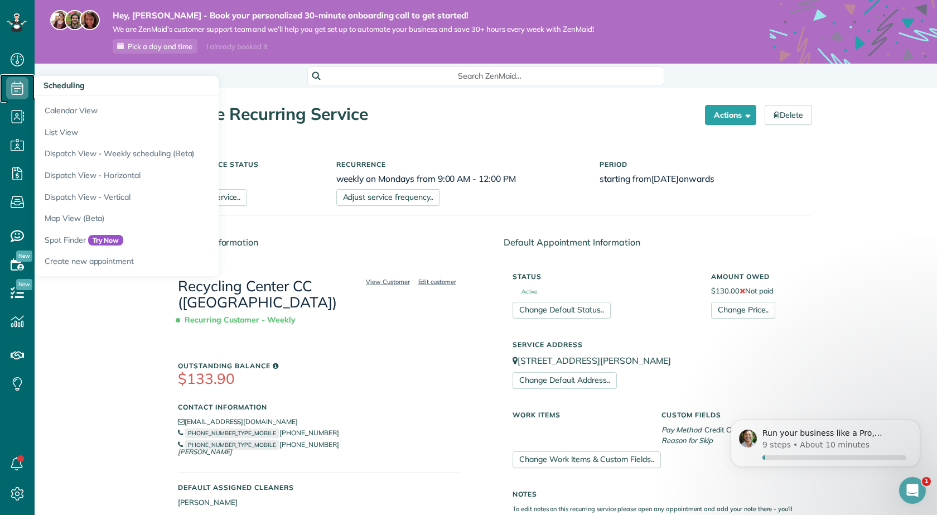
click at [11, 84] on icon at bounding box center [17, 88] width 22 height 22
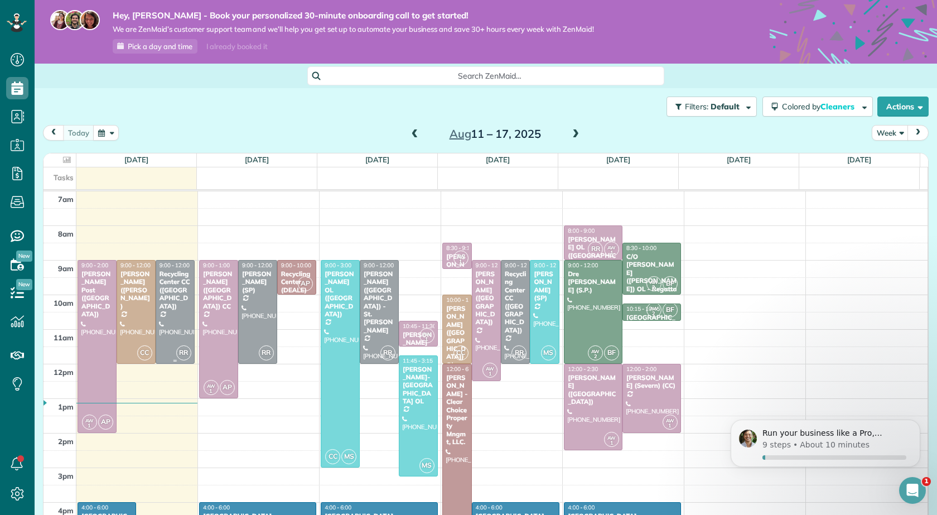
click at [162, 304] on div at bounding box center [175, 311] width 38 height 103
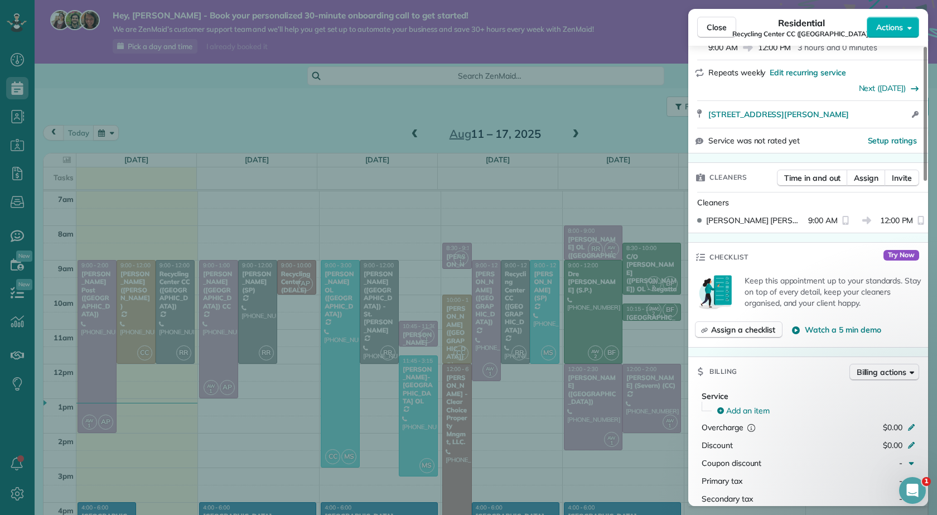
scroll to position [279, 0]
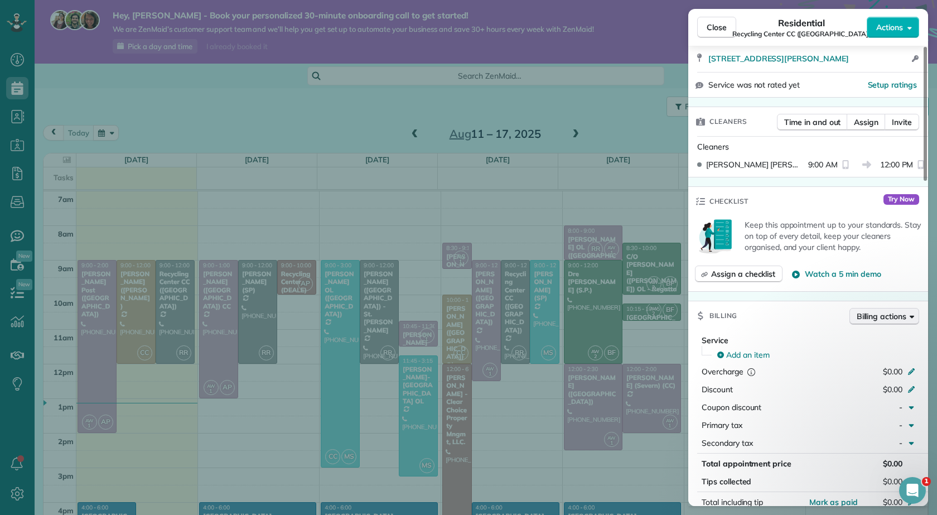
click at [877, 311] on span "Billing actions" at bounding box center [881, 316] width 50 height 11
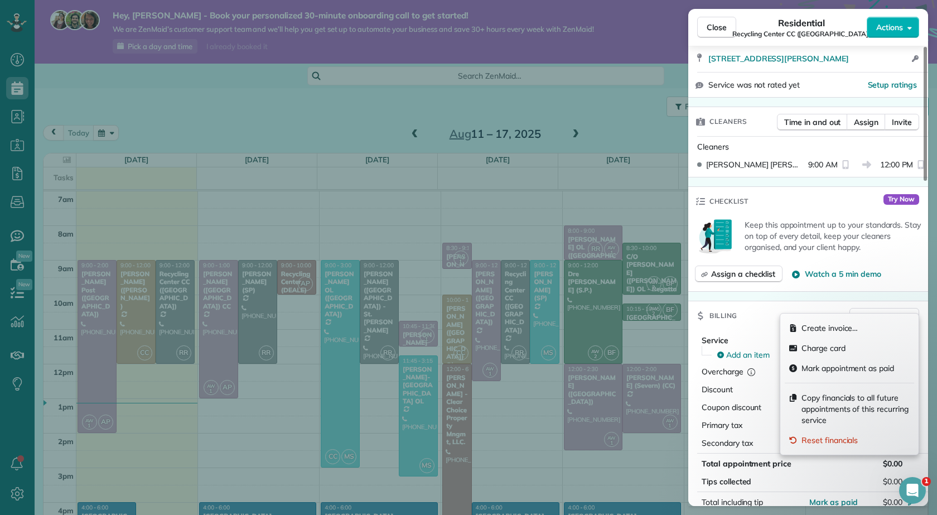
click at [834, 461] on div "Total appointment price $0.00 Tips collected $0.00" at bounding box center [808, 472] width 240 height 33
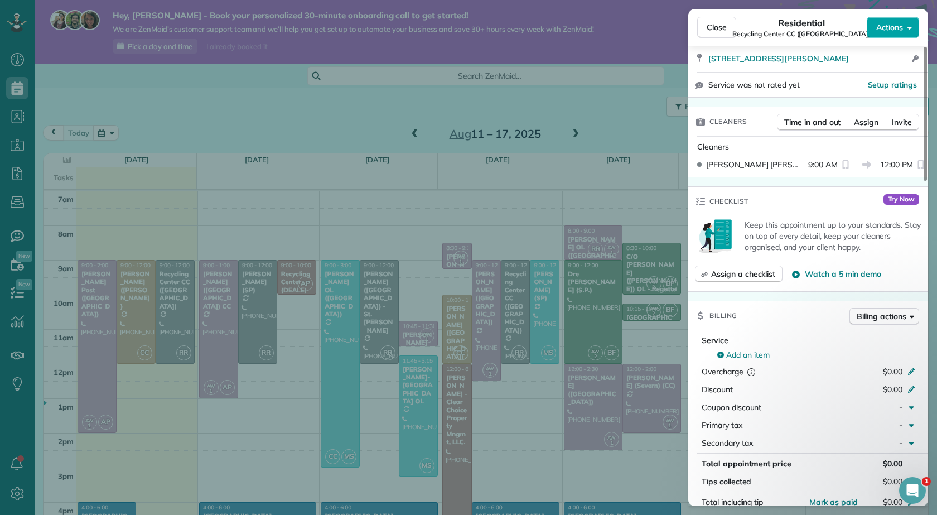
click at [874, 28] on button "Actions" at bounding box center [892, 27] width 52 height 21
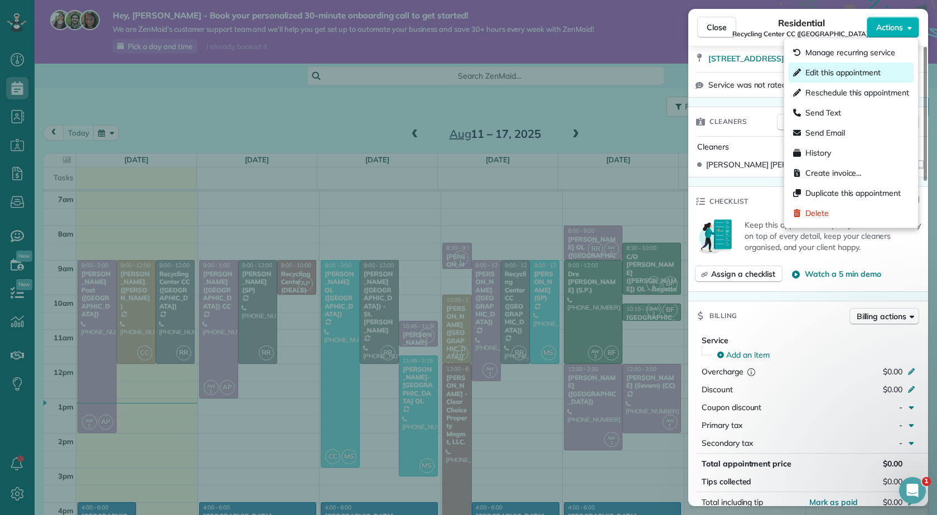
click at [843, 69] on span "Edit this appointment" at bounding box center [842, 72] width 75 height 11
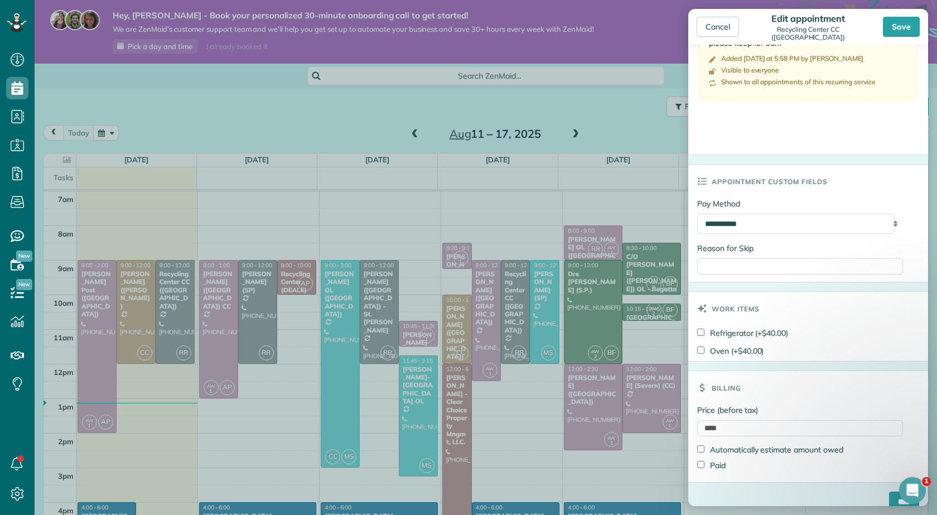
scroll to position [523, 0]
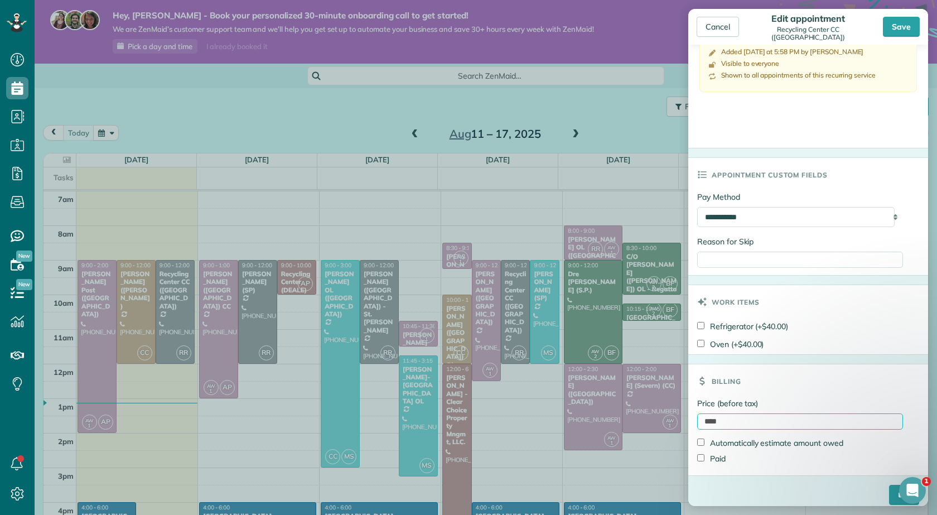
drag, startPoint x: 734, startPoint y: 409, endPoint x: 707, endPoint y: 410, distance: 26.8
click at [707, 413] on input "****" at bounding box center [800, 421] width 206 height 16
type input "*"
type input "******"
click at [889, 485] on input "****" at bounding box center [904, 495] width 30 height 20
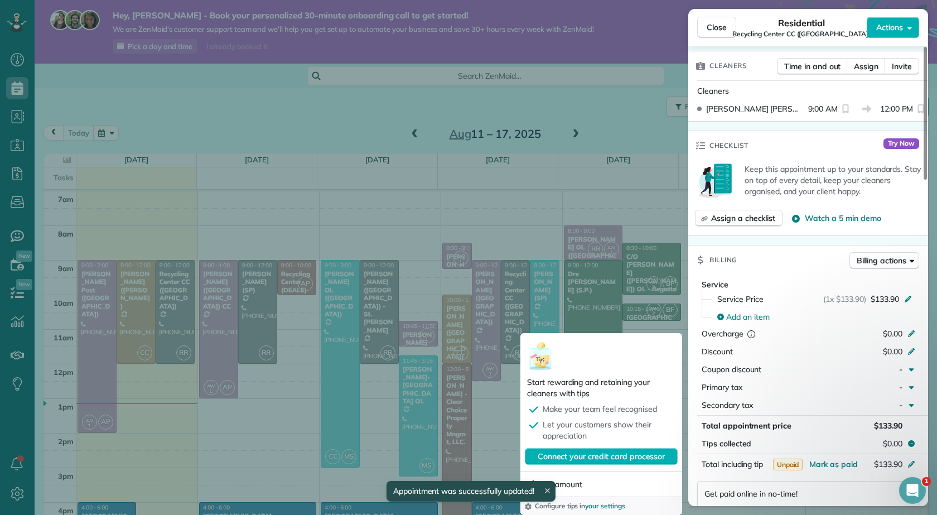
scroll to position [448, 0]
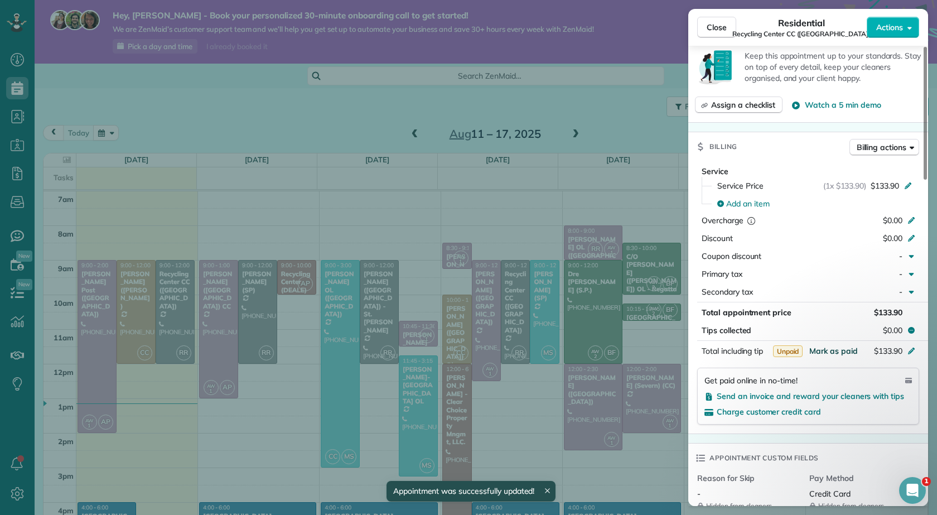
click at [830, 346] on span "Mark as paid" at bounding box center [833, 351] width 49 height 10
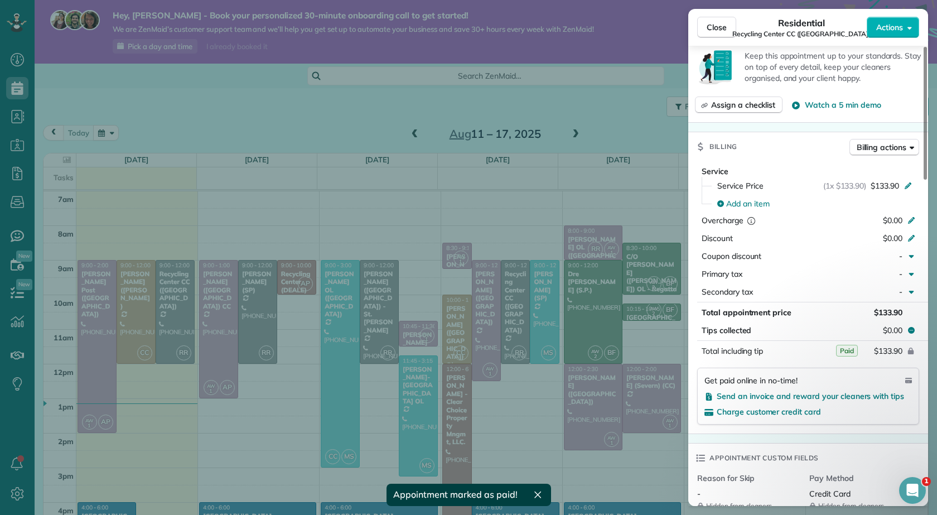
click at [542, 496] on div "button" at bounding box center [537, 494] width 13 height 13
click at [718, 25] on span "Close" at bounding box center [716, 27] width 20 height 11
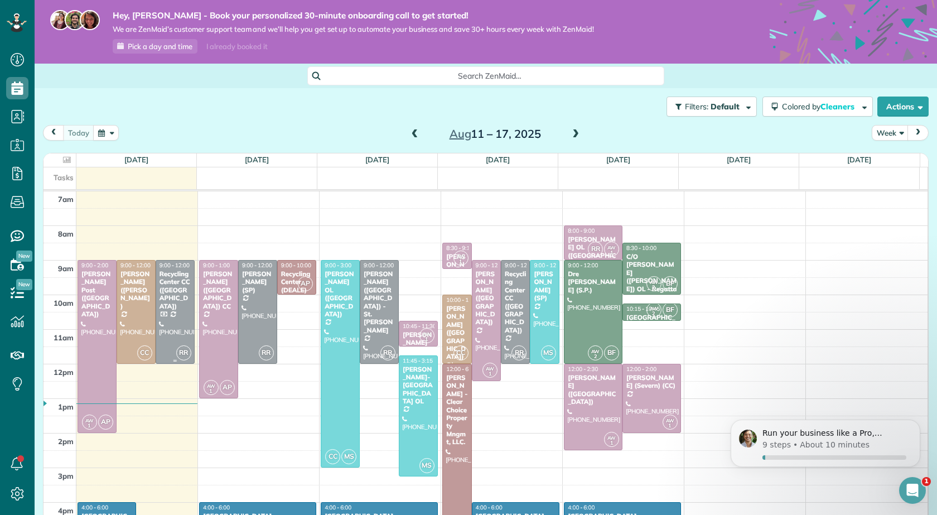
click at [169, 291] on div "Recycling Center CC ([GEOGRAPHIC_DATA])" at bounding box center [175, 290] width 32 height 40
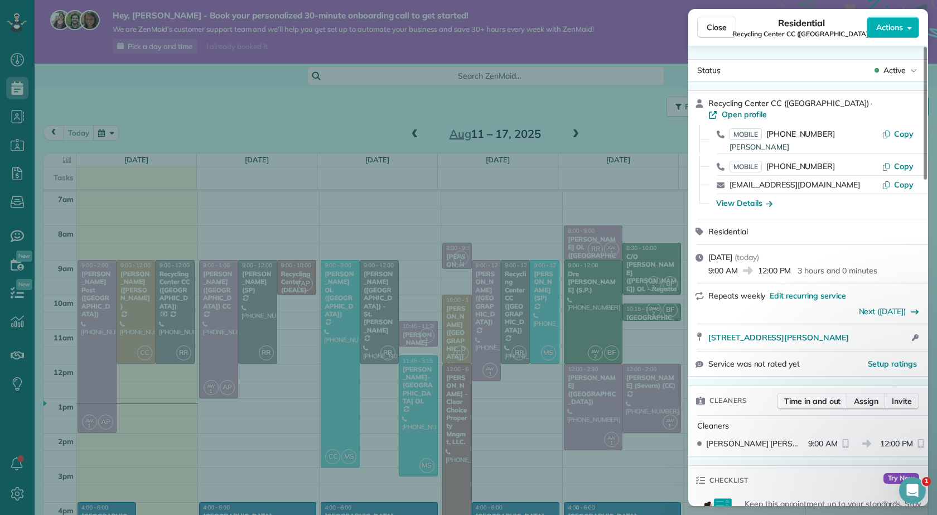
click at [323, 110] on div "Close Residential Recycling Center CC (GB) Actions Status Active Recycling Cent…" at bounding box center [468, 257] width 937 height 515
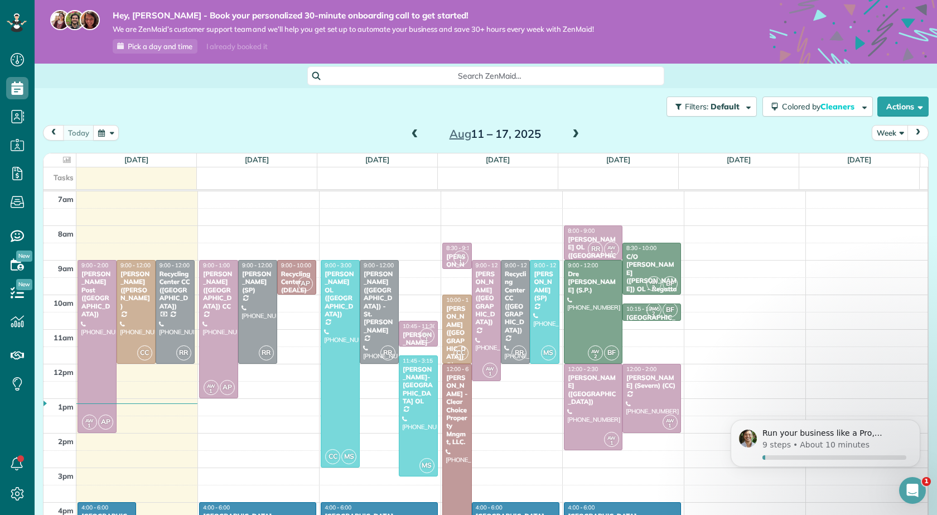
click at [409, 135] on span at bounding box center [415, 134] width 12 height 10
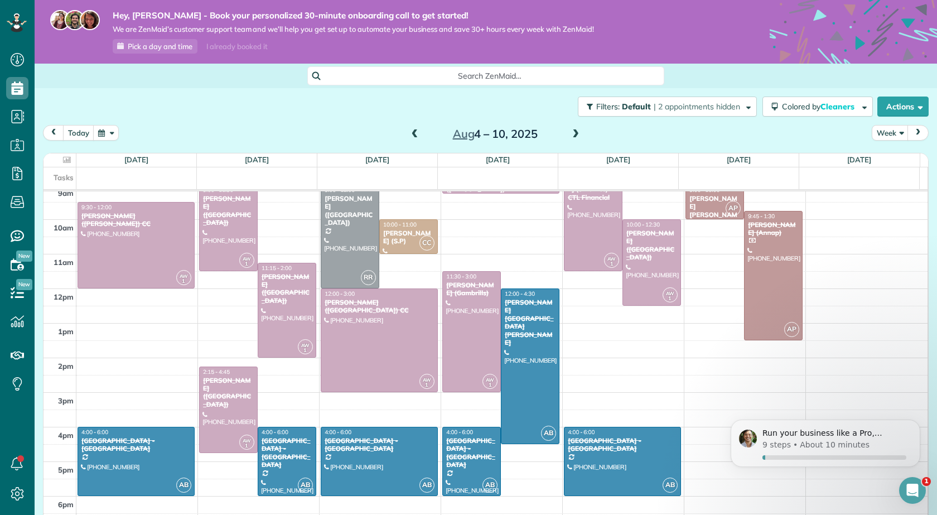
scroll to position [93, 0]
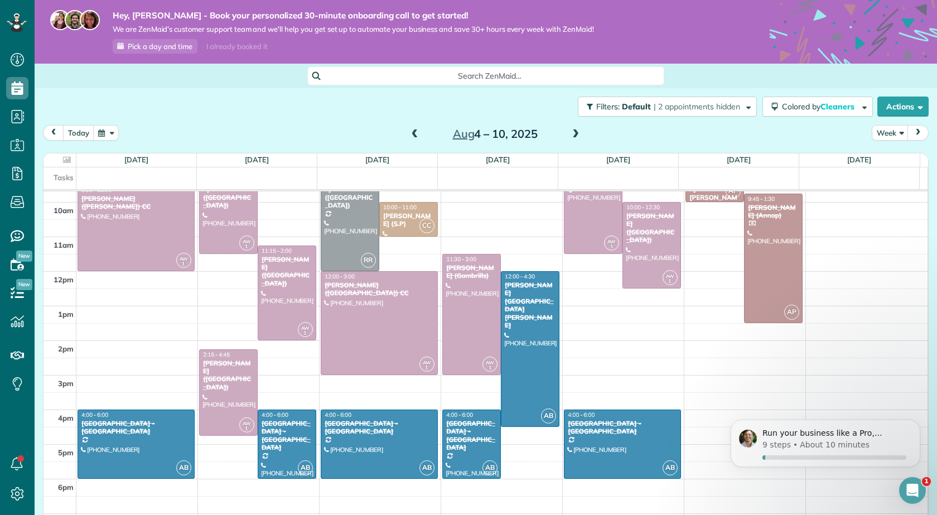
click at [574, 132] on span at bounding box center [575, 134] width 12 height 10
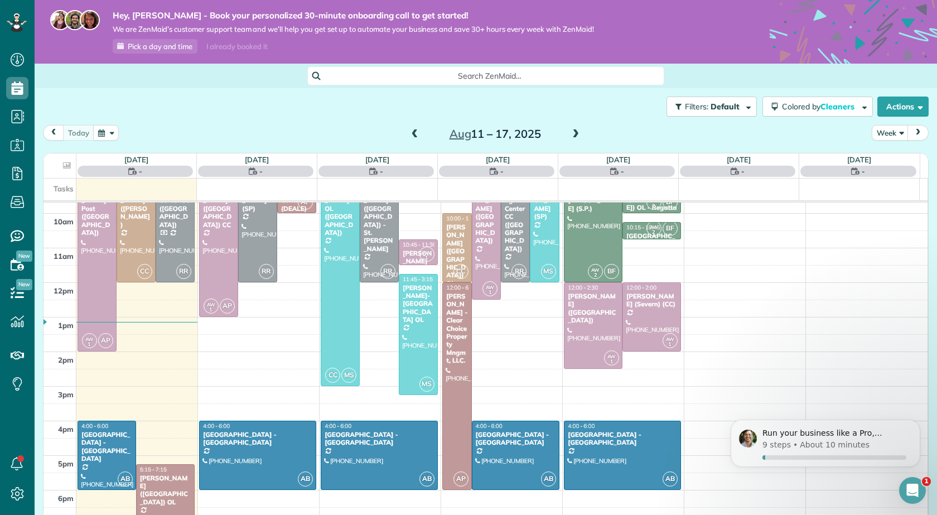
scroll to position [0, 0]
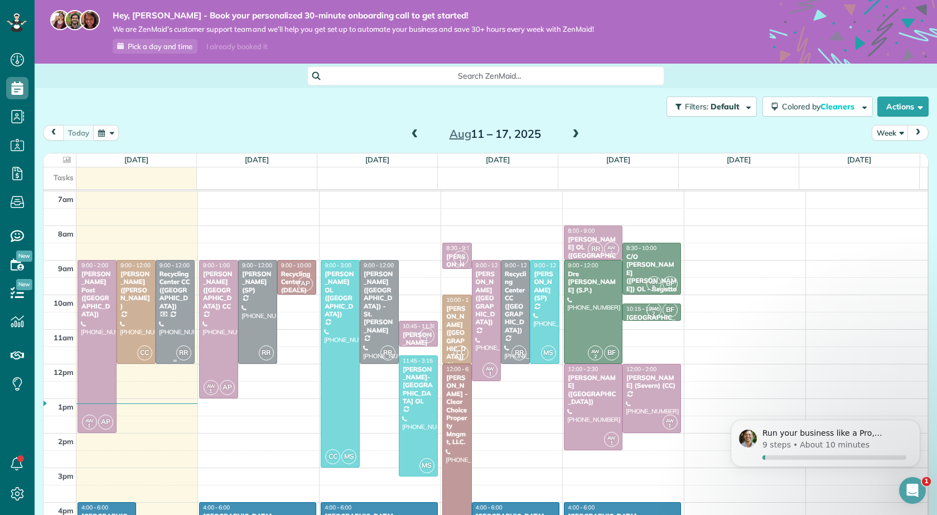
click at [173, 312] on div at bounding box center [175, 311] width 38 height 103
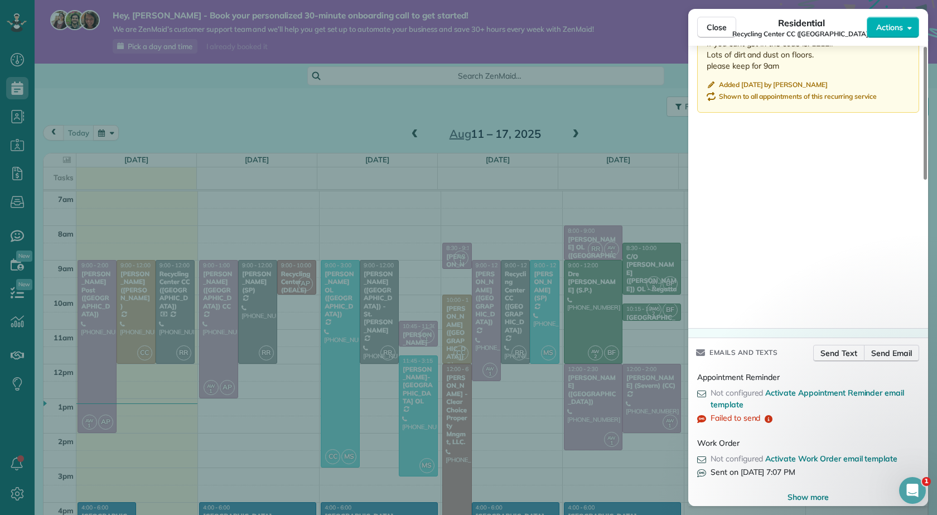
scroll to position [1130, 0]
click at [726, 30] on span "Close" at bounding box center [716, 27] width 20 height 11
